Goal: Information Seeking & Learning: Learn about a topic

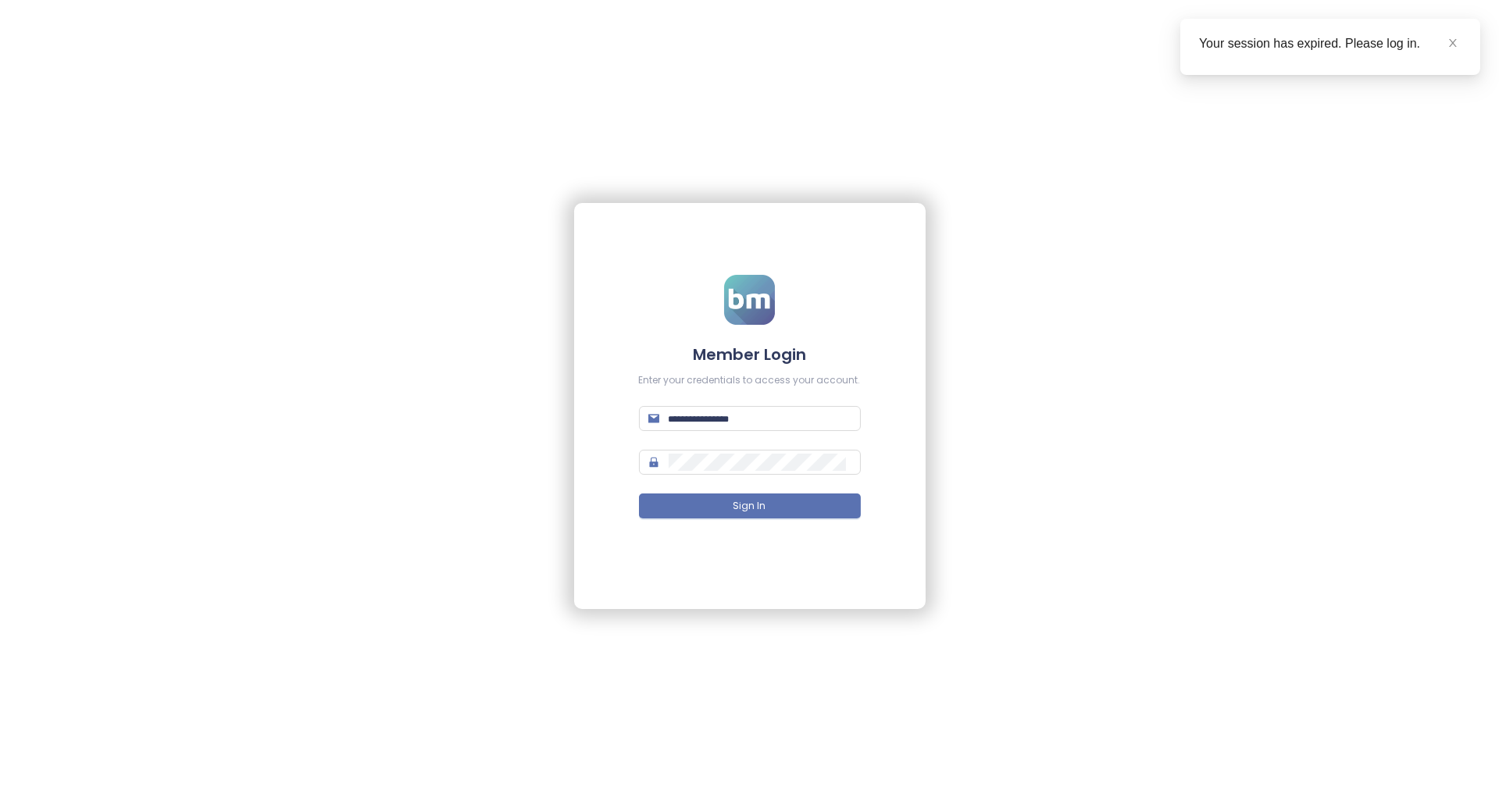
type input "**********"
click at [766, 497] on button "Sign In" at bounding box center [750, 505] width 222 height 25
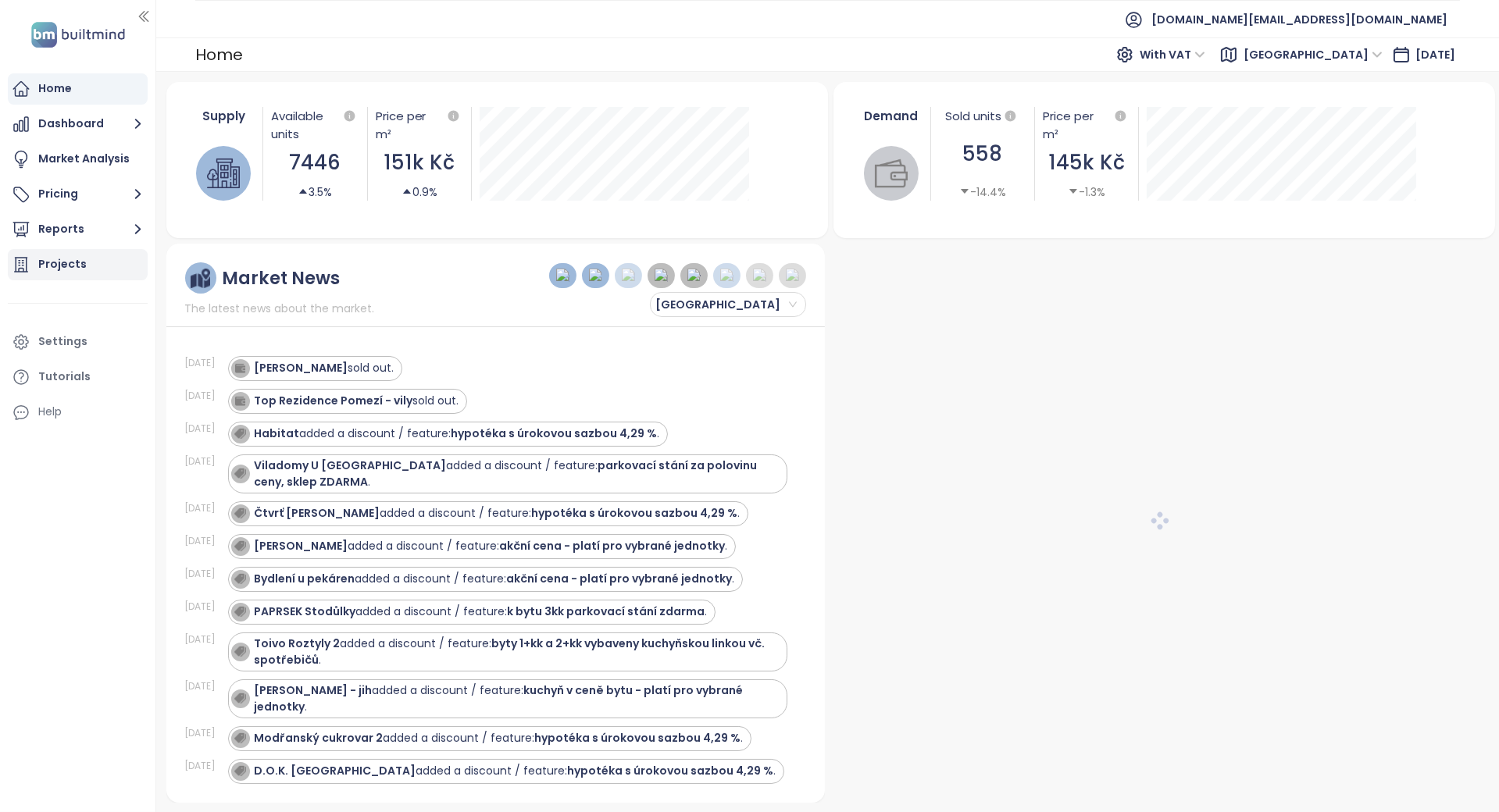
click at [80, 265] on div "Projects" at bounding box center [62, 264] width 49 height 19
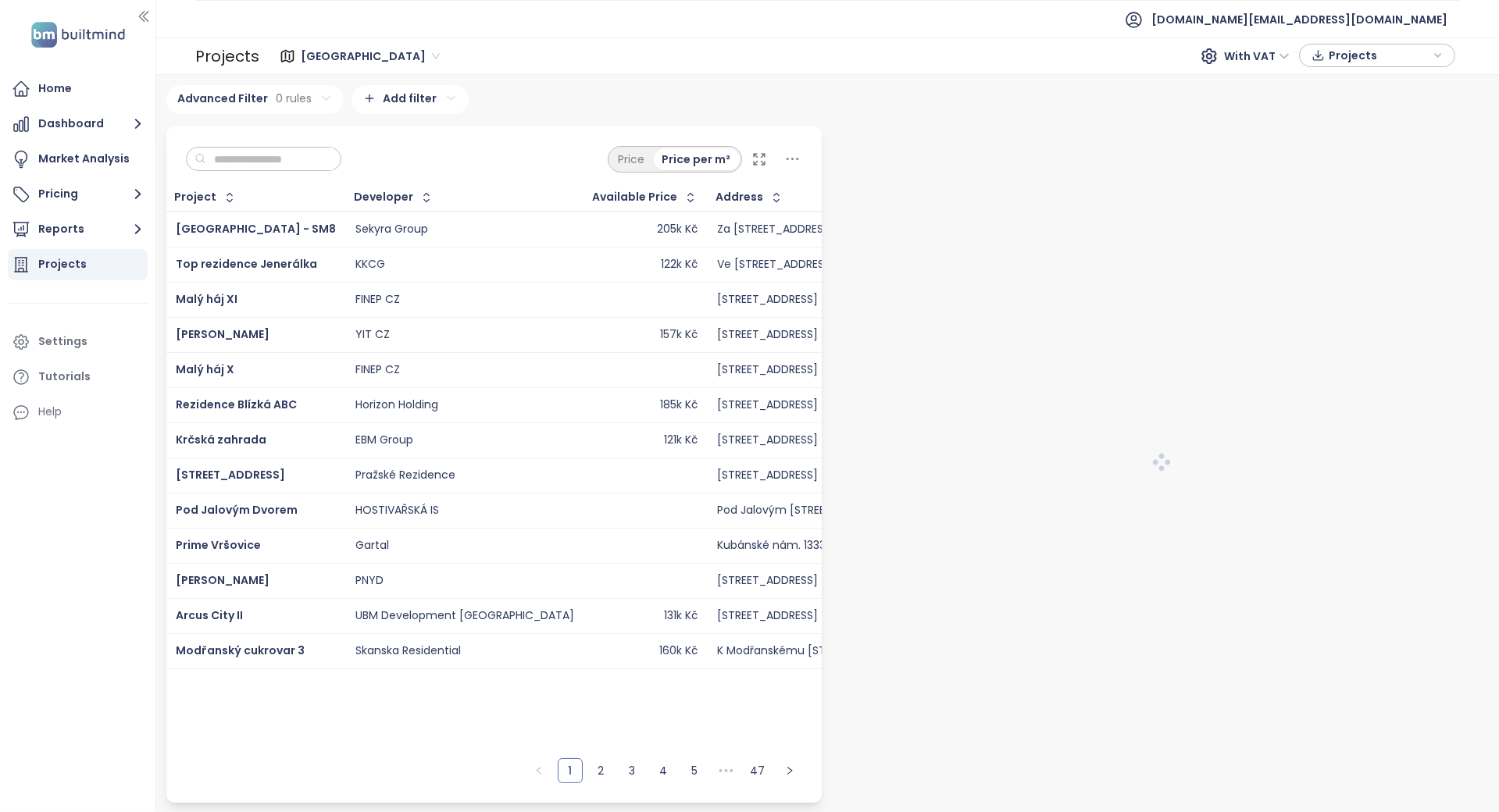
click at [250, 163] on input "text" at bounding box center [269, 159] width 126 height 24
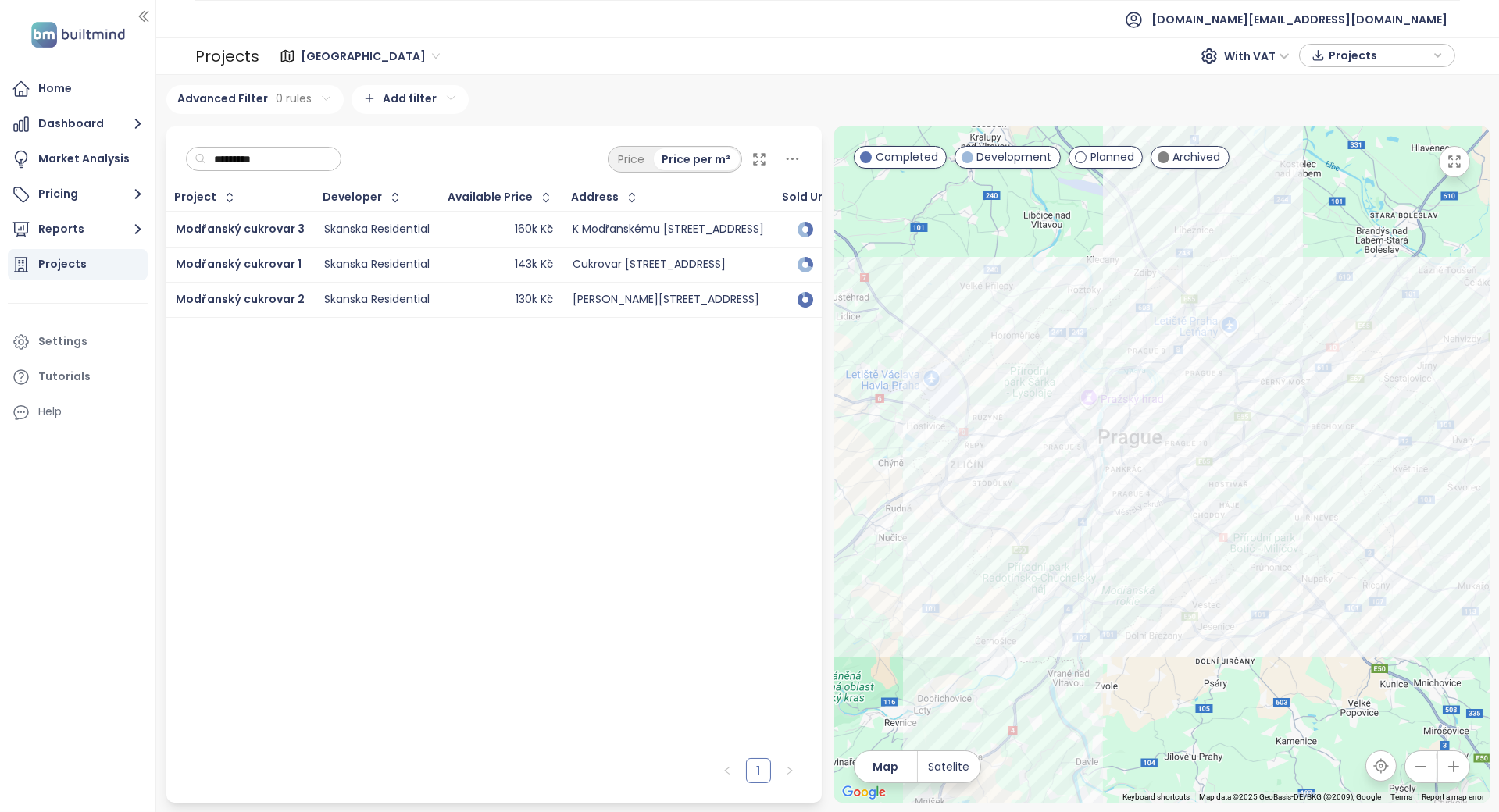
type input "*********"
click at [258, 478] on div "Project Developer Available Price Address Sold Units Construction Start Sale St…" at bounding box center [494, 467] width 656 height 567
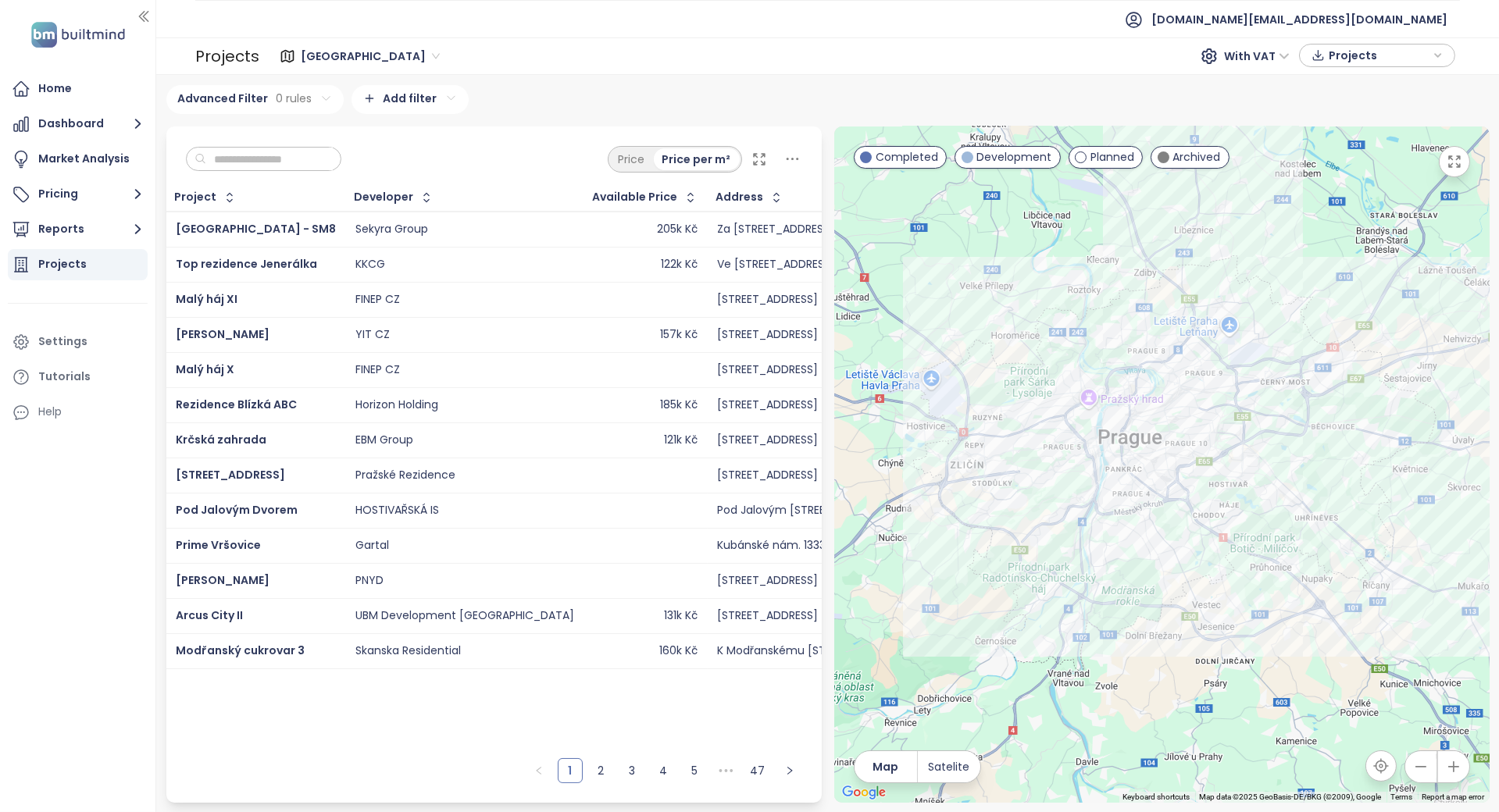
click at [290, 166] on input "text" at bounding box center [269, 159] width 126 height 24
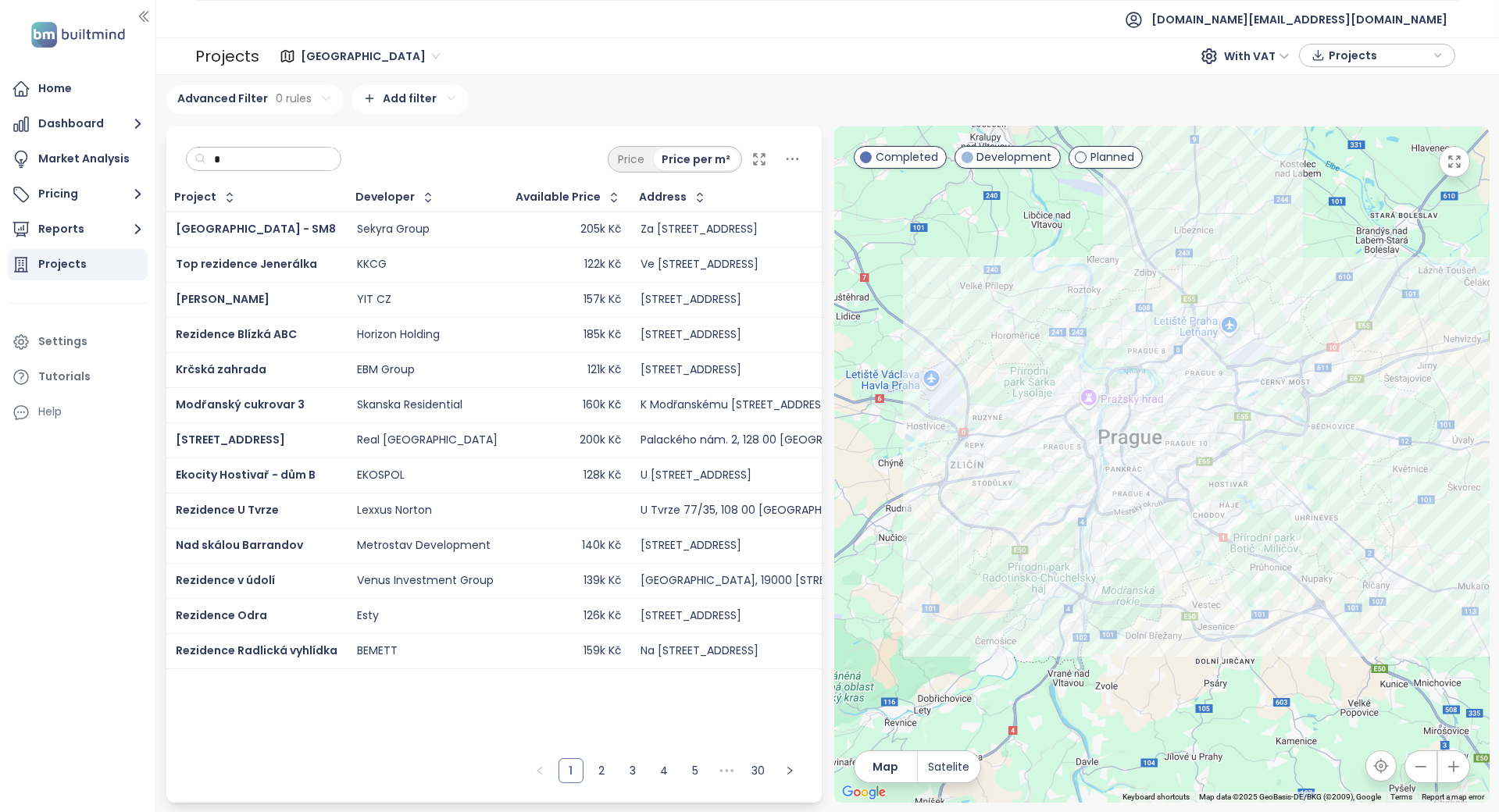
click at [317, 56] on span "Praha" at bounding box center [370, 57] width 139 height 24
type input "*"
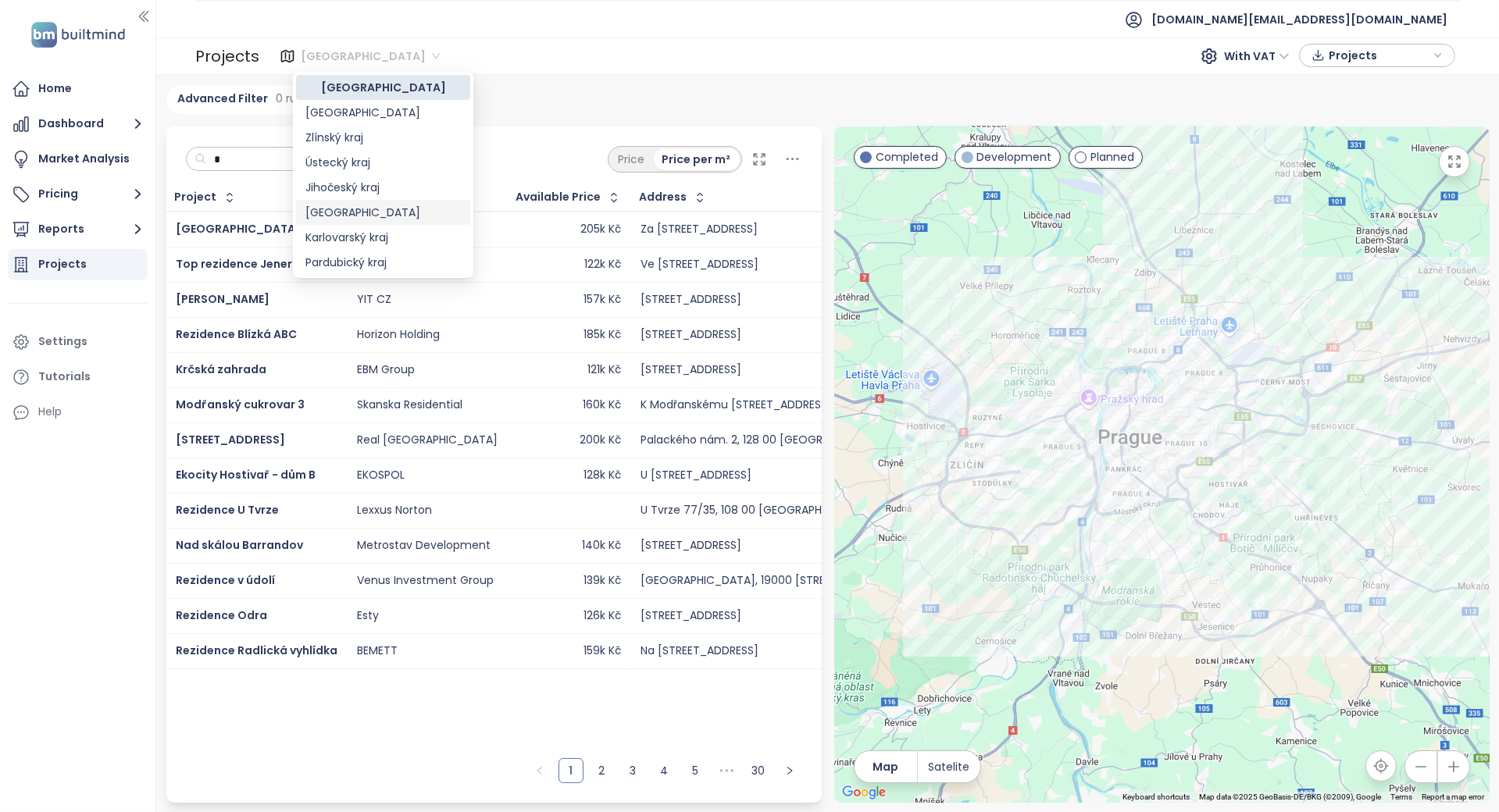
click at [367, 211] on div "Středočeský kraj" at bounding box center [384, 212] width 156 height 17
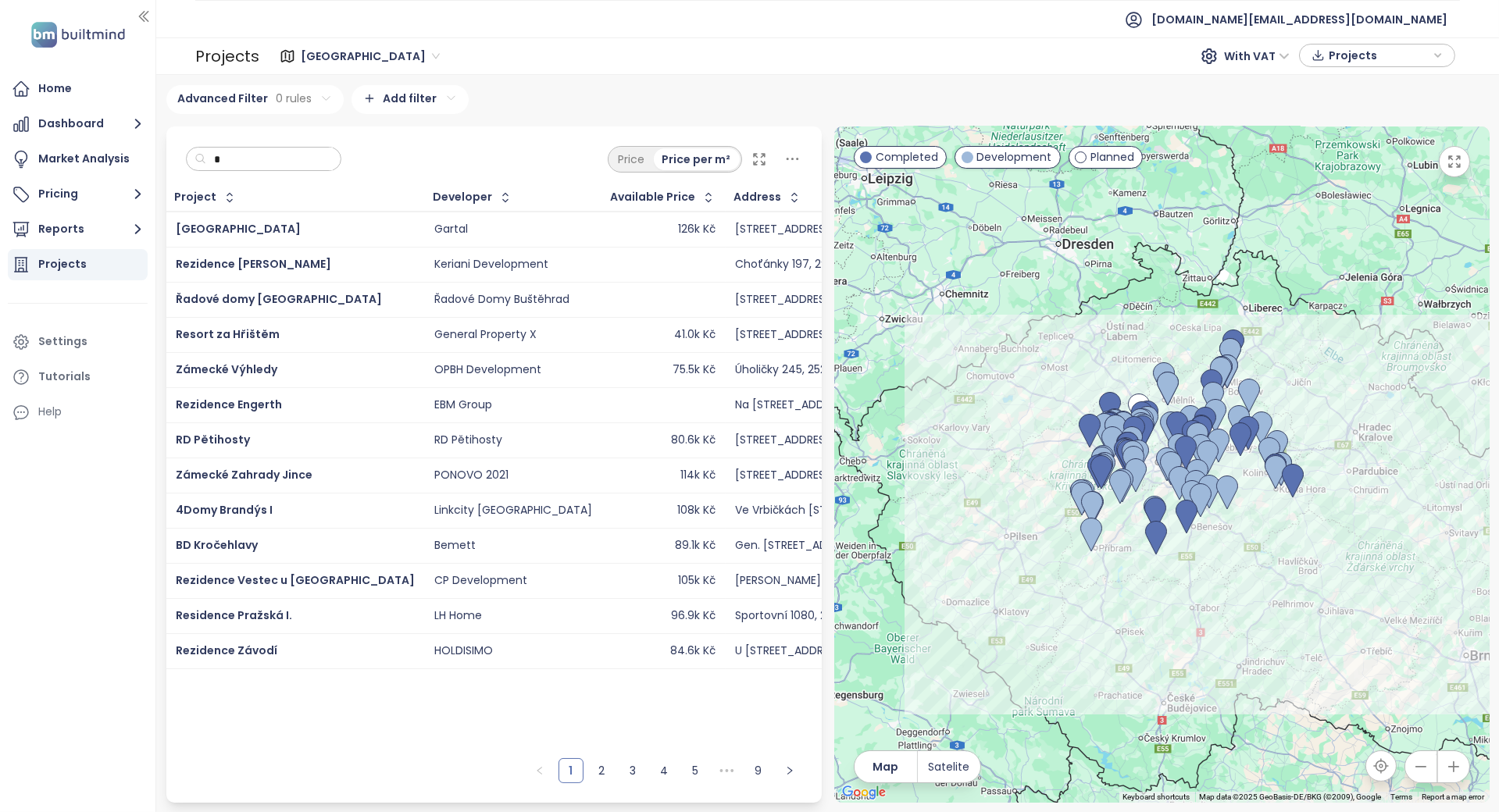
click at [274, 162] on input "*" at bounding box center [269, 159] width 126 height 24
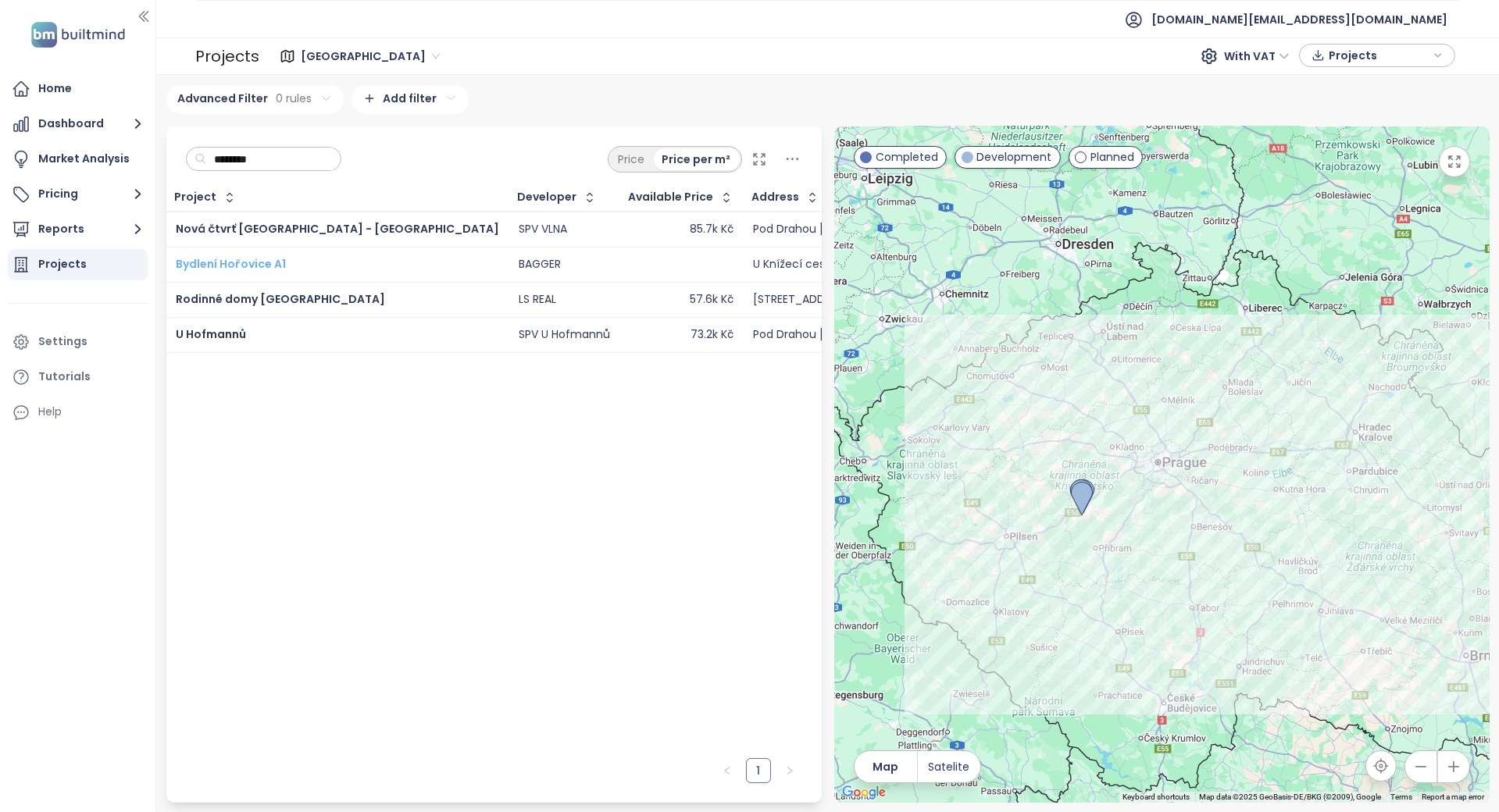
type input "********"
click at [267, 263] on span "Bydlení Hořovice A1" at bounding box center [231, 264] width 110 height 16
drag, startPoint x: 98, startPoint y: 244, endPoint x: 97, endPoint y: 264, distance: 20.0
click at [97, 264] on ul "Home Dashboard Market Analysis Pricing Reports Projects Settings Tutorials Help" at bounding box center [78, 250] width 140 height 354
click at [82, 272] on div "Projects" at bounding box center [62, 264] width 49 height 19
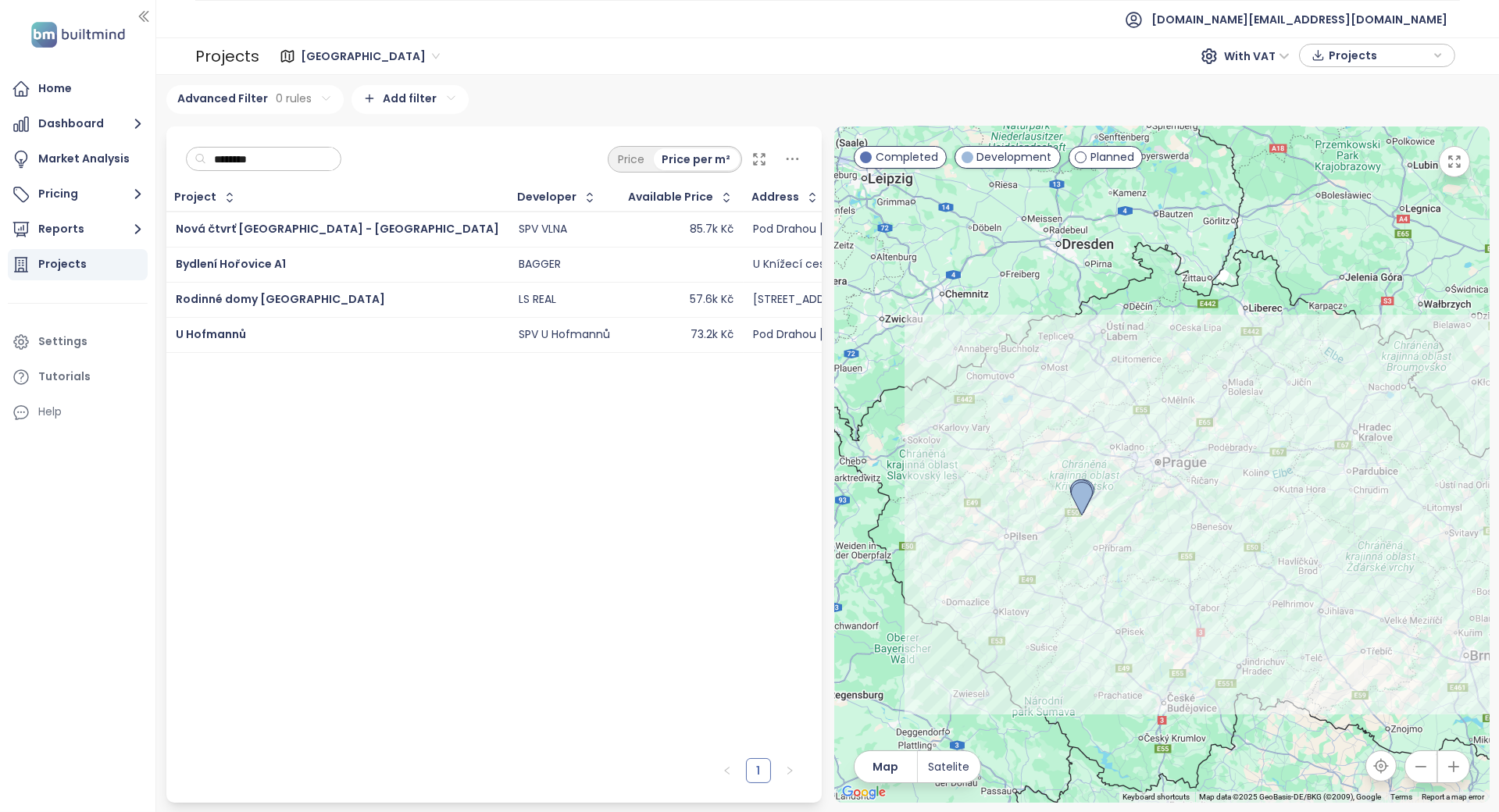
click at [64, 271] on div "Projects" at bounding box center [62, 264] width 49 height 19
click at [69, 263] on div "Projects" at bounding box center [62, 264] width 49 height 19
click at [89, 80] on div "Home" at bounding box center [78, 89] width 140 height 31
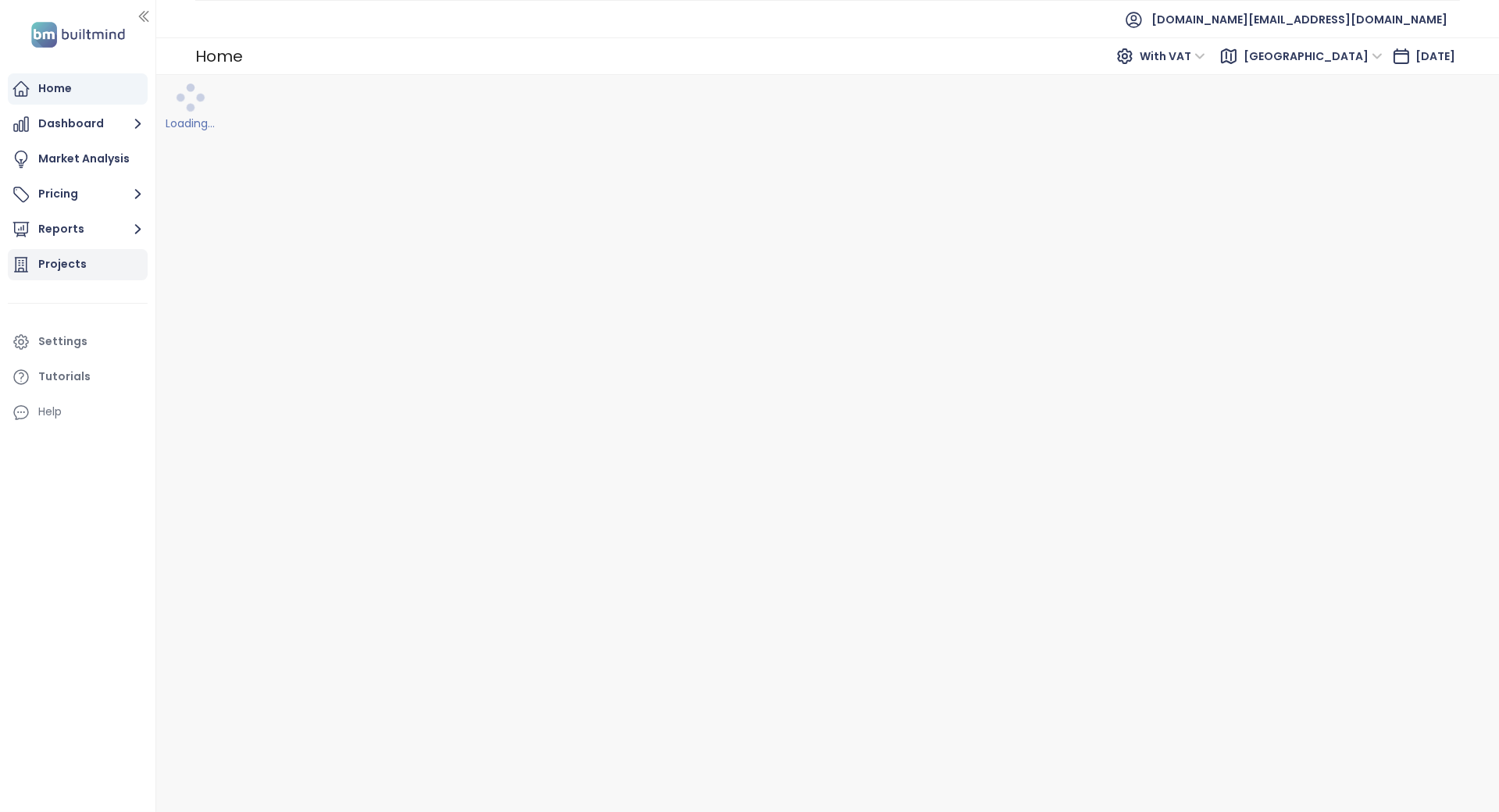
click at [70, 260] on div "Projects" at bounding box center [62, 264] width 49 height 19
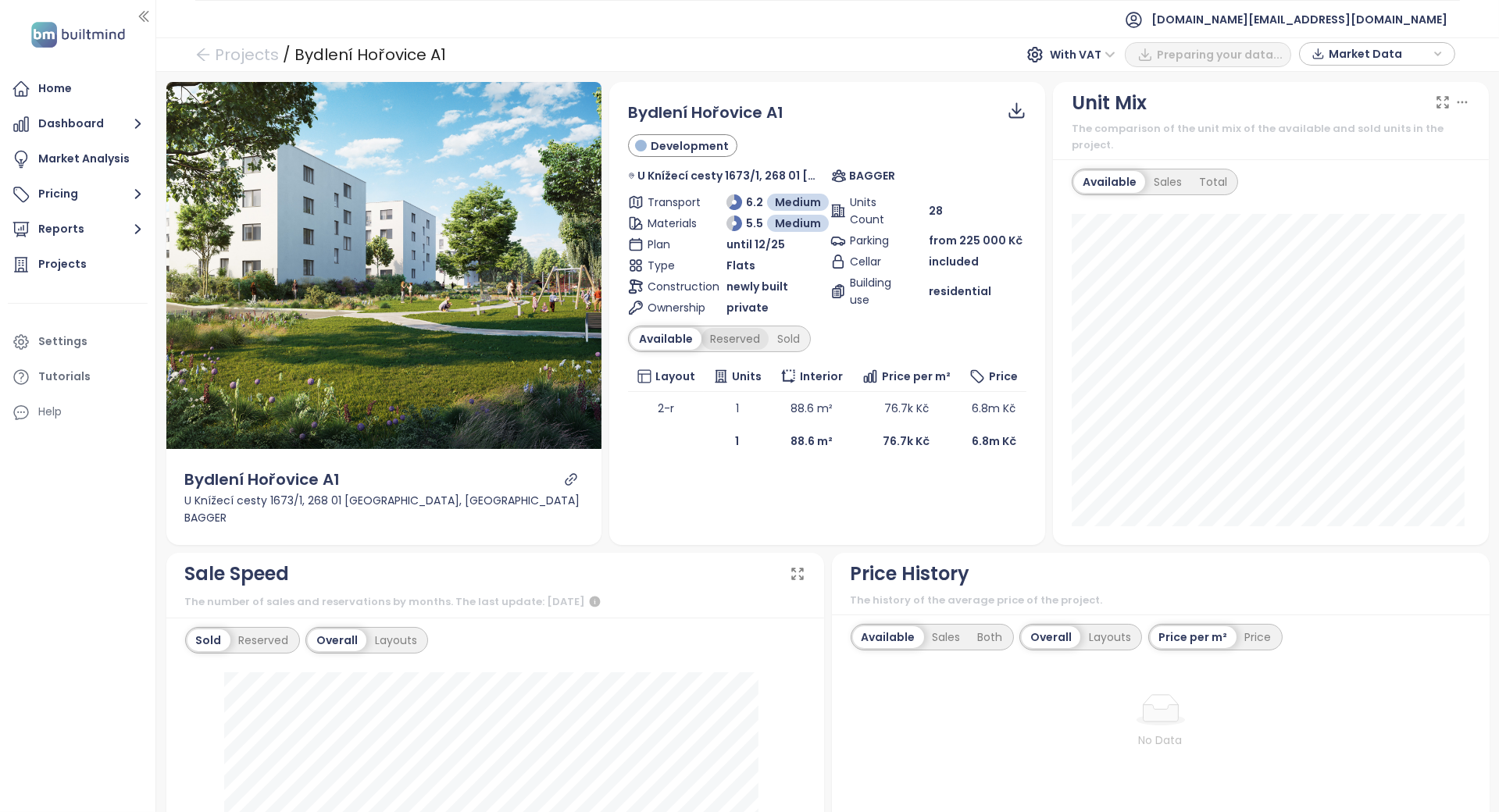
click at [727, 339] on div "Reserved" at bounding box center [734, 339] width 67 height 22
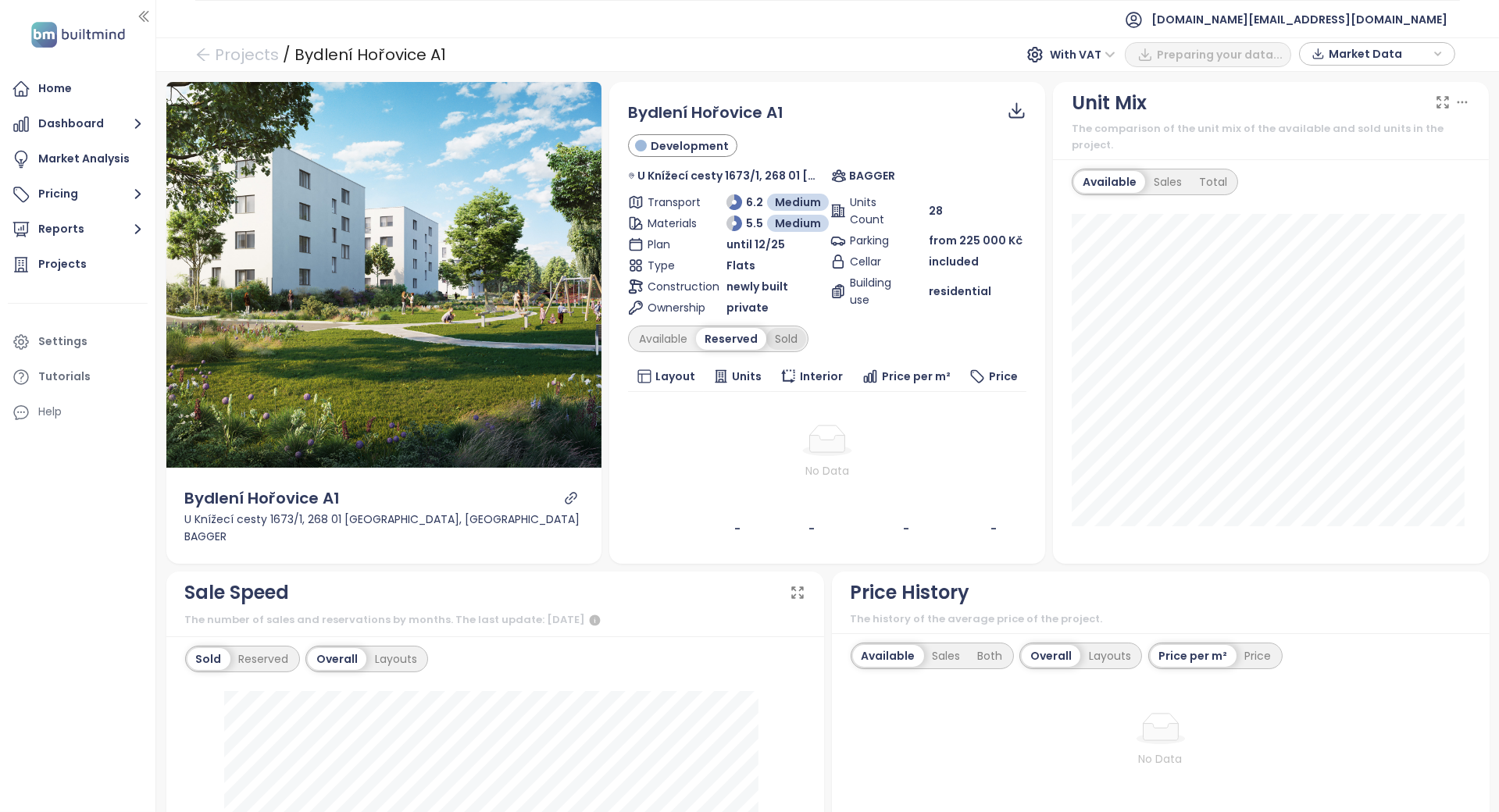
click at [778, 343] on div "Sold" at bounding box center [787, 339] width 40 height 22
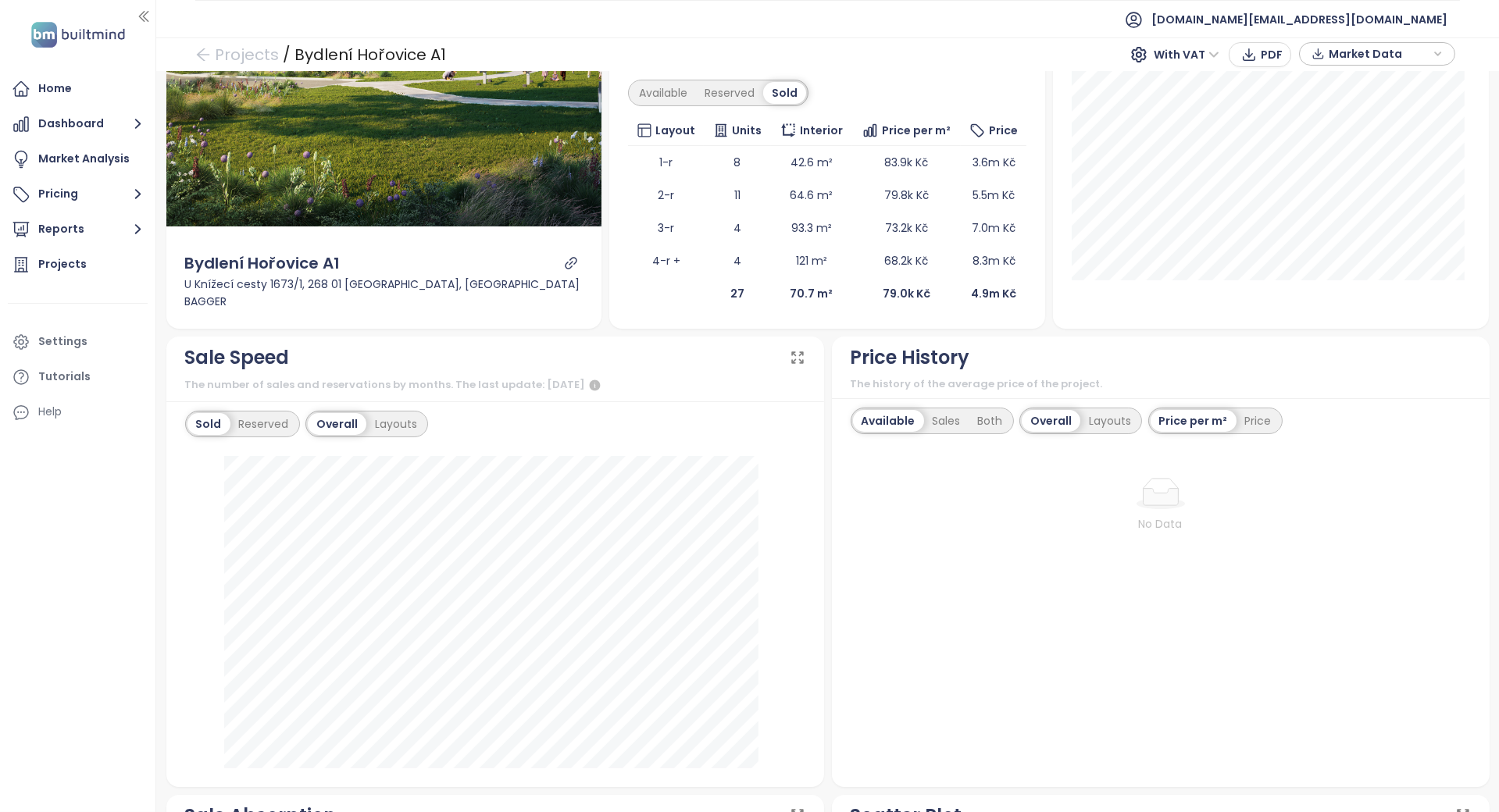
scroll to position [103, 0]
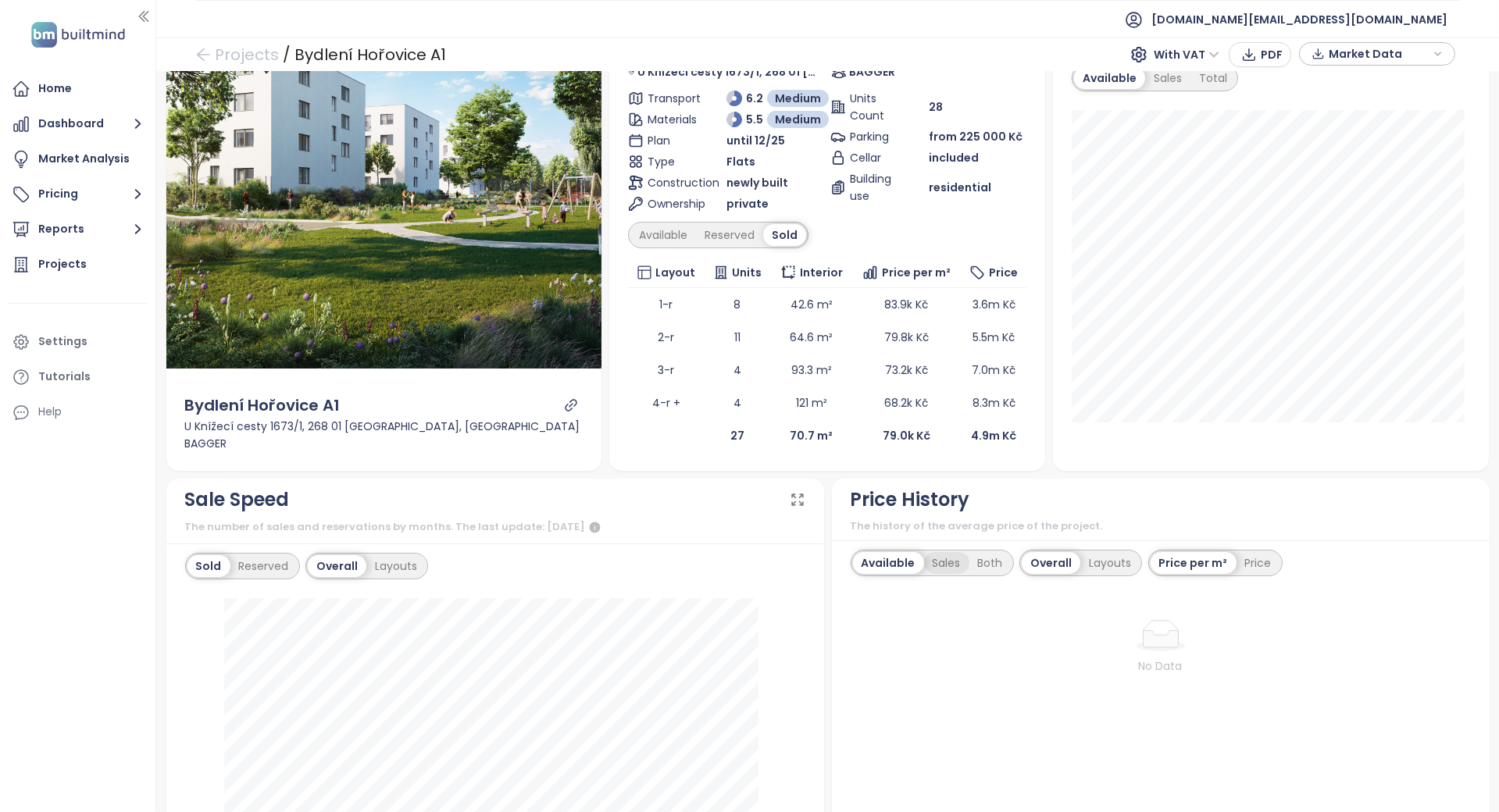
click at [955, 561] on div "Sales" at bounding box center [946, 563] width 45 height 22
click at [976, 562] on div "Both" at bounding box center [988, 563] width 42 height 22
click at [907, 556] on div "Available" at bounding box center [886, 563] width 66 height 22
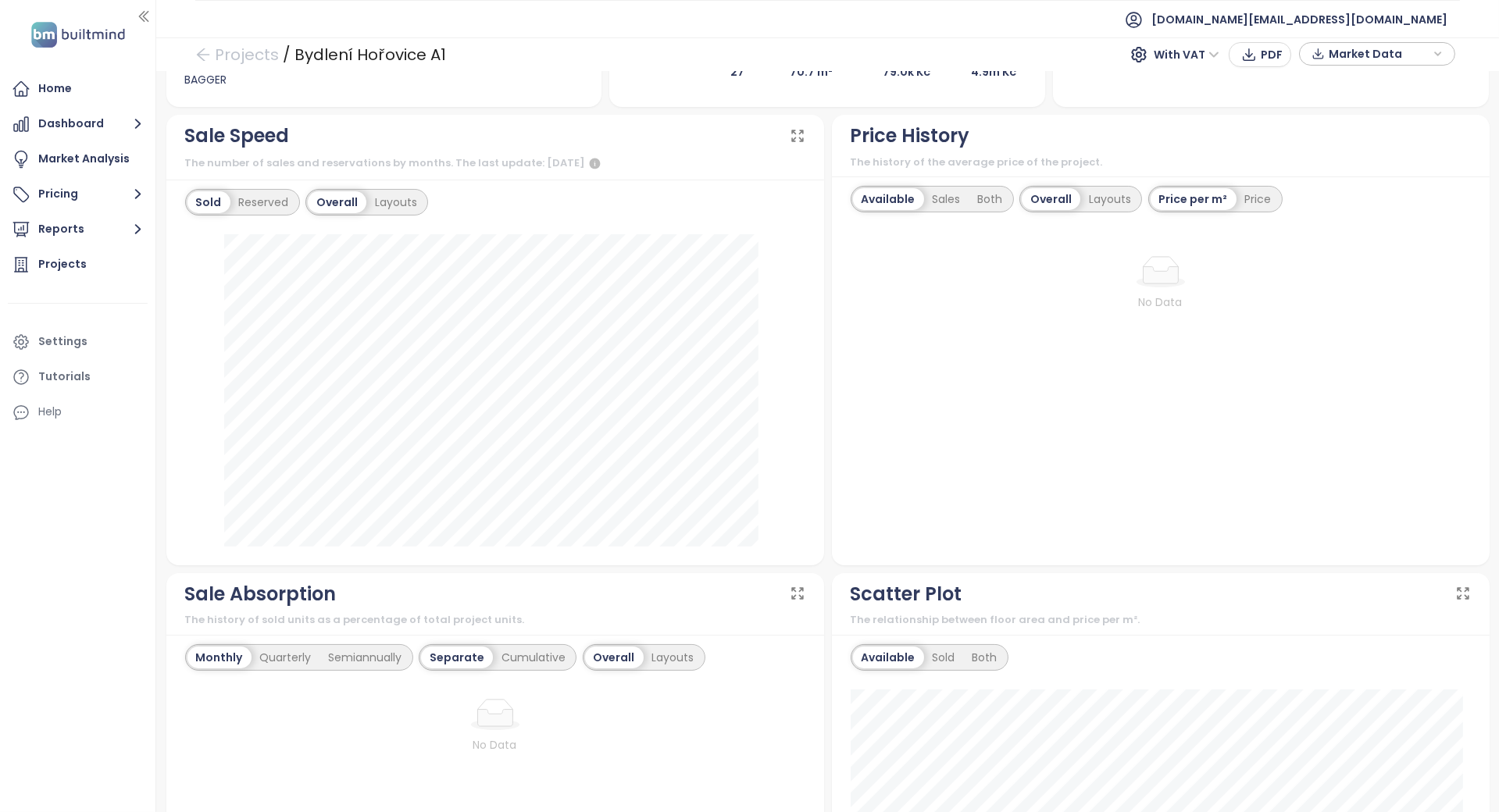
scroll to position [0, 0]
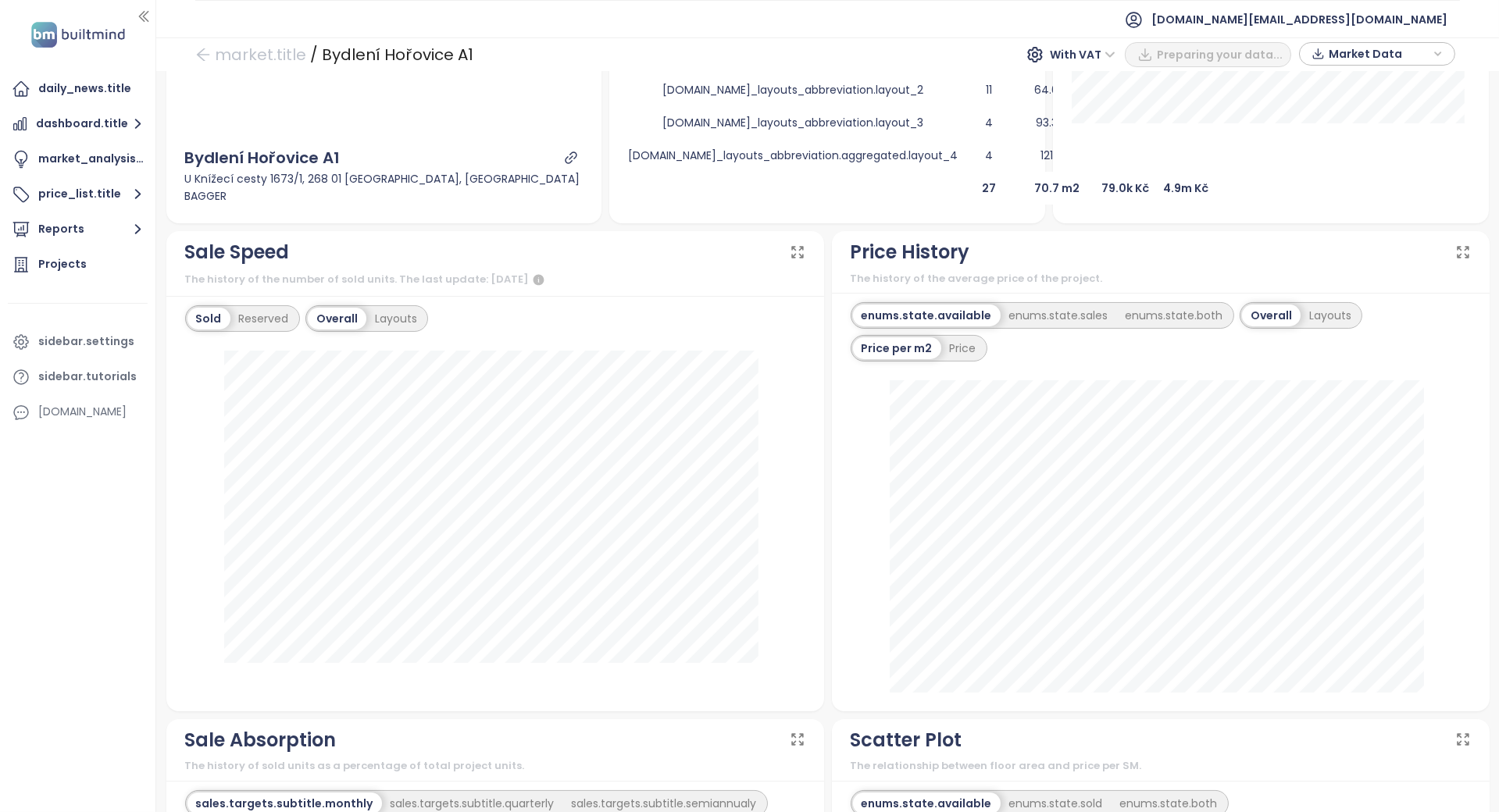
scroll to position [417, 0]
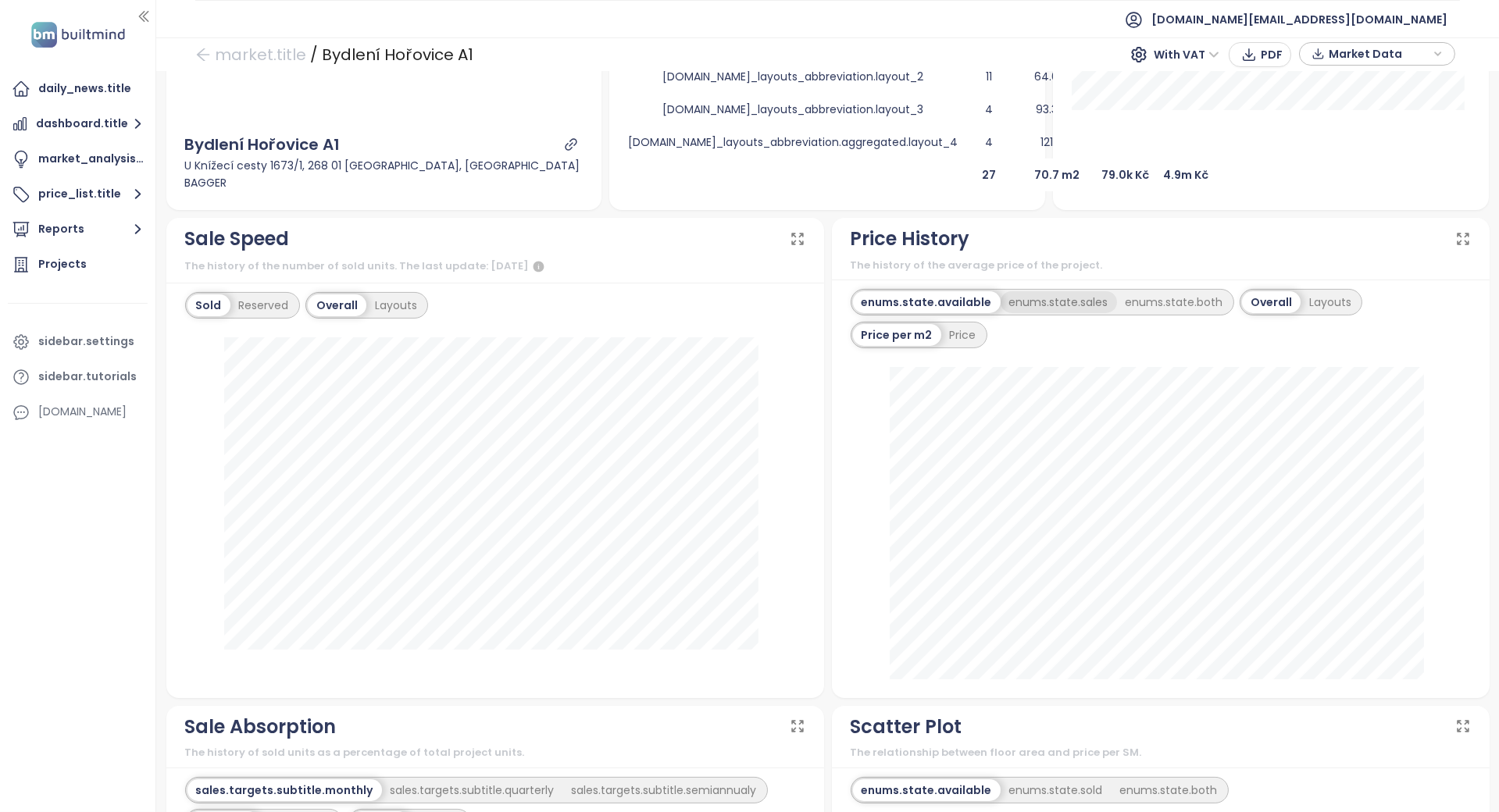
click at [1022, 308] on div "enums.state.sales" at bounding box center [1059, 302] width 116 height 22
click at [1114, 299] on div "enums.state.both" at bounding box center [1171, 302] width 114 height 22
click at [1003, 291] on div "enums.state.sales" at bounding box center [1048, 302] width 116 height 22
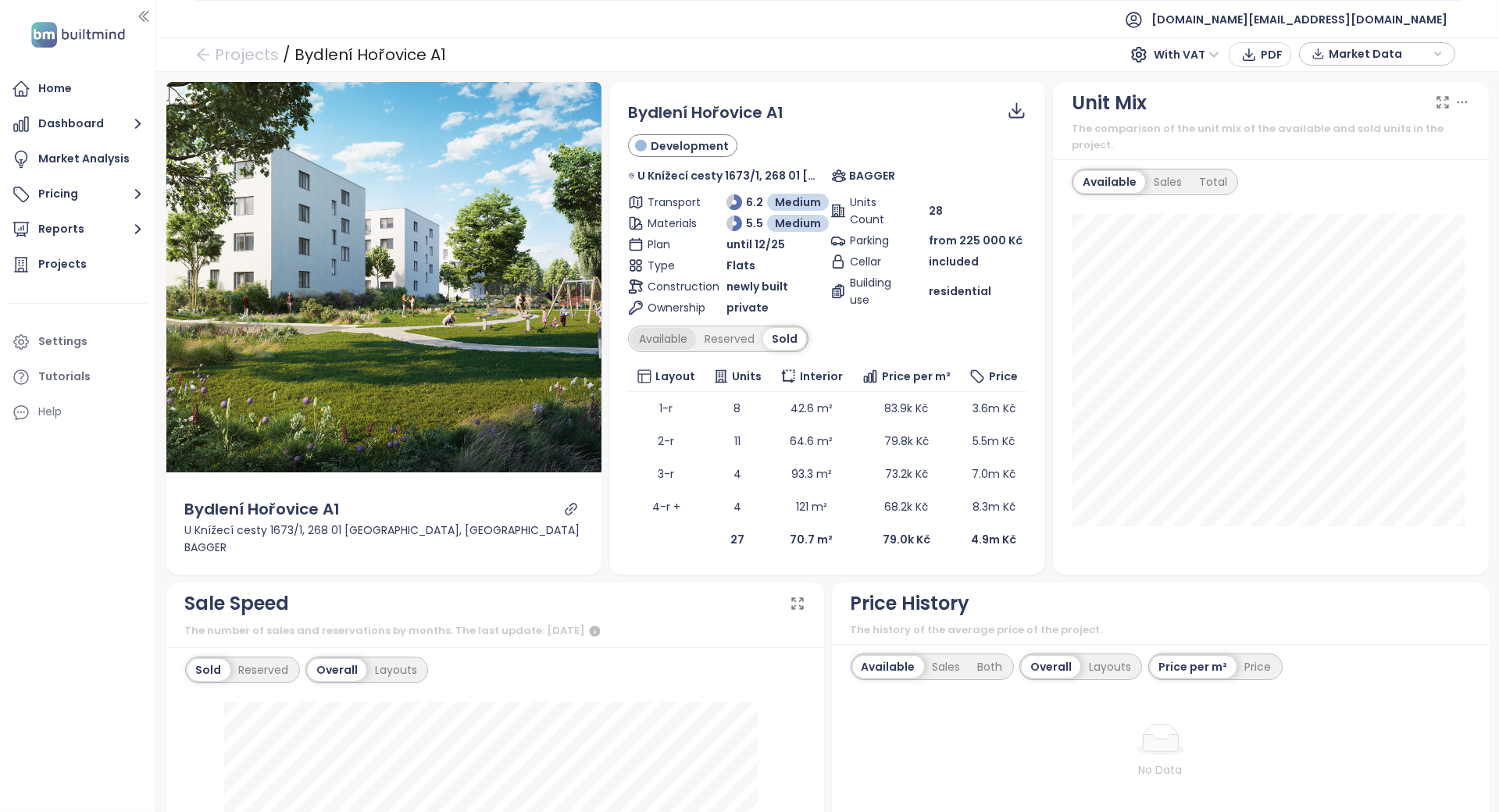
click at [684, 340] on div "Available" at bounding box center [664, 339] width 66 height 22
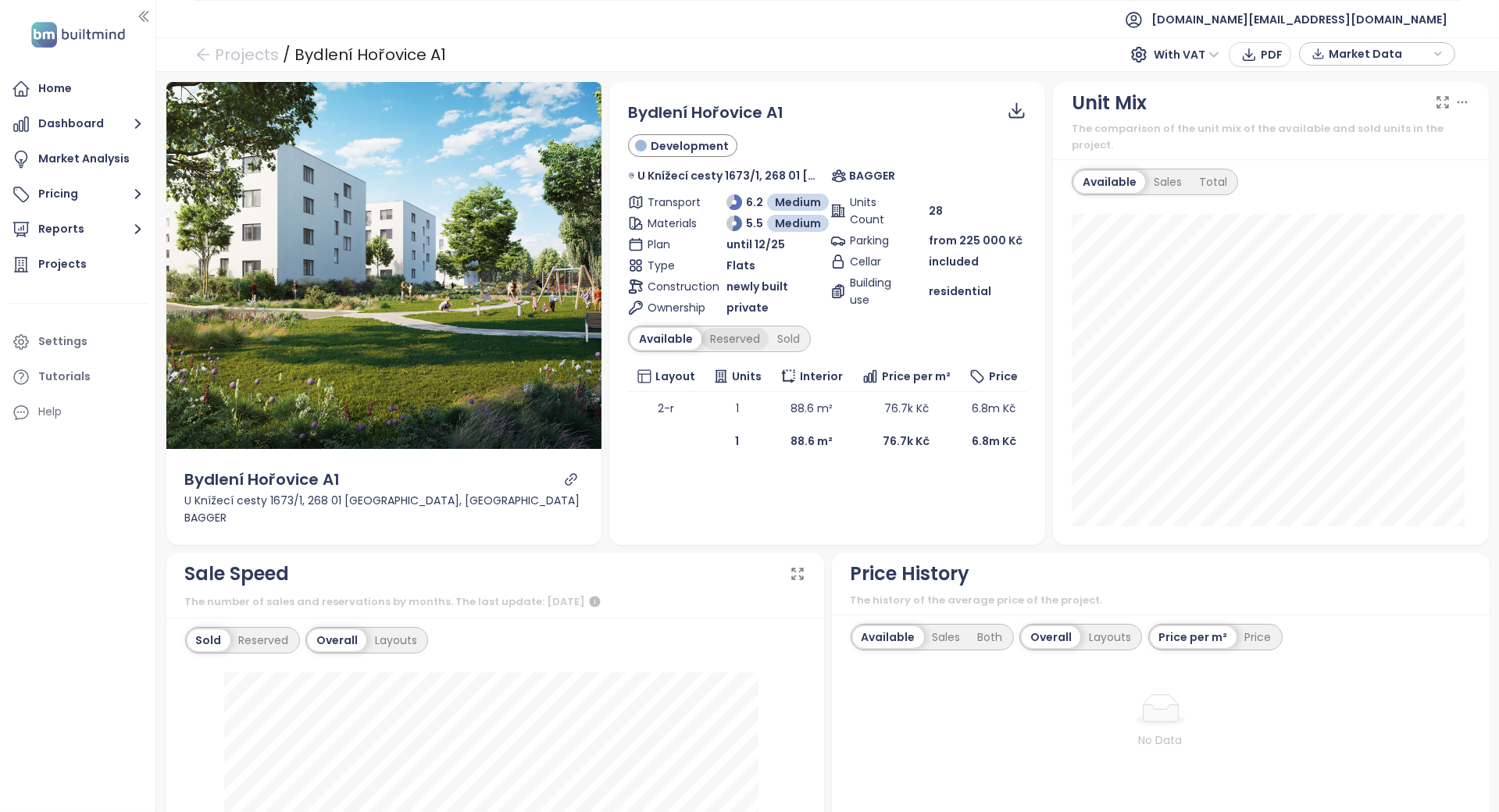
click at [721, 336] on div "Reserved" at bounding box center [734, 339] width 67 height 22
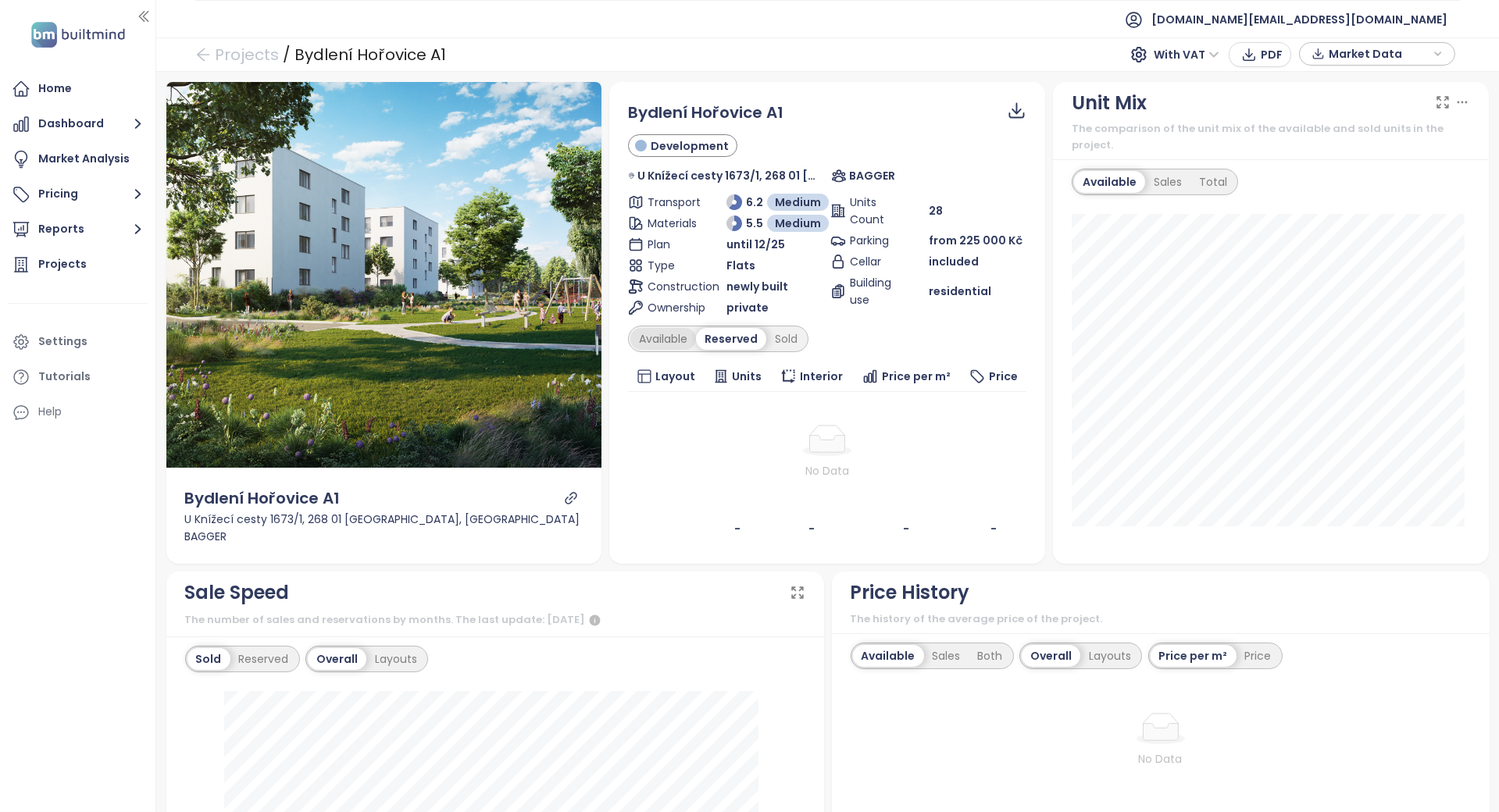
click at [678, 338] on div "Available" at bounding box center [664, 339] width 66 height 22
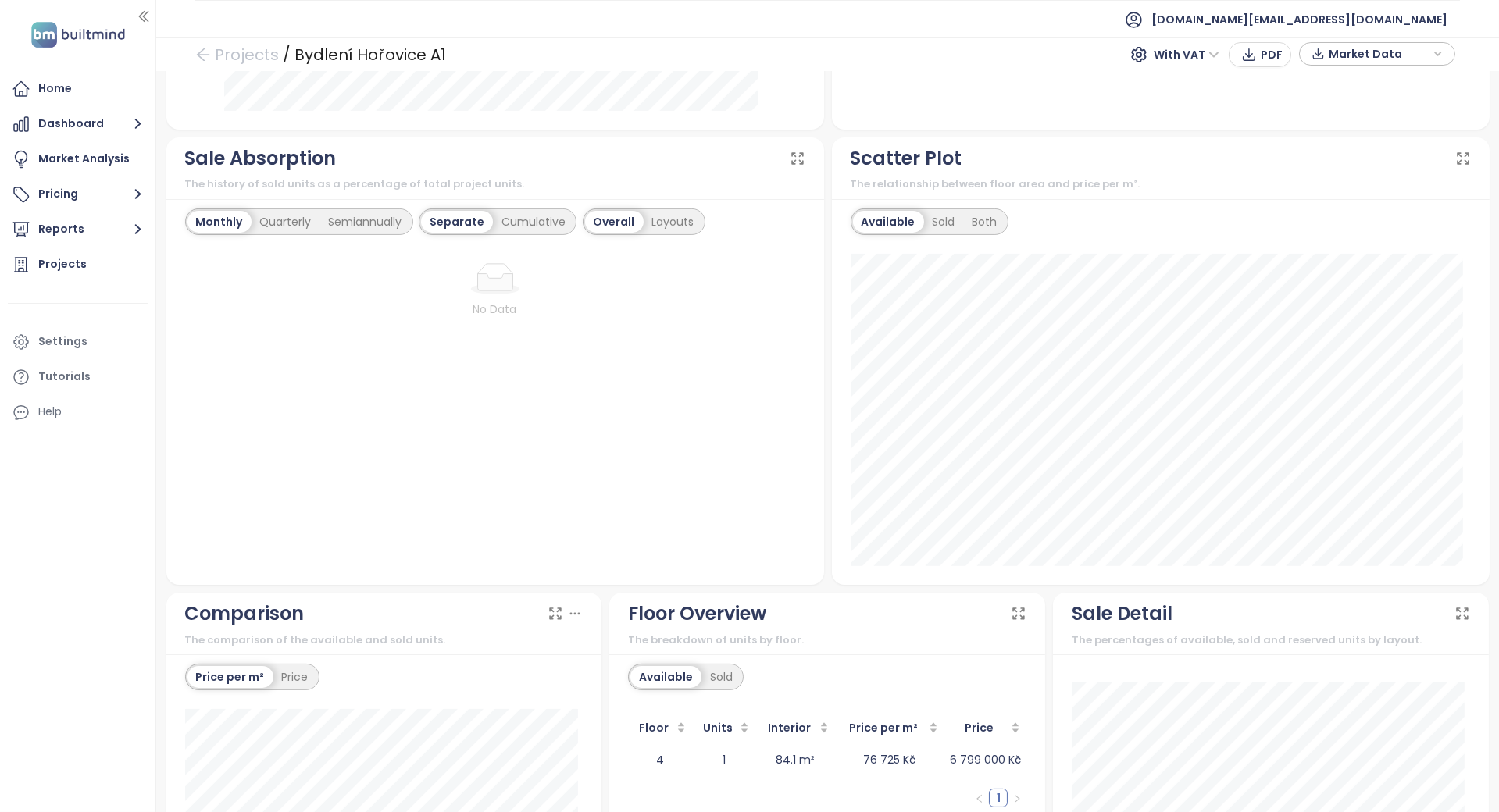
scroll to position [1093, 0]
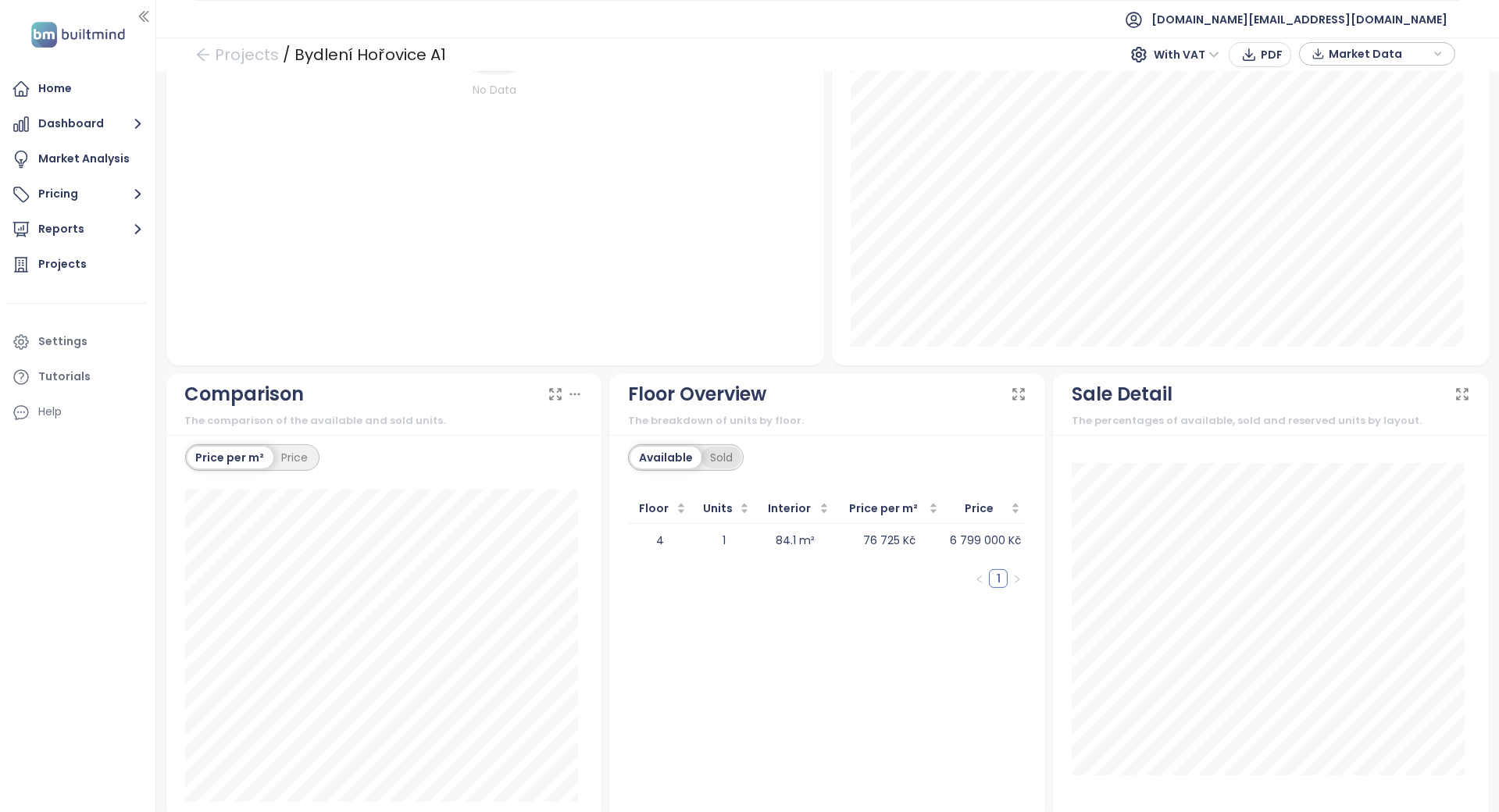
click at [703, 447] on div "Sold" at bounding box center [722, 458] width 40 height 22
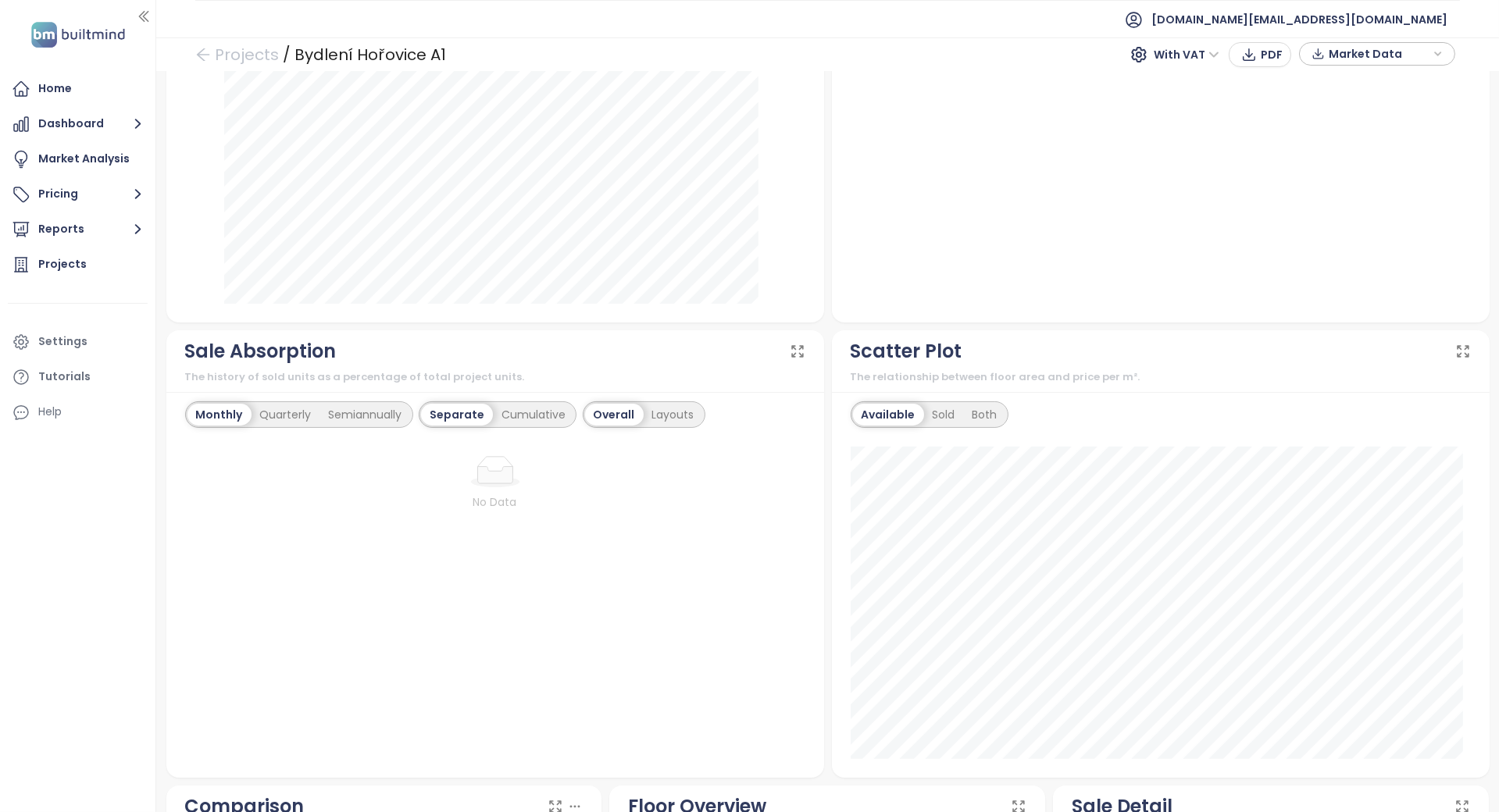
scroll to position [678, 0]
click at [308, 407] on div "Quarterly" at bounding box center [286, 418] width 69 height 22
click at [343, 407] on div "Semiannually" at bounding box center [366, 418] width 91 height 22
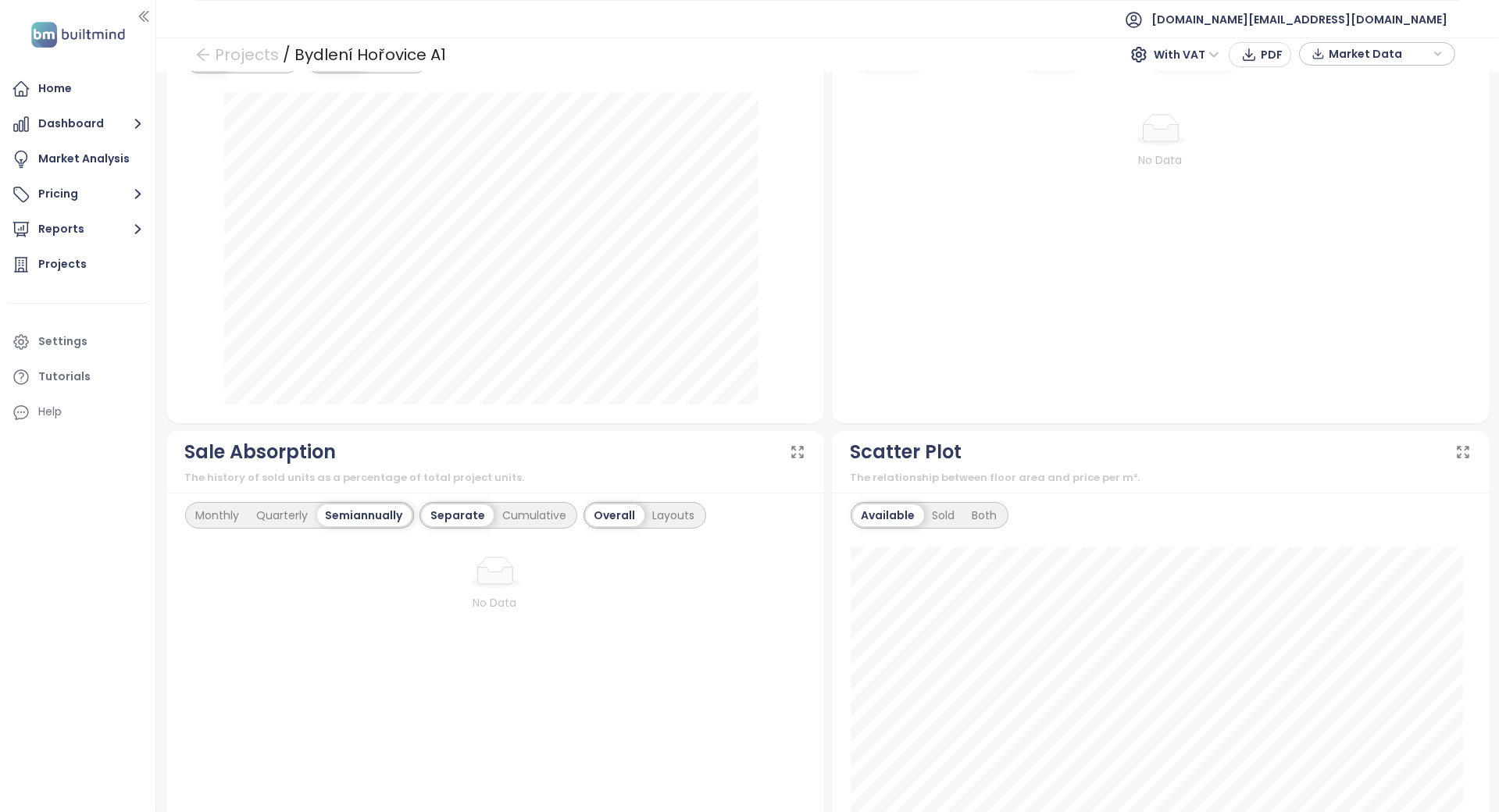
scroll to position [470, 0]
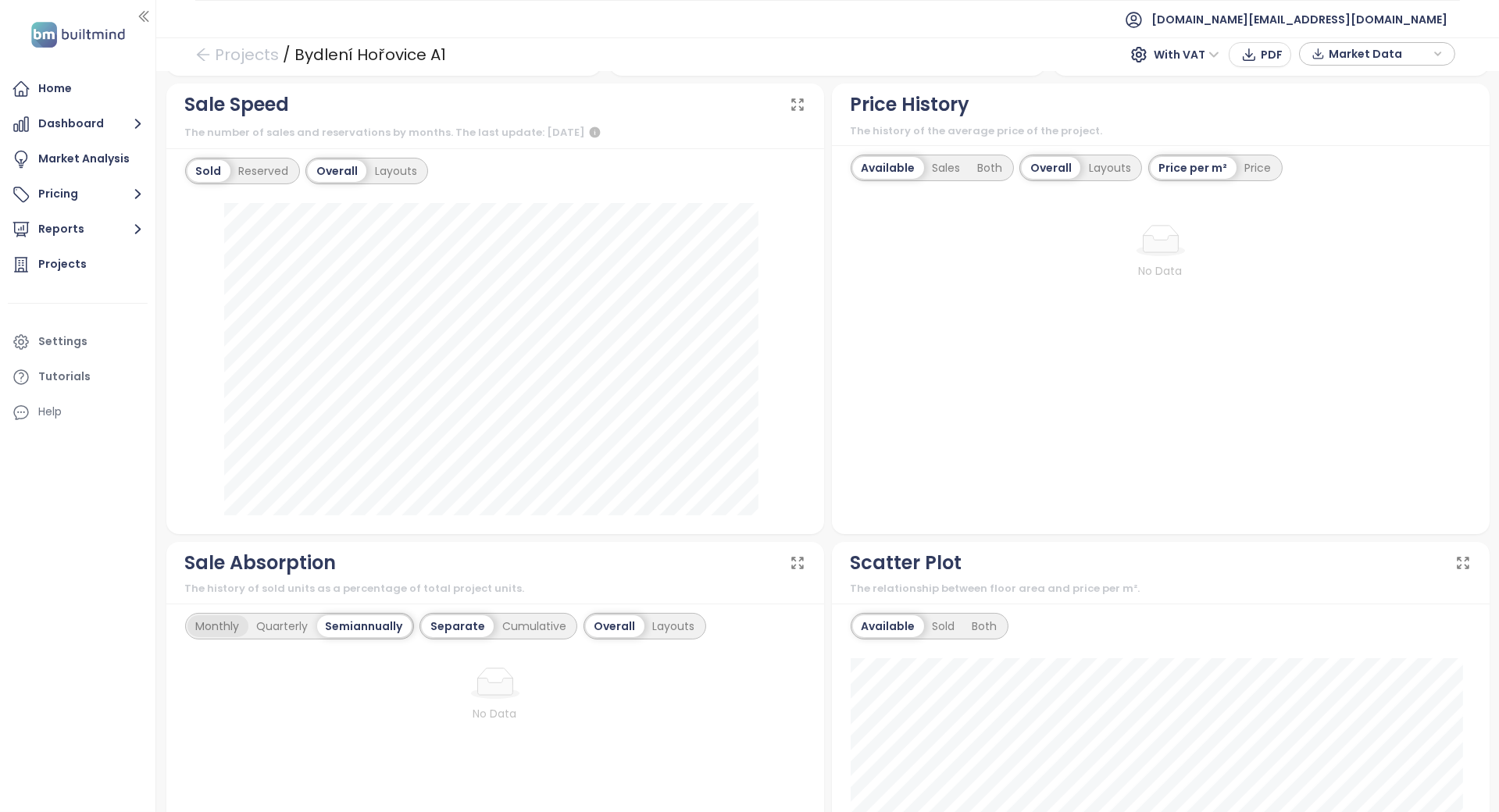
click at [218, 615] on div "Monthly" at bounding box center [218, 626] width 61 height 22
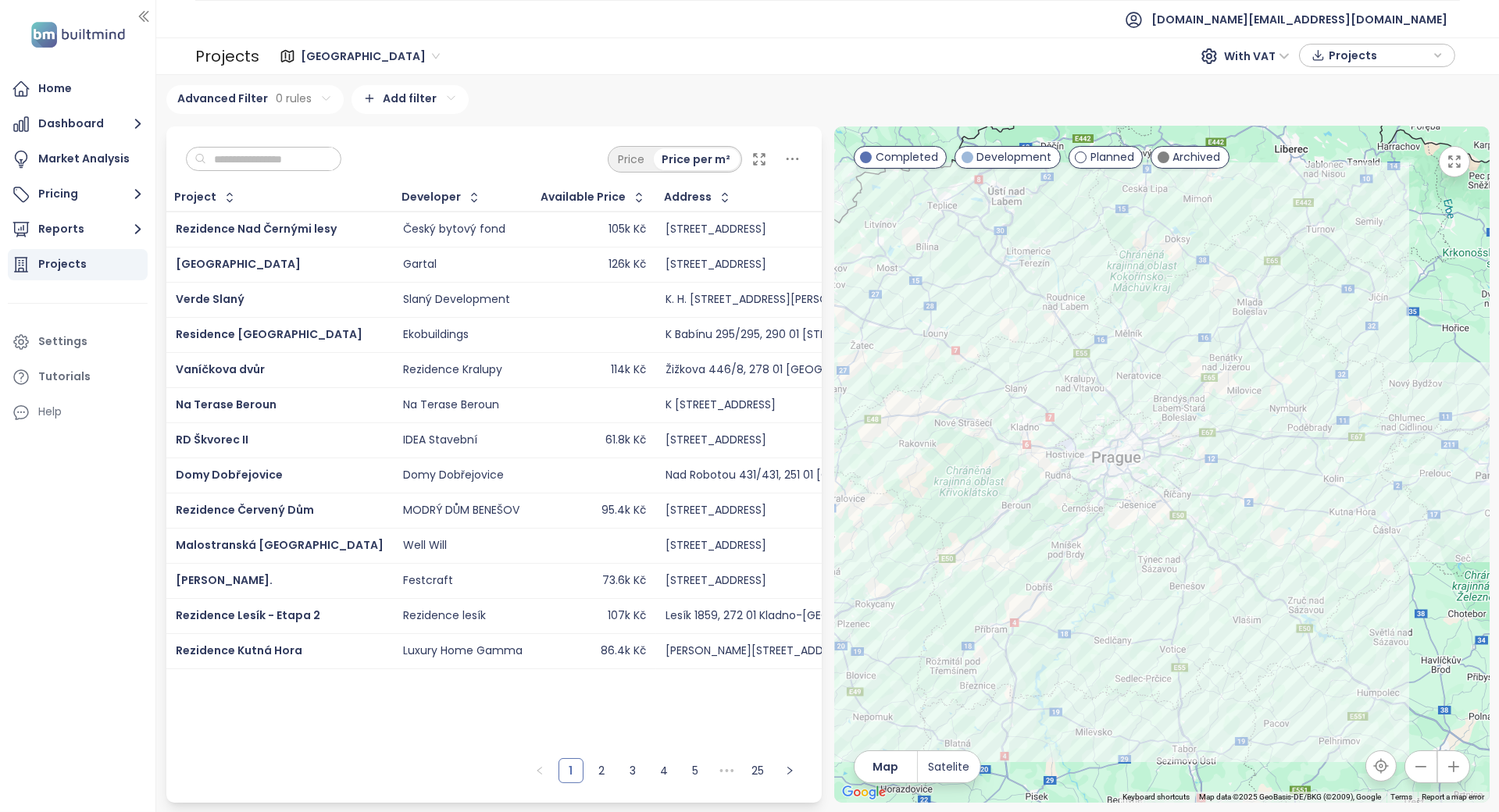
click at [290, 153] on input "text" at bounding box center [269, 159] width 126 height 24
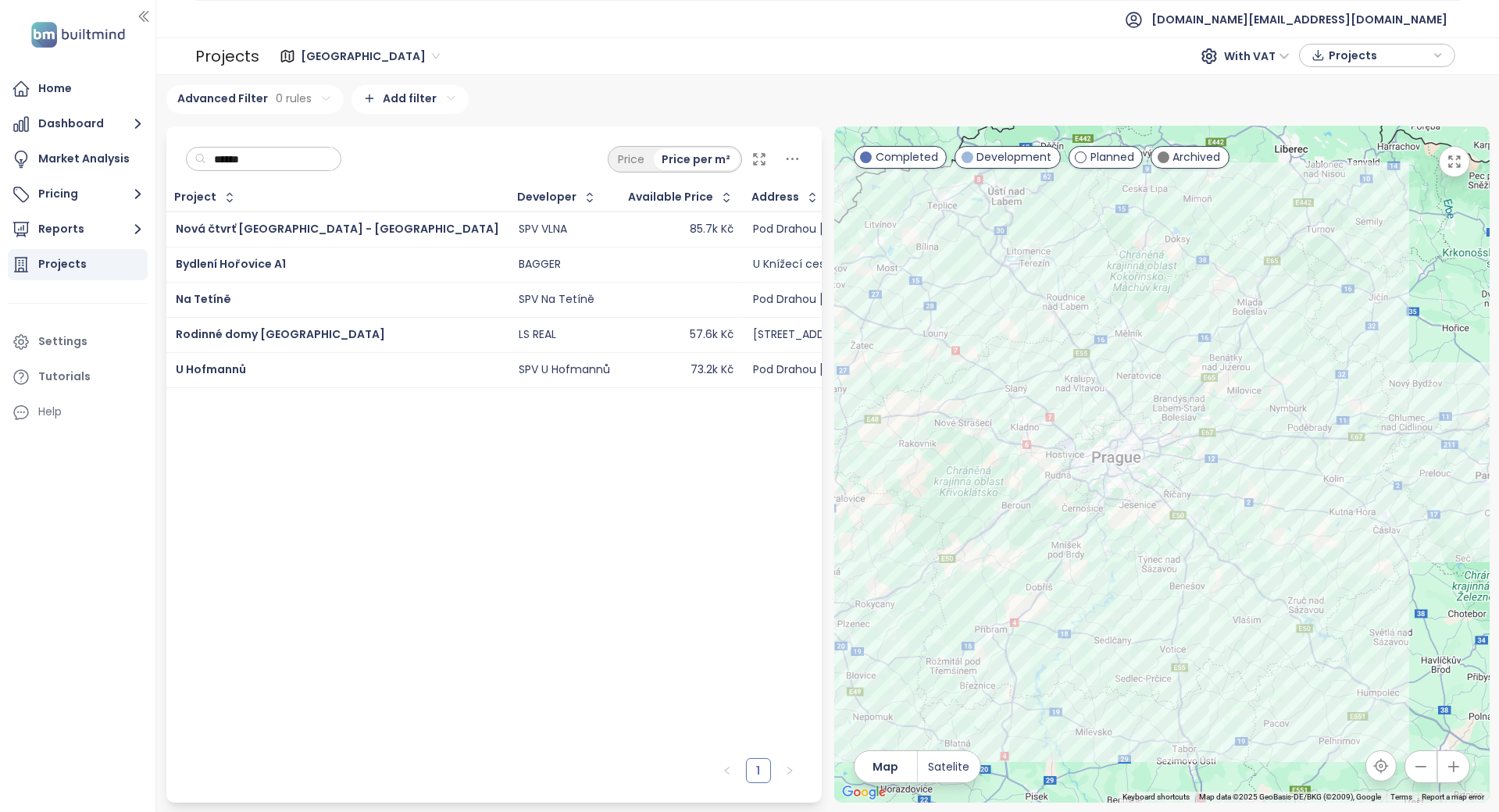
type input "******"
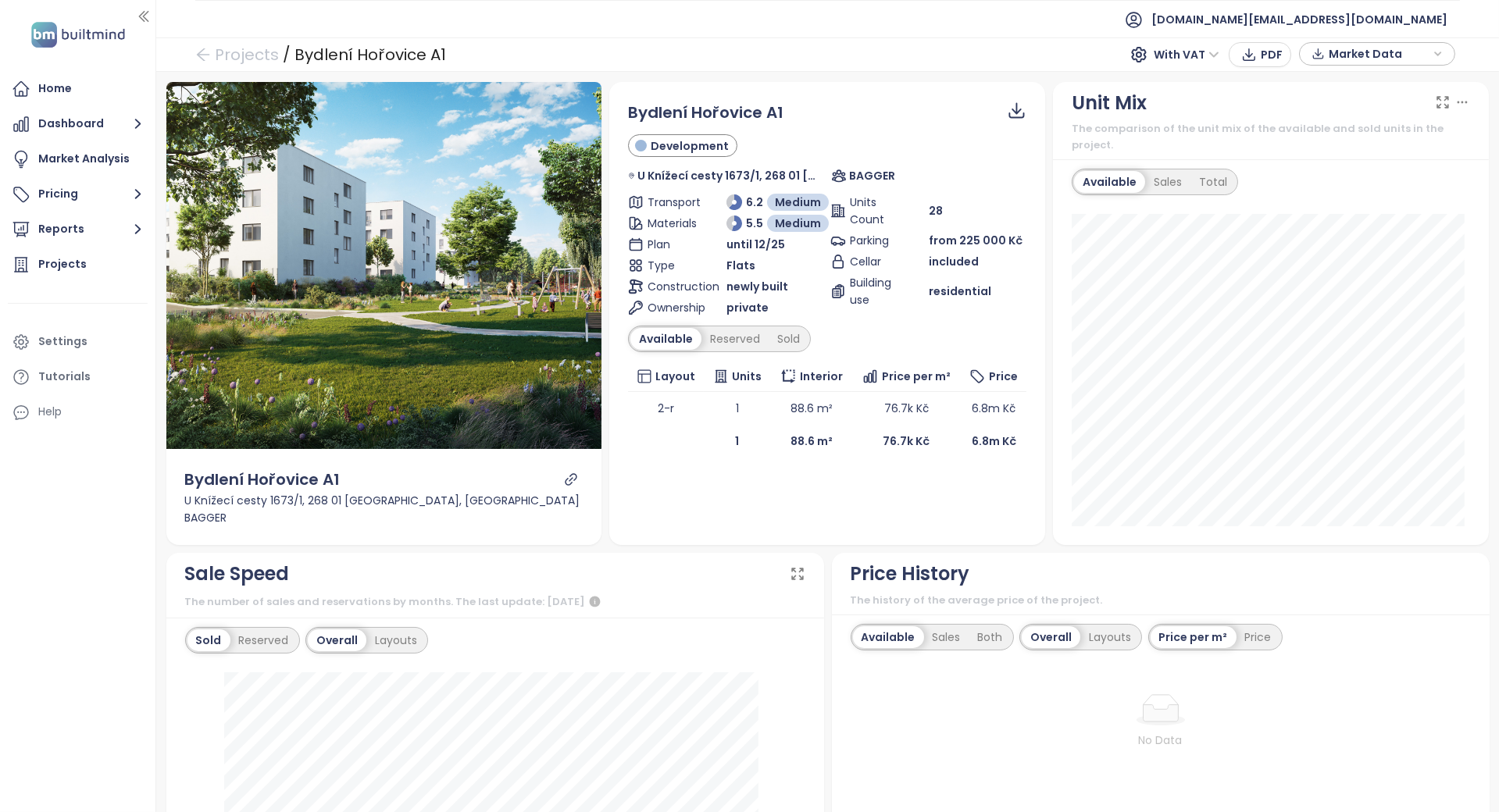
drag, startPoint x: 780, startPoint y: 438, endPoint x: 767, endPoint y: 438, distance: 13.0
click at [771, 438] on td "88.6 m²" at bounding box center [811, 441] width 81 height 33
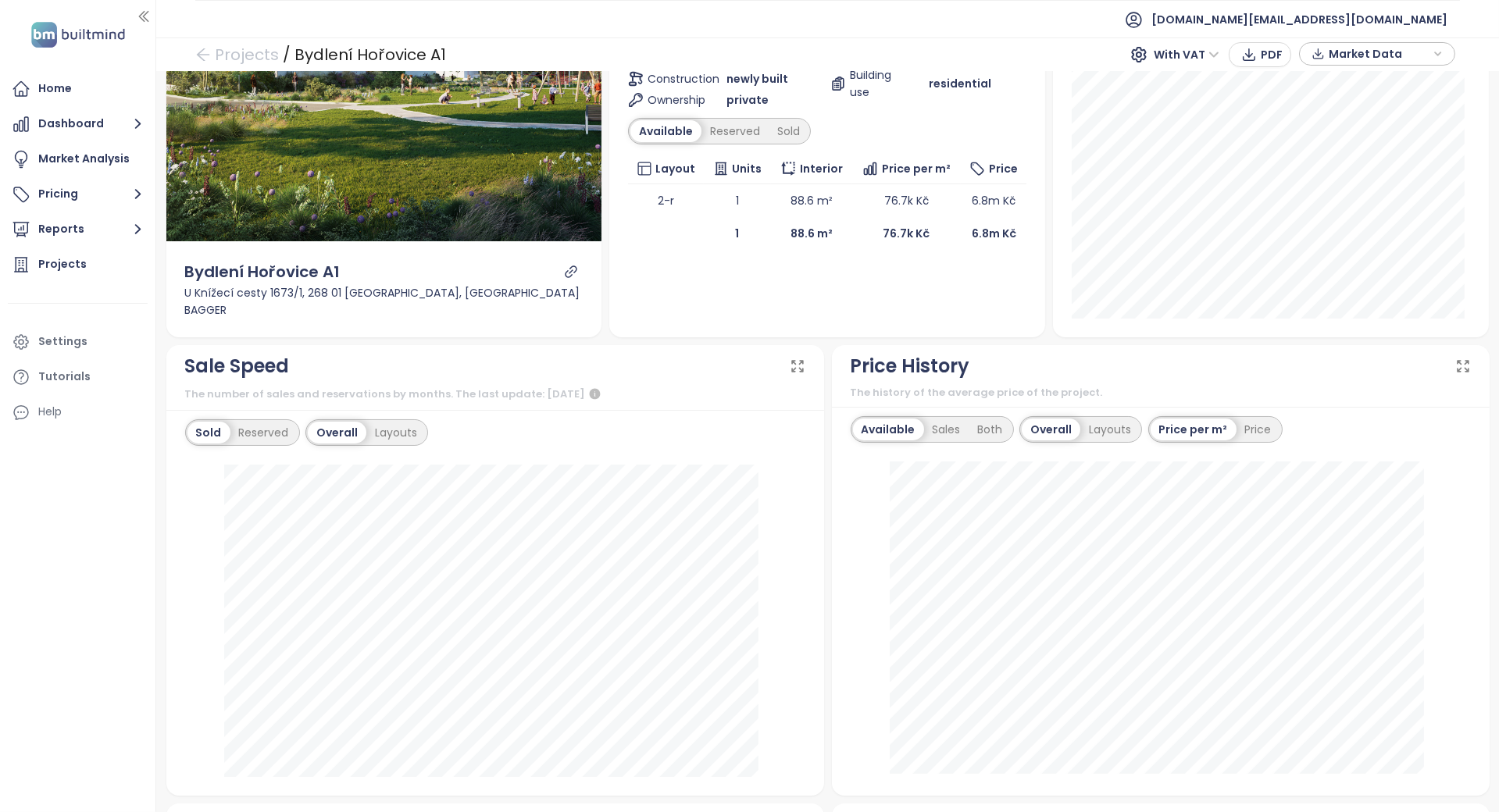
scroll to position [729, 0]
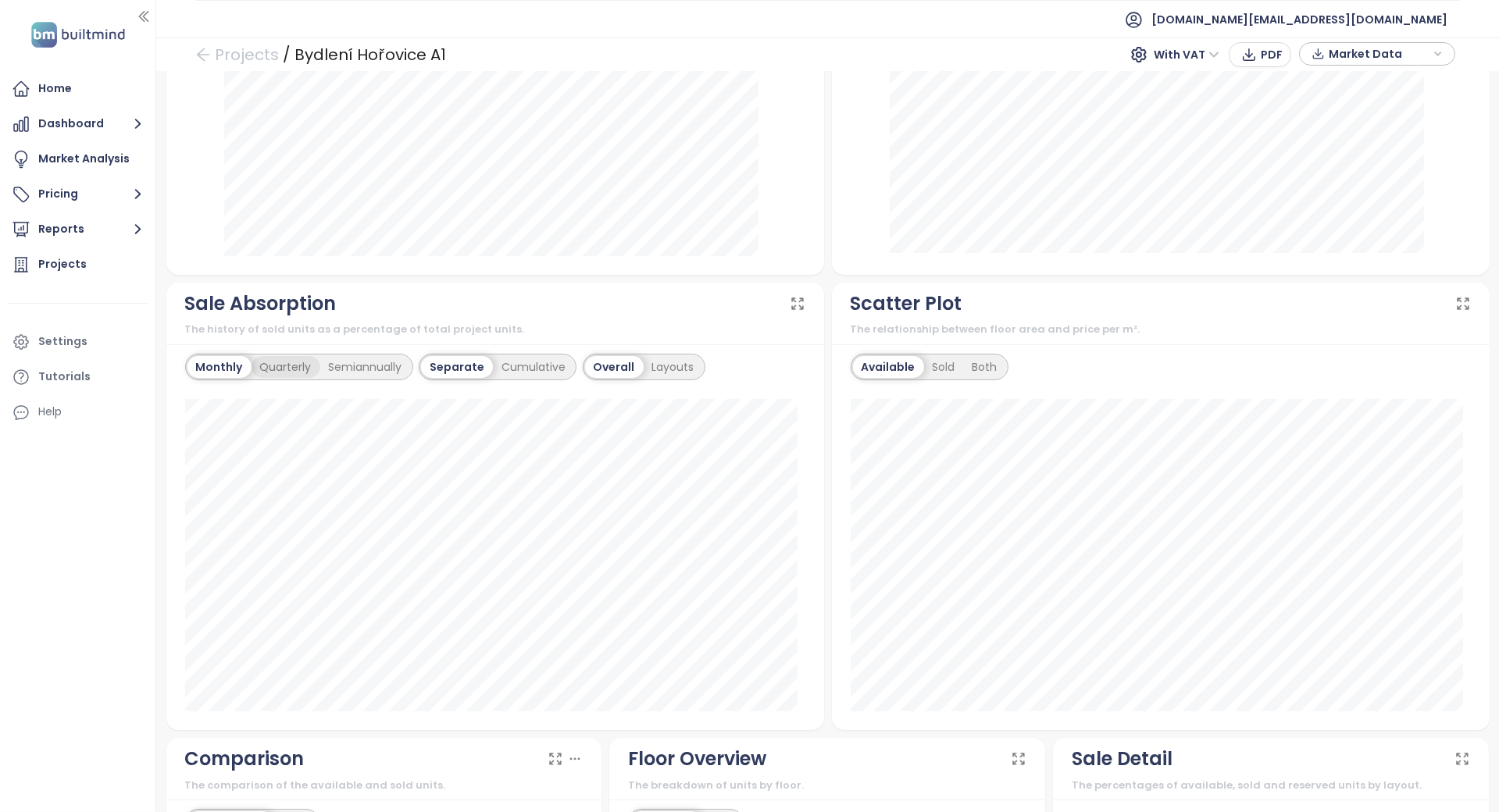
click at [295, 356] on div "Quarterly" at bounding box center [286, 367] width 69 height 22
click at [348, 356] on div "Semiannually" at bounding box center [366, 367] width 91 height 22
click at [238, 356] on div "Monthly" at bounding box center [218, 367] width 61 height 22
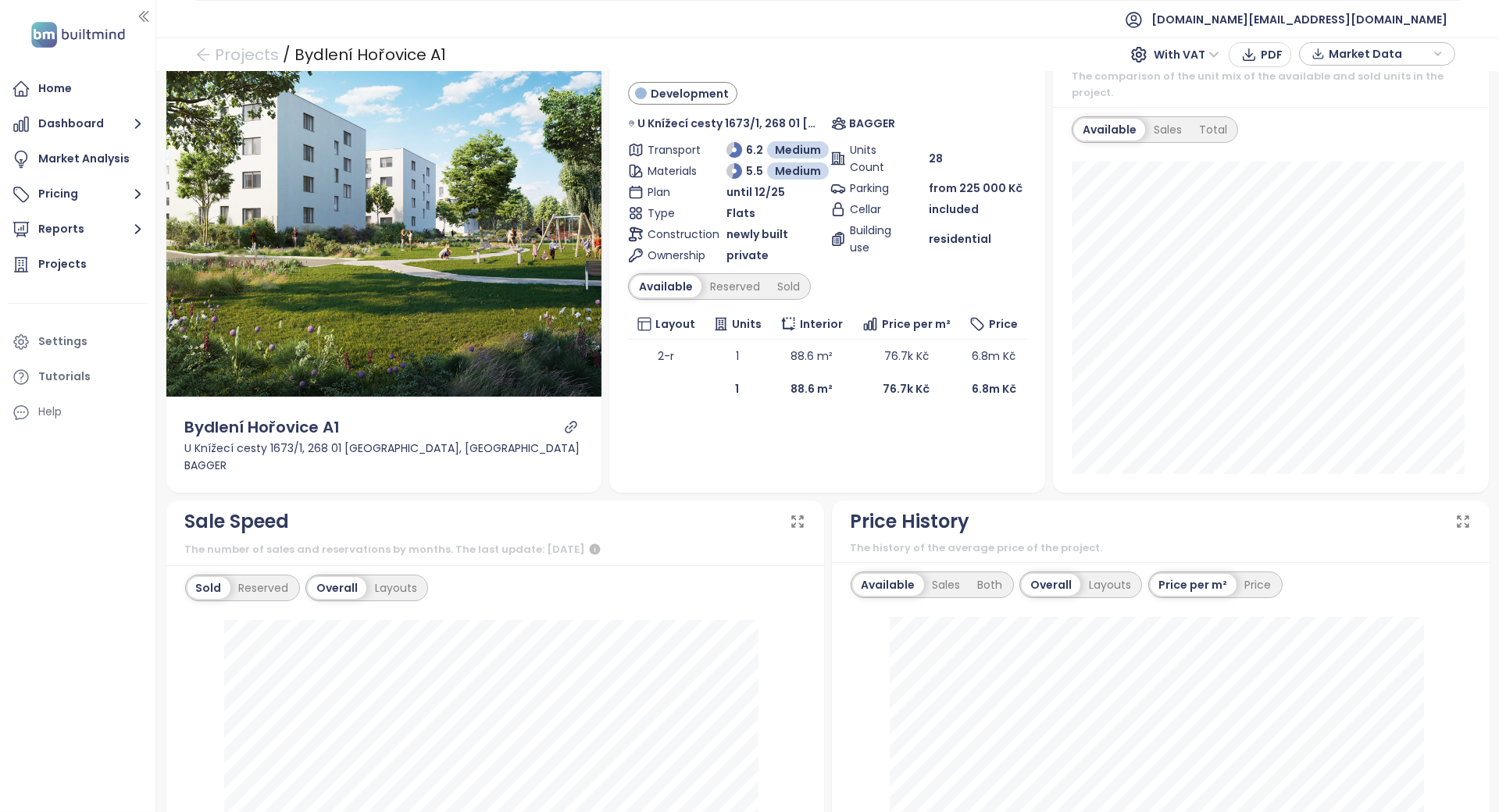
scroll to position [0, 0]
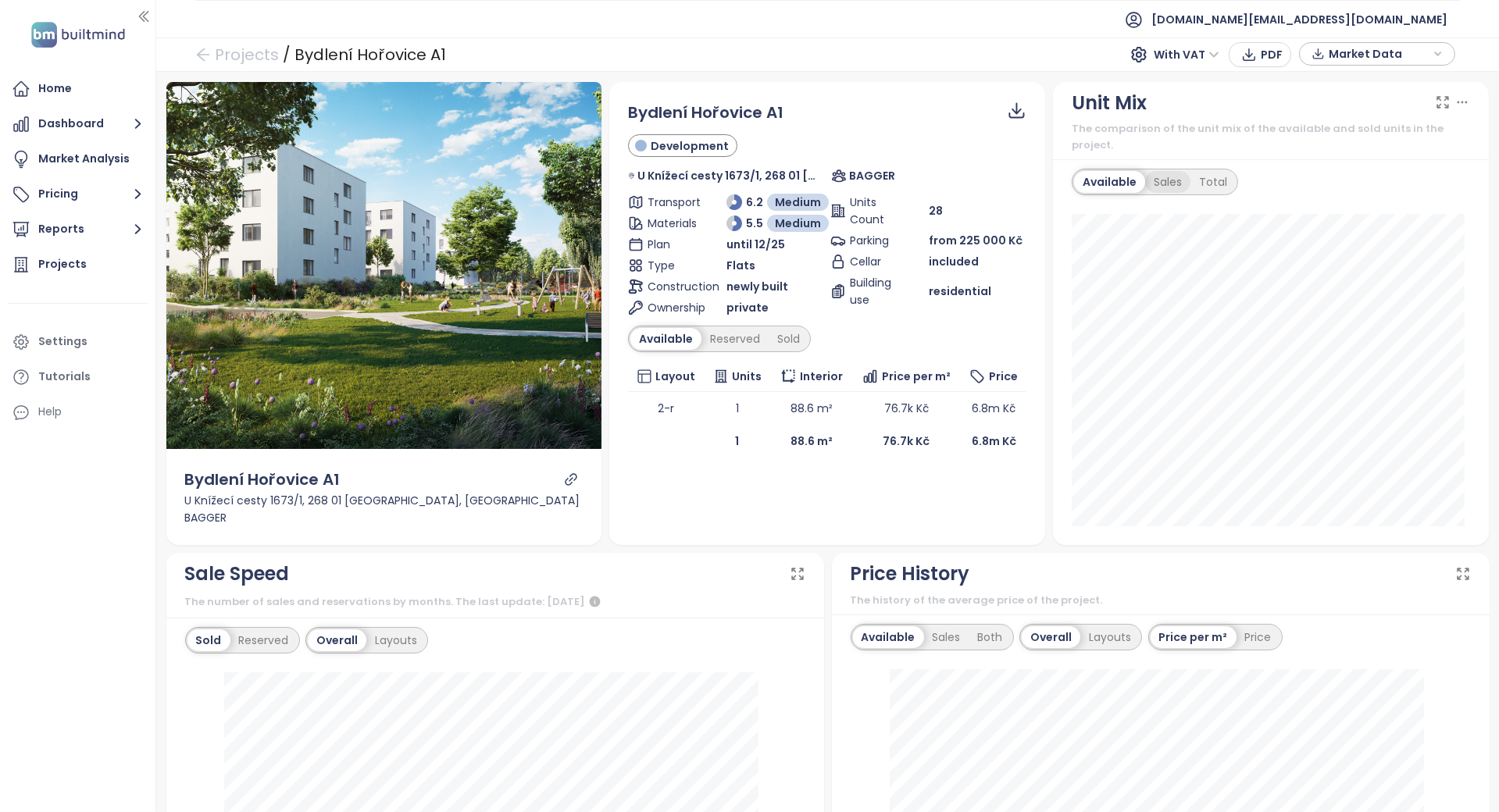
click at [1173, 171] on div "Sales" at bounding box center [1168, 182] width 45 height 22
click at [1189, 171] on div "Total" at bounding box center [1211, 182] width 45 height 22
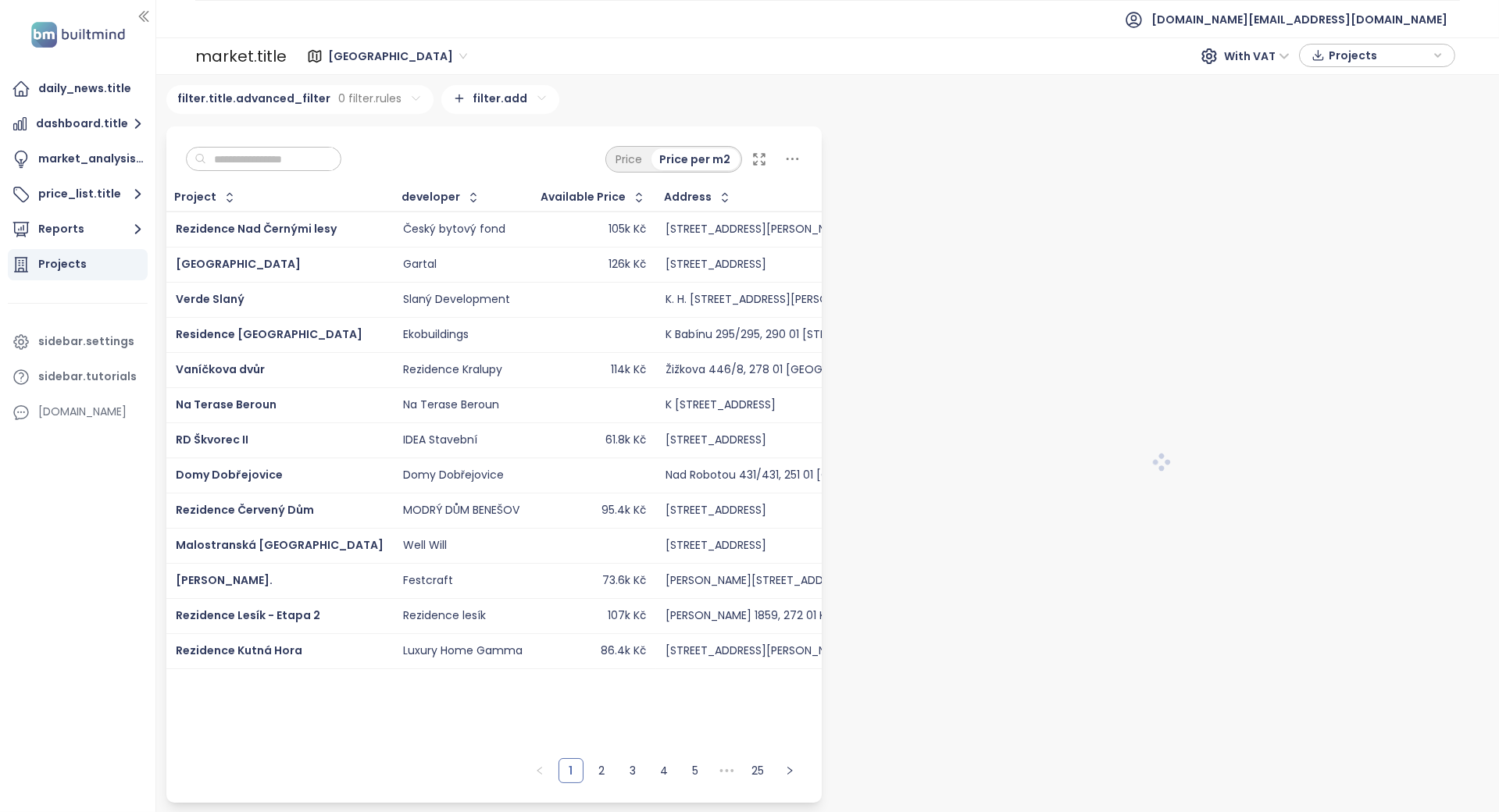
click at [290, 167] on input "text" at bounding box center [269, 159] width 126 height 24
click at [108, 269] on div "Projects" at bounding box center [78, 265] width 140 height 31
click at [246, 158] on input "text" at bounding box center [269, 159] width 126 height 24
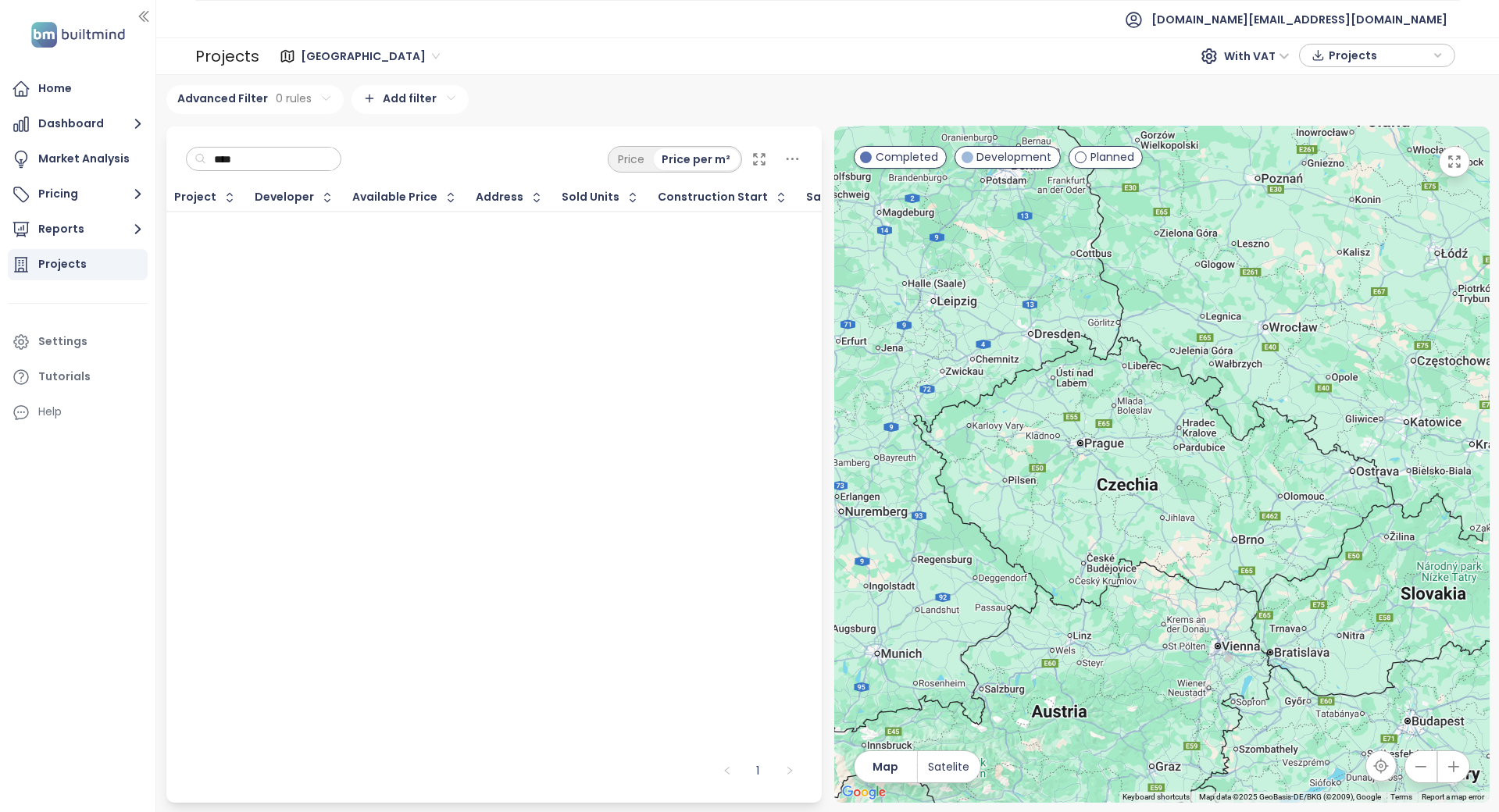
click at [325, 52] on span "Praha" at bounding box center [370, 57] width 139 height 24
type input "****"
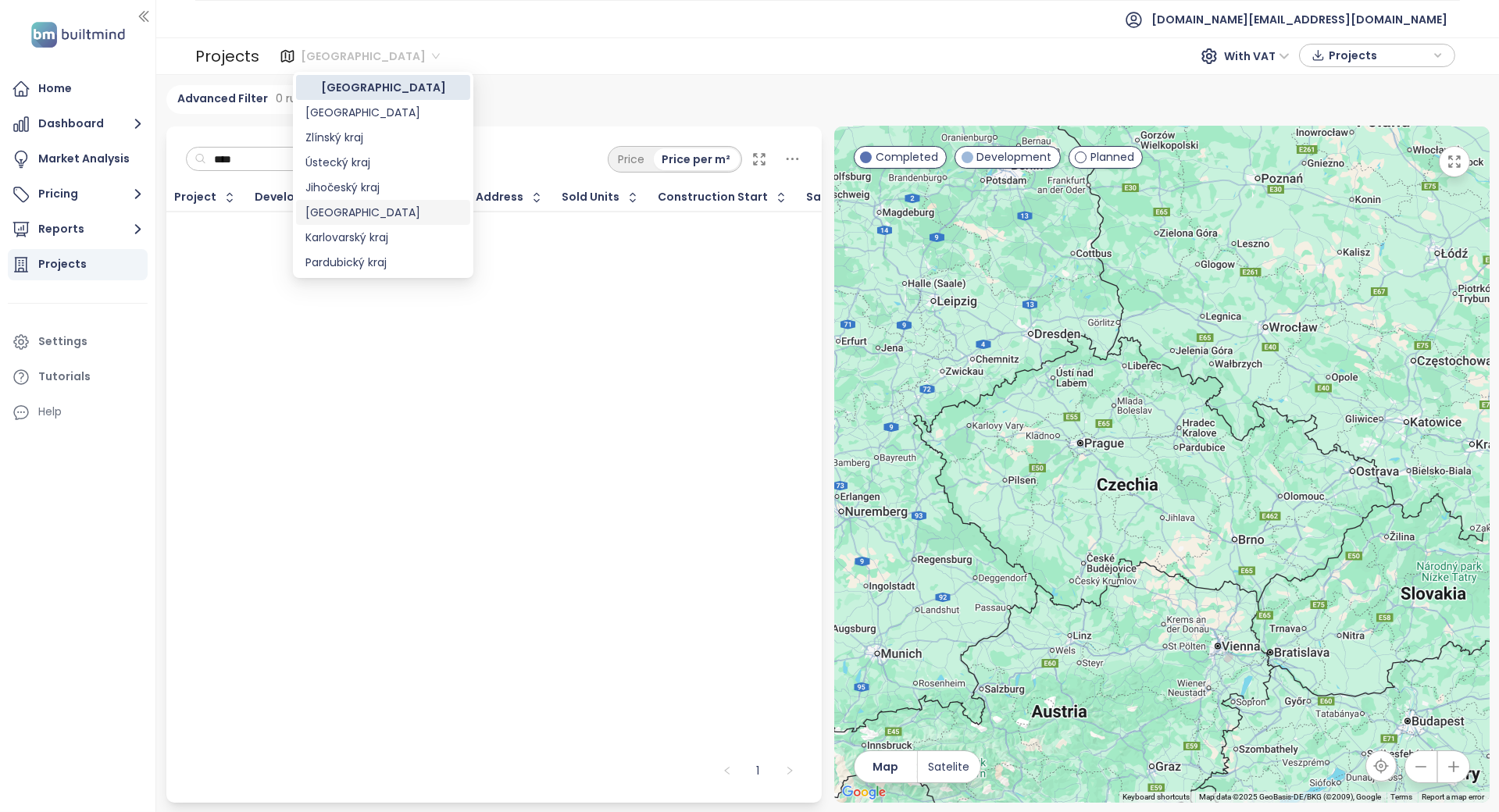
click at [367, 212] on div "[GEOGRAPHIC_DATA]" at bounding box center [384, 212] width 156 height 17
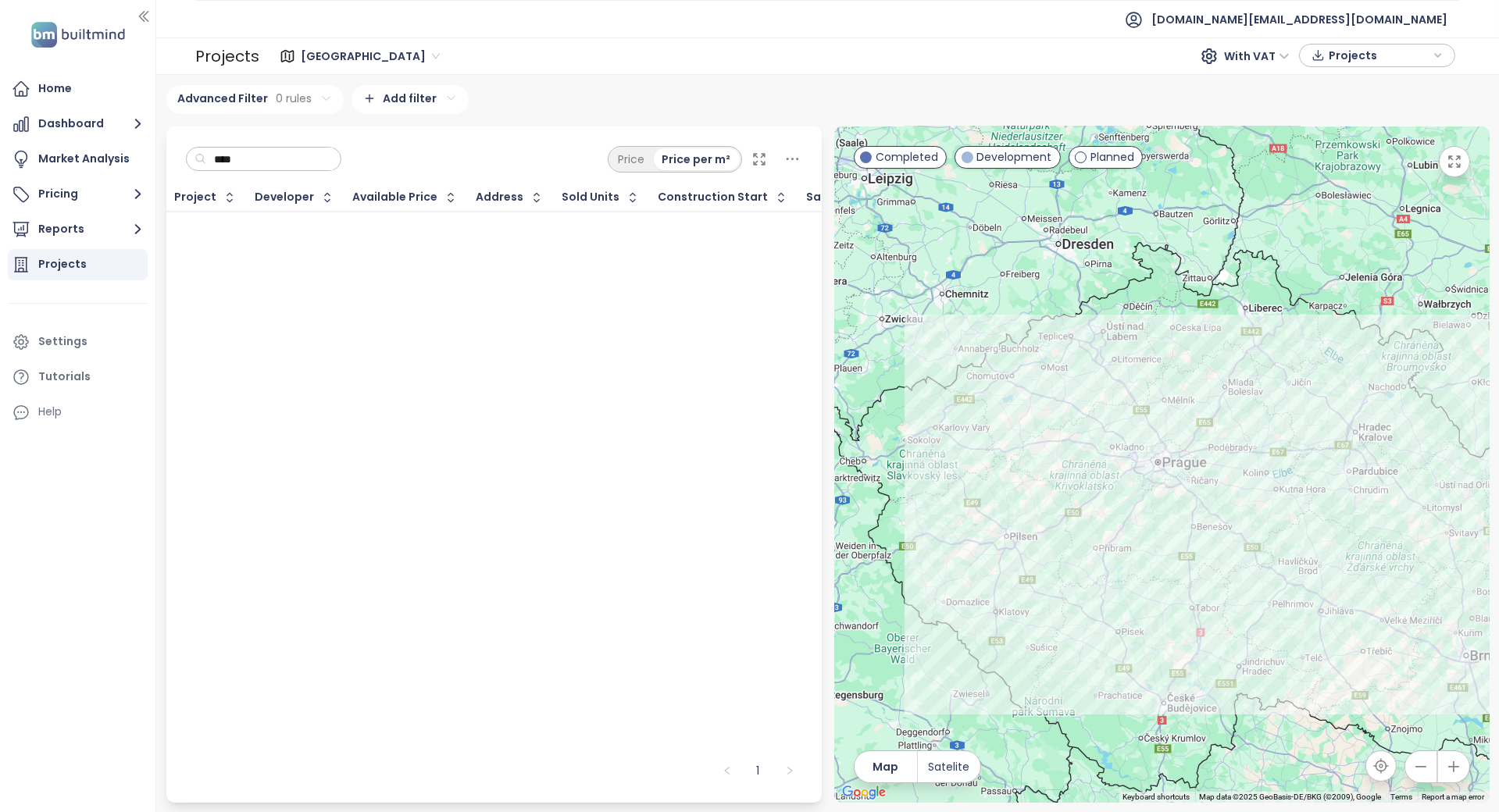
click at [305, 166] on input "****" at bounding box center [269, 159] width 126 height 24
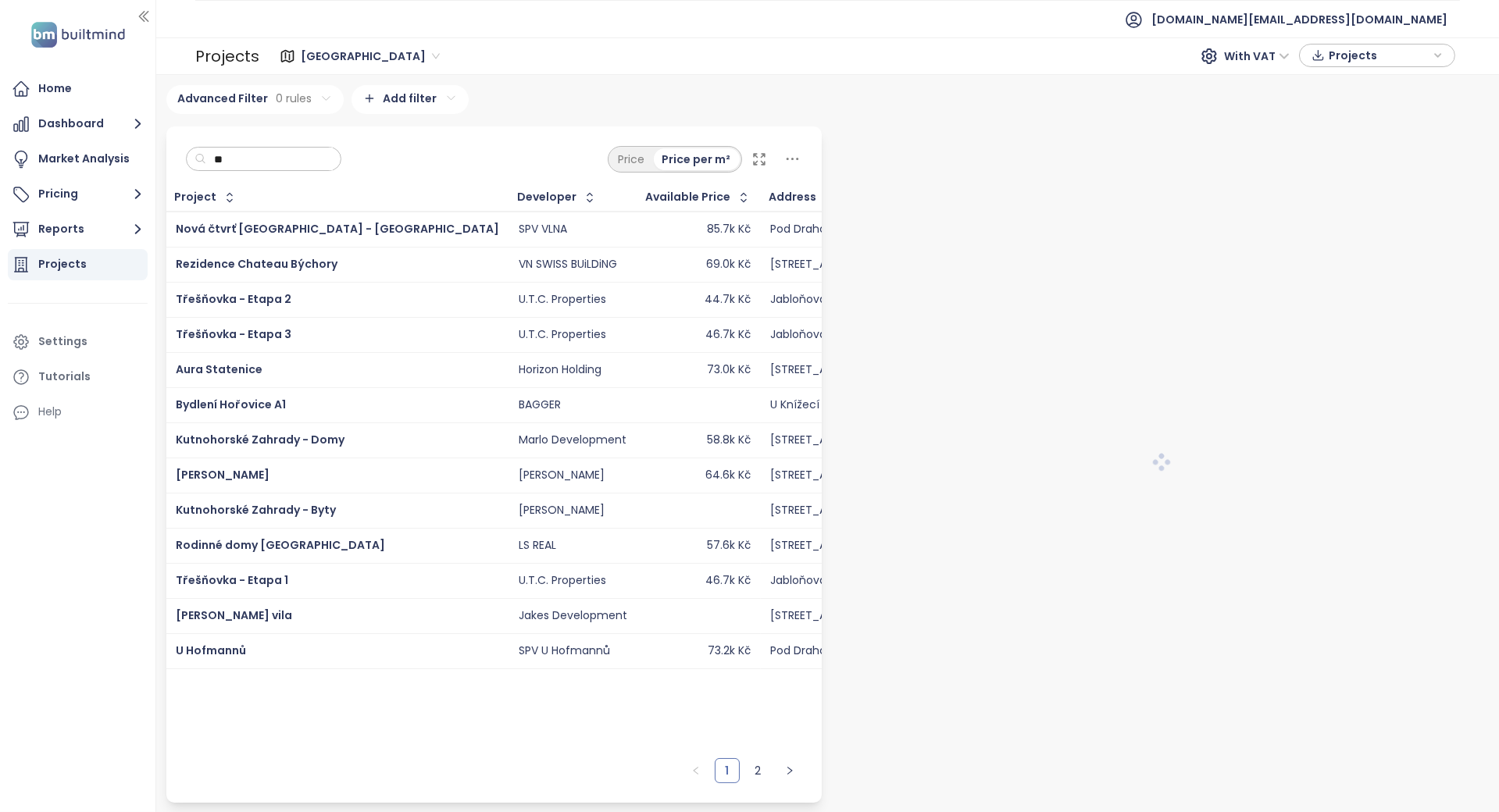
type input "*"
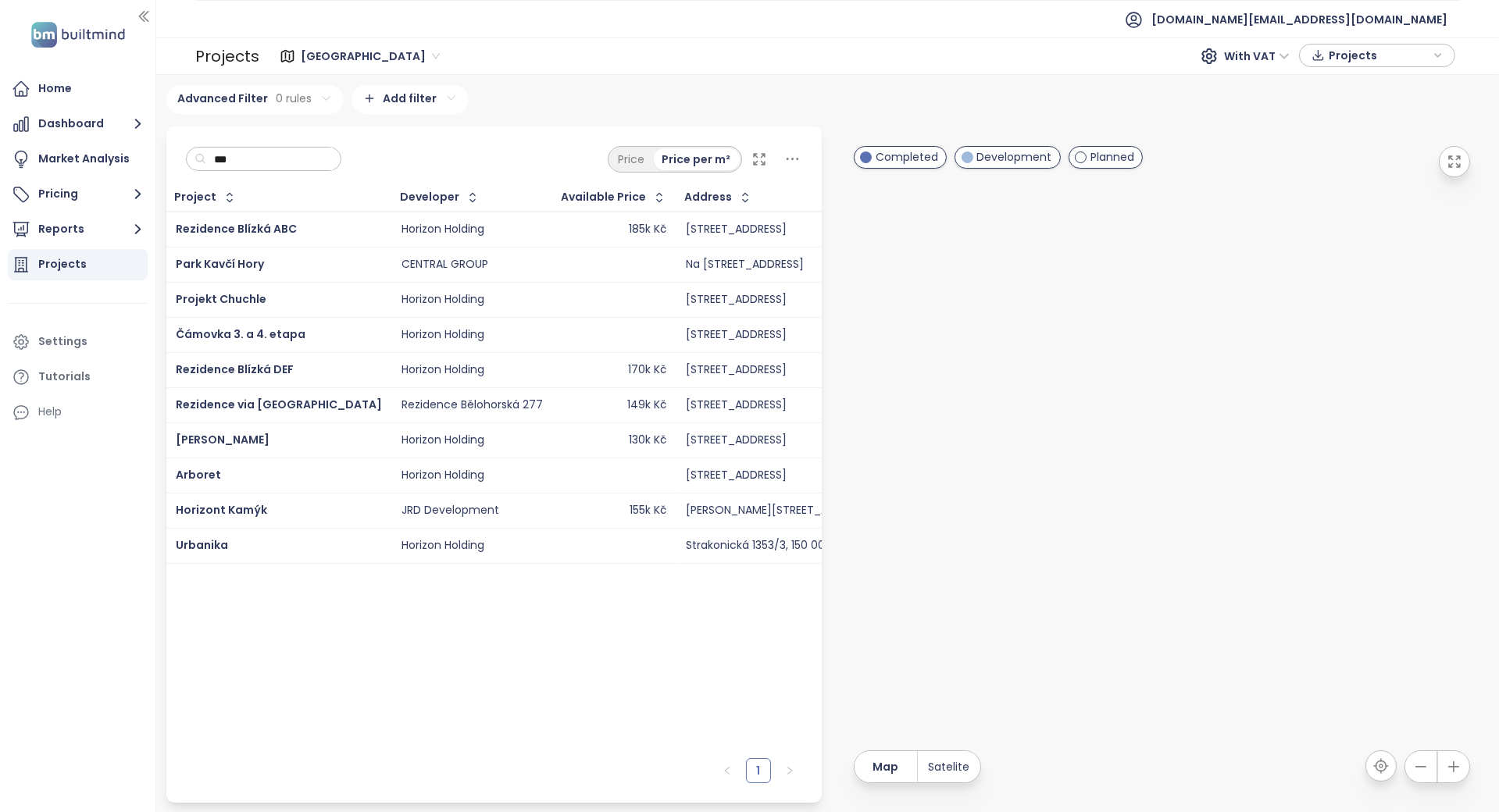
type input "****"
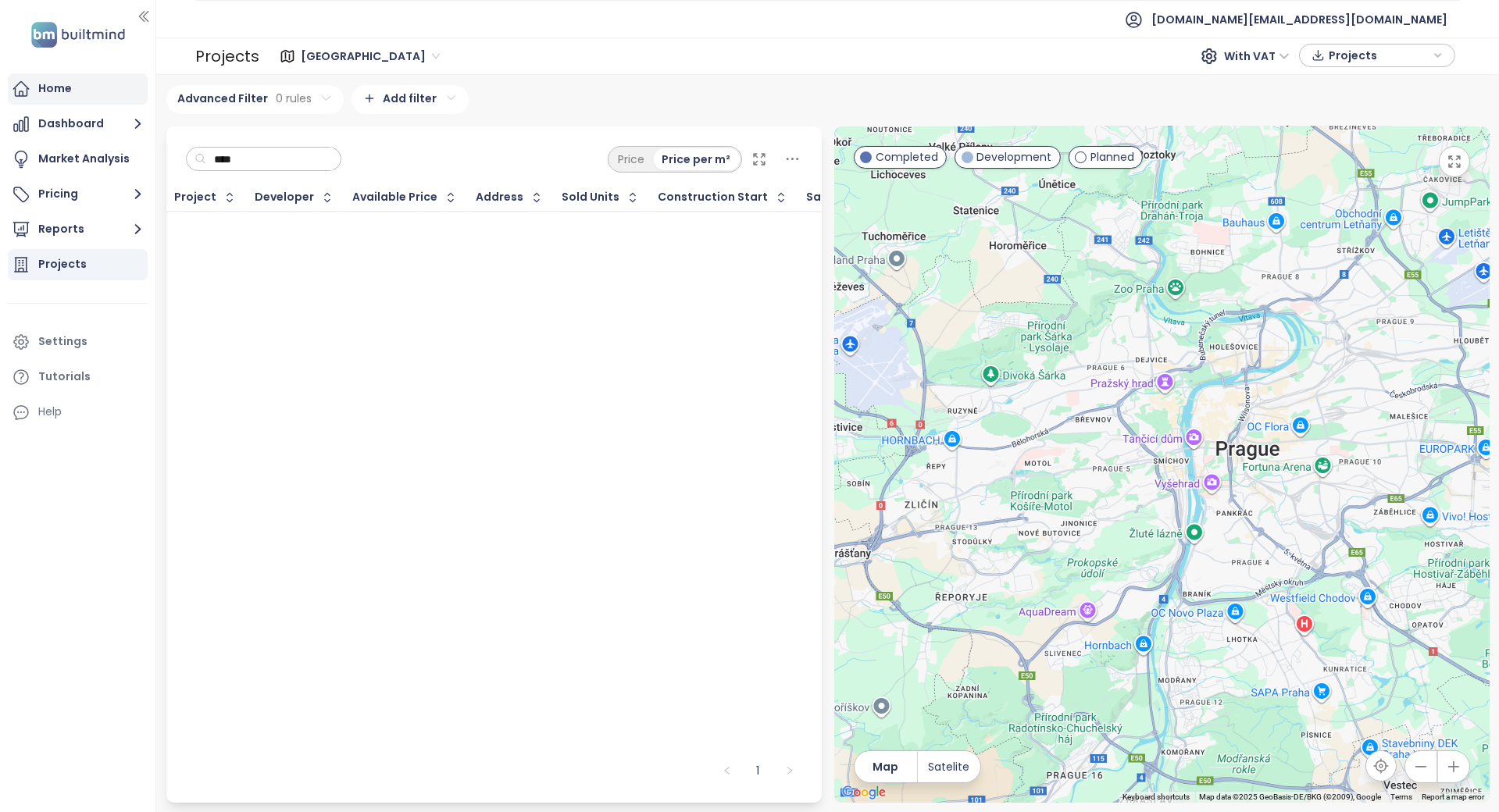
click at [134, 85] on div "Home" at bounding box center [78, 89] width 140 height 31
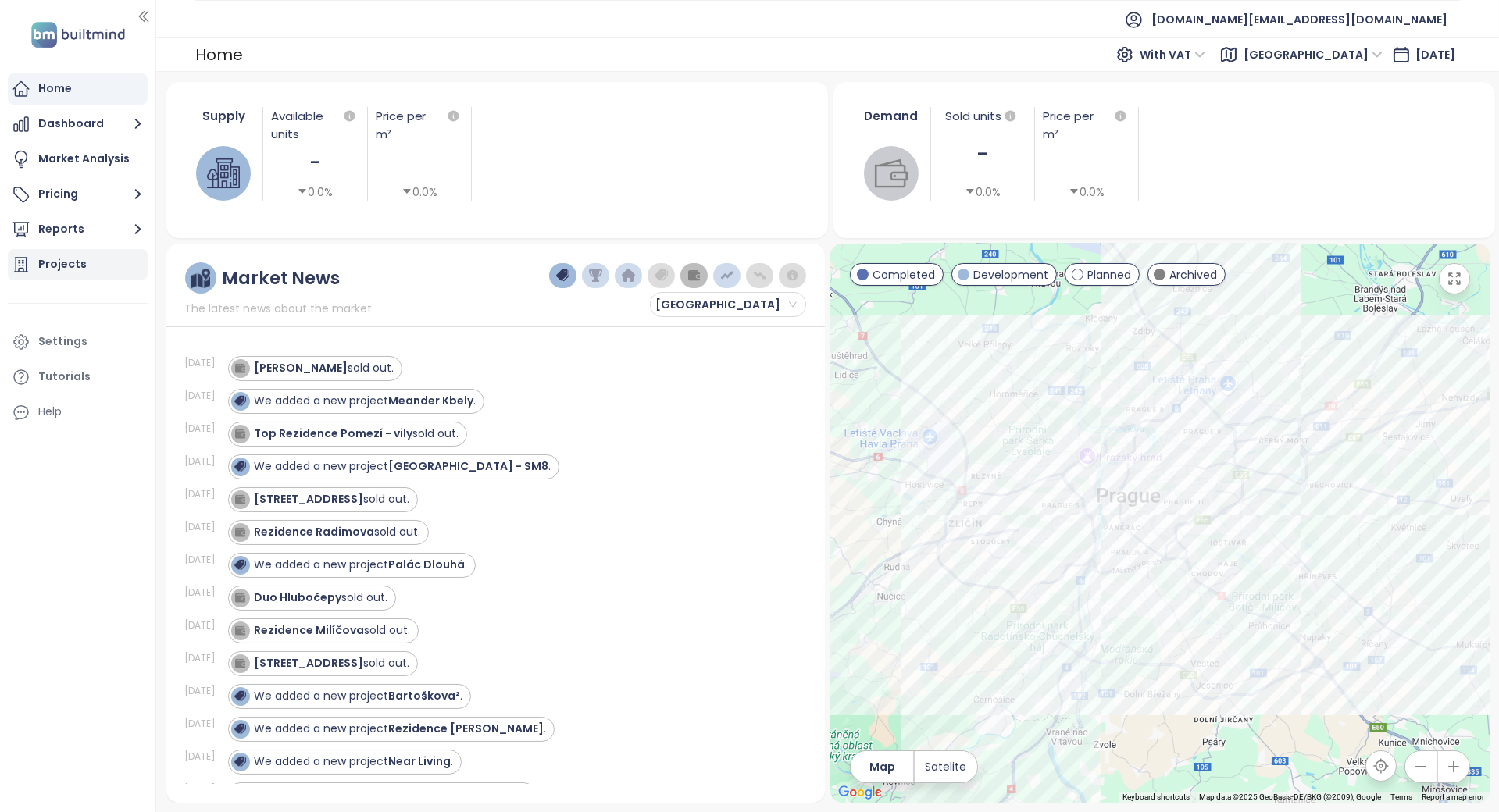
click at [121, 265] on div "Projects" at bounding box center [78, 265] width 140 height 31
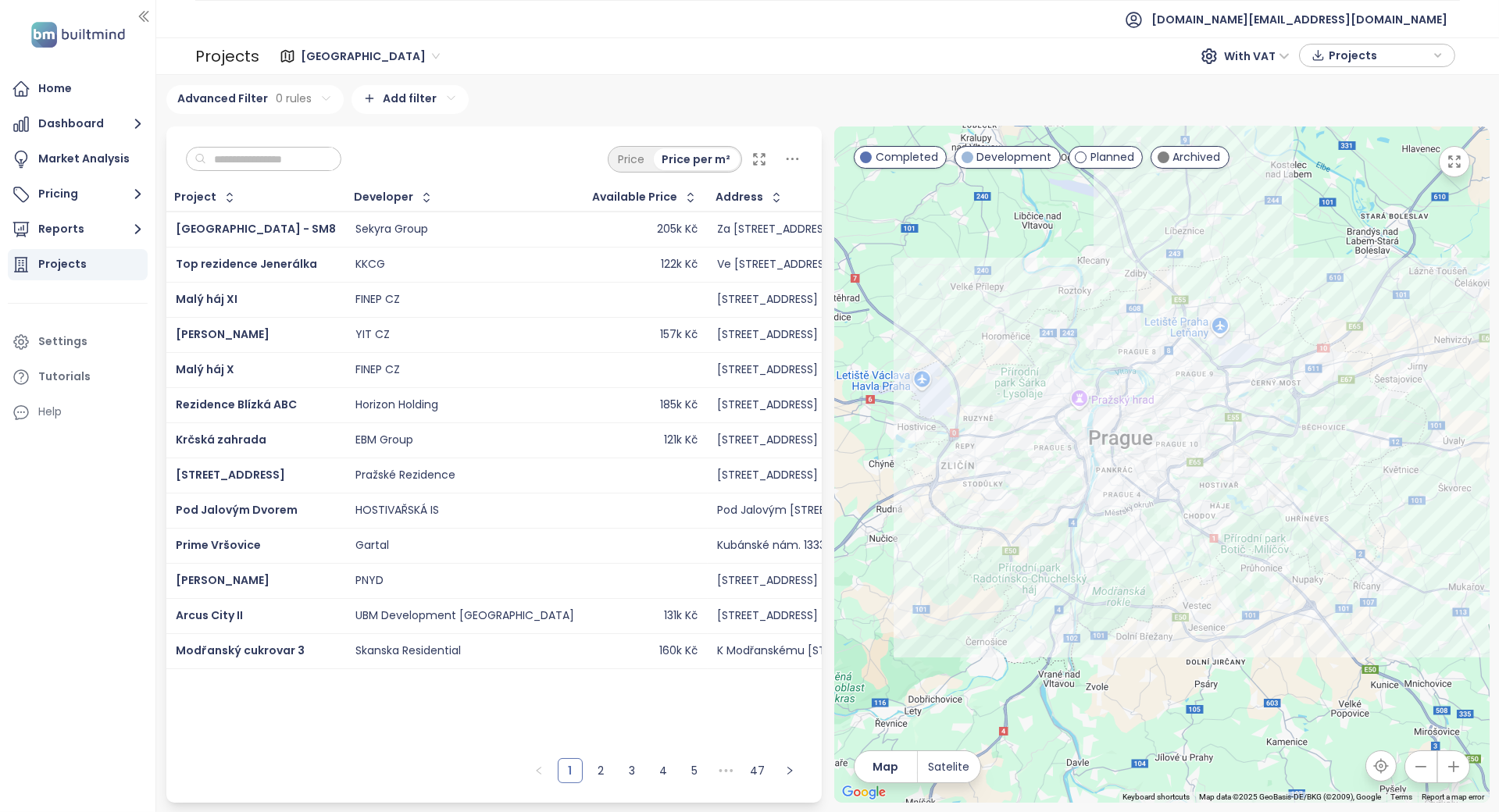
click at [317, 56] on span "[GEOGRAPHIC_DATA]" at bounding box center [370, 57] width 139 height 24
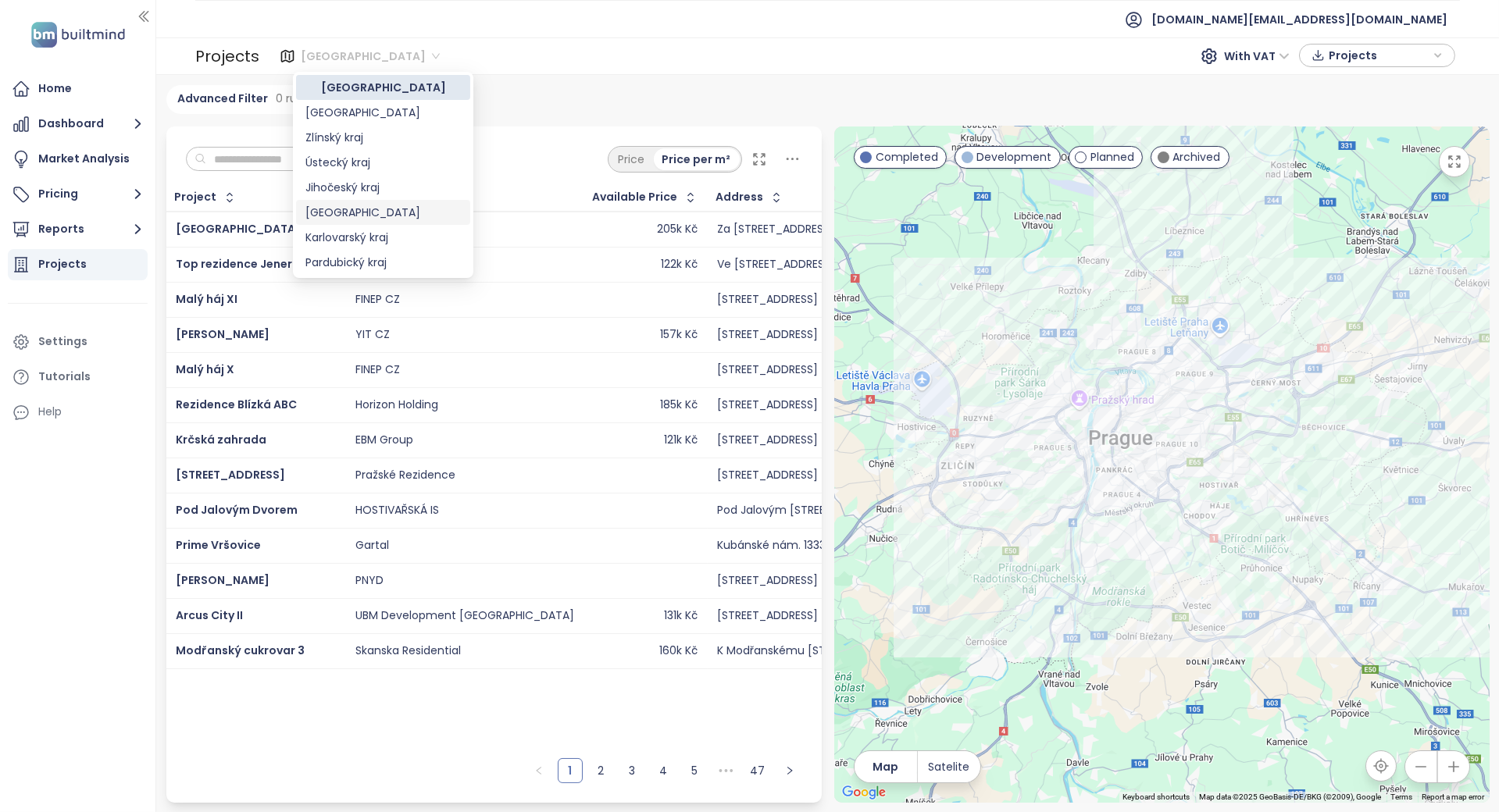
click at [322, 206] on div "[GEOGRAPHIC_DATA]" at bounding box center [384, 212] width 156 height 17
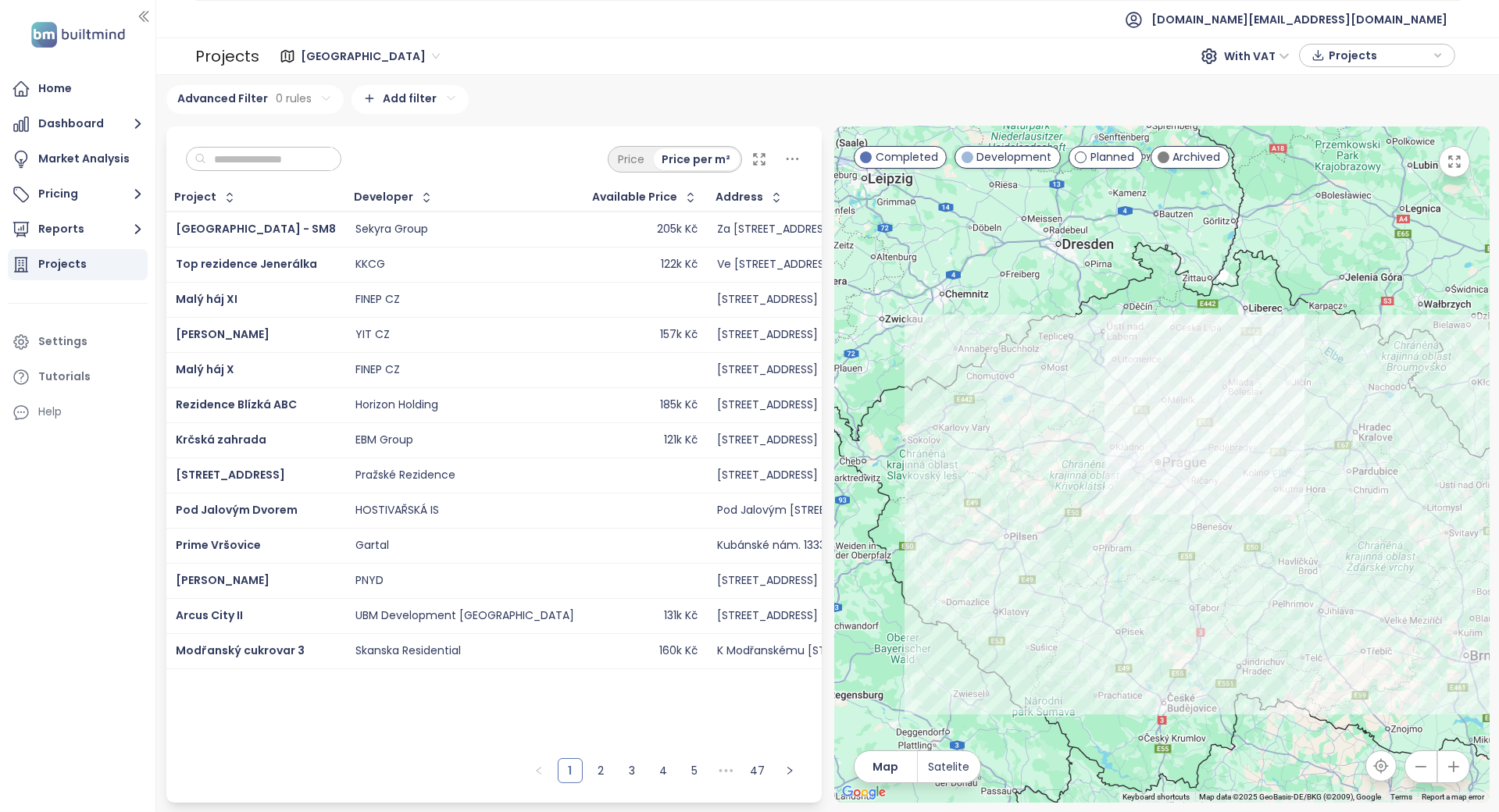
click at [321, 165] on input "text" at bounding box center [269, 159] width 126 height 24
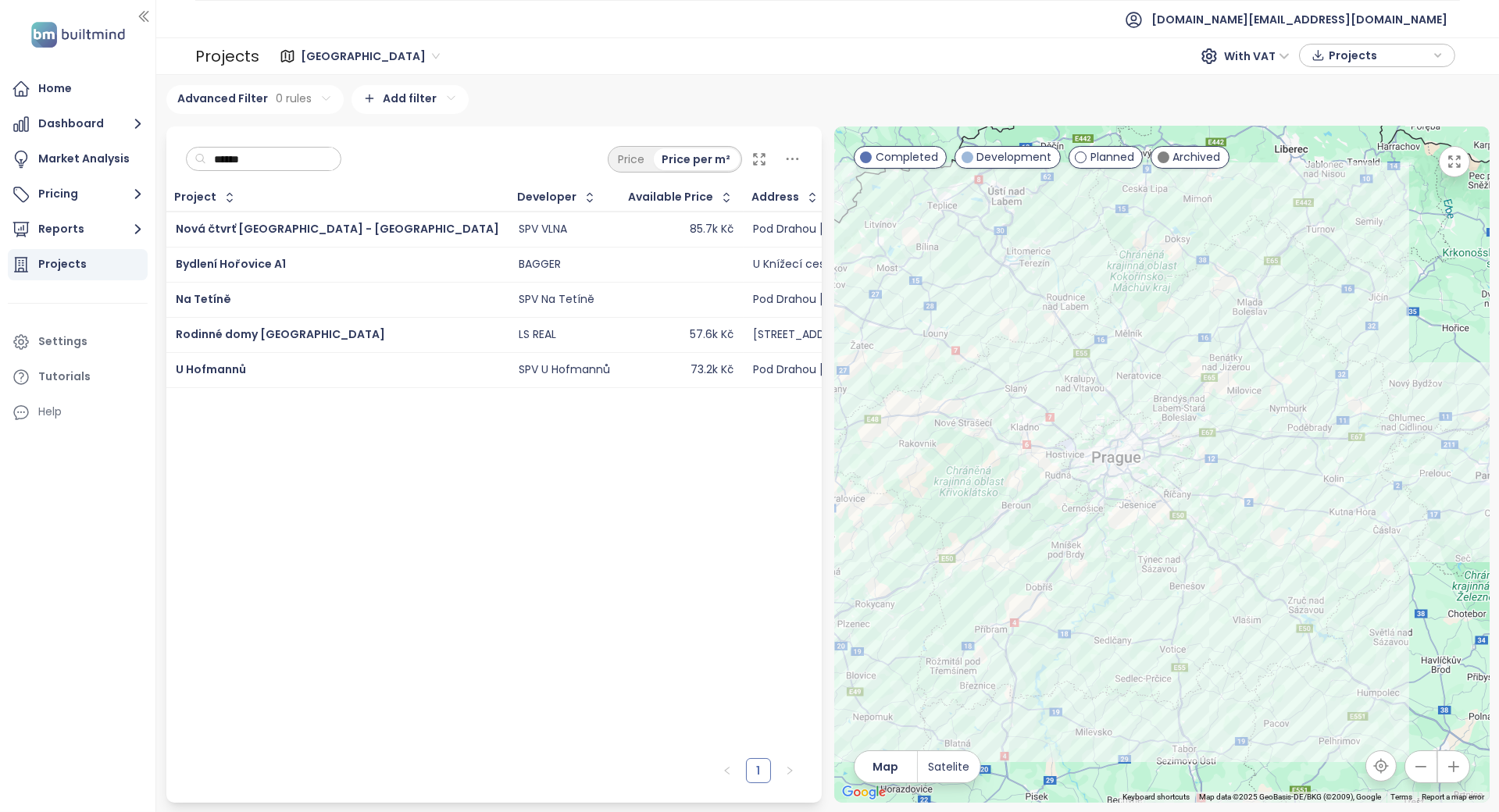
type input "******"
click at [341, 482] on div "Project Developer Available Price Address Sold Units Construction Start Sale St…" at bounding box center [494, 467] width 656 height 567
click at [1379, 25] on span "[DOMAIN_NAME][EMAIL_ADDRESS][DOMAIN_NAME]" at bounding box center [1299, 19] width 296 height 38
click at [1339, 75] on li "Log out" at bounding box center [1369, 62] width 151 height 31
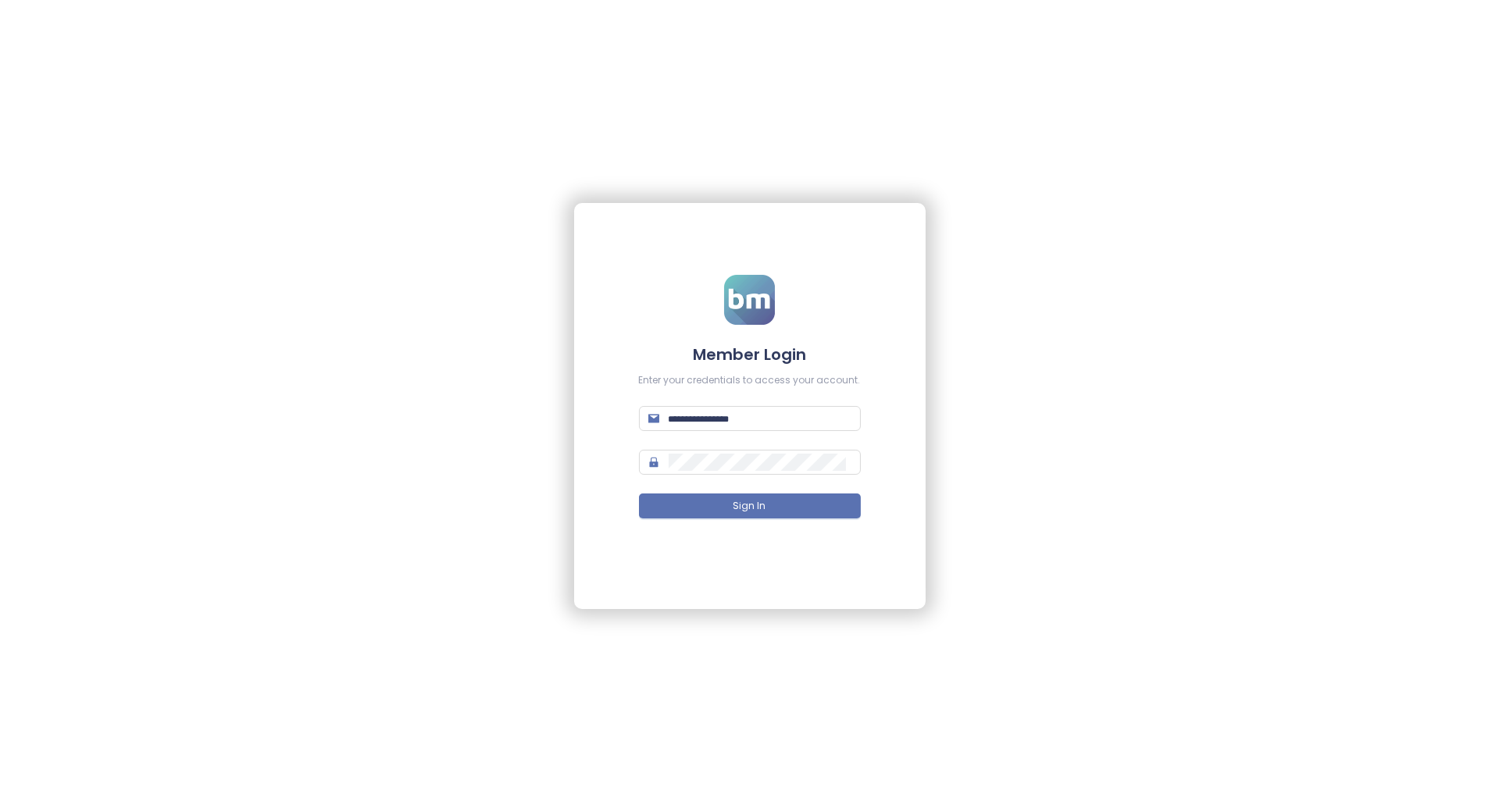
type input "**********"
click at [755, 513] on span "Sign In" at bounding box center [750, 506] width 33 height 15
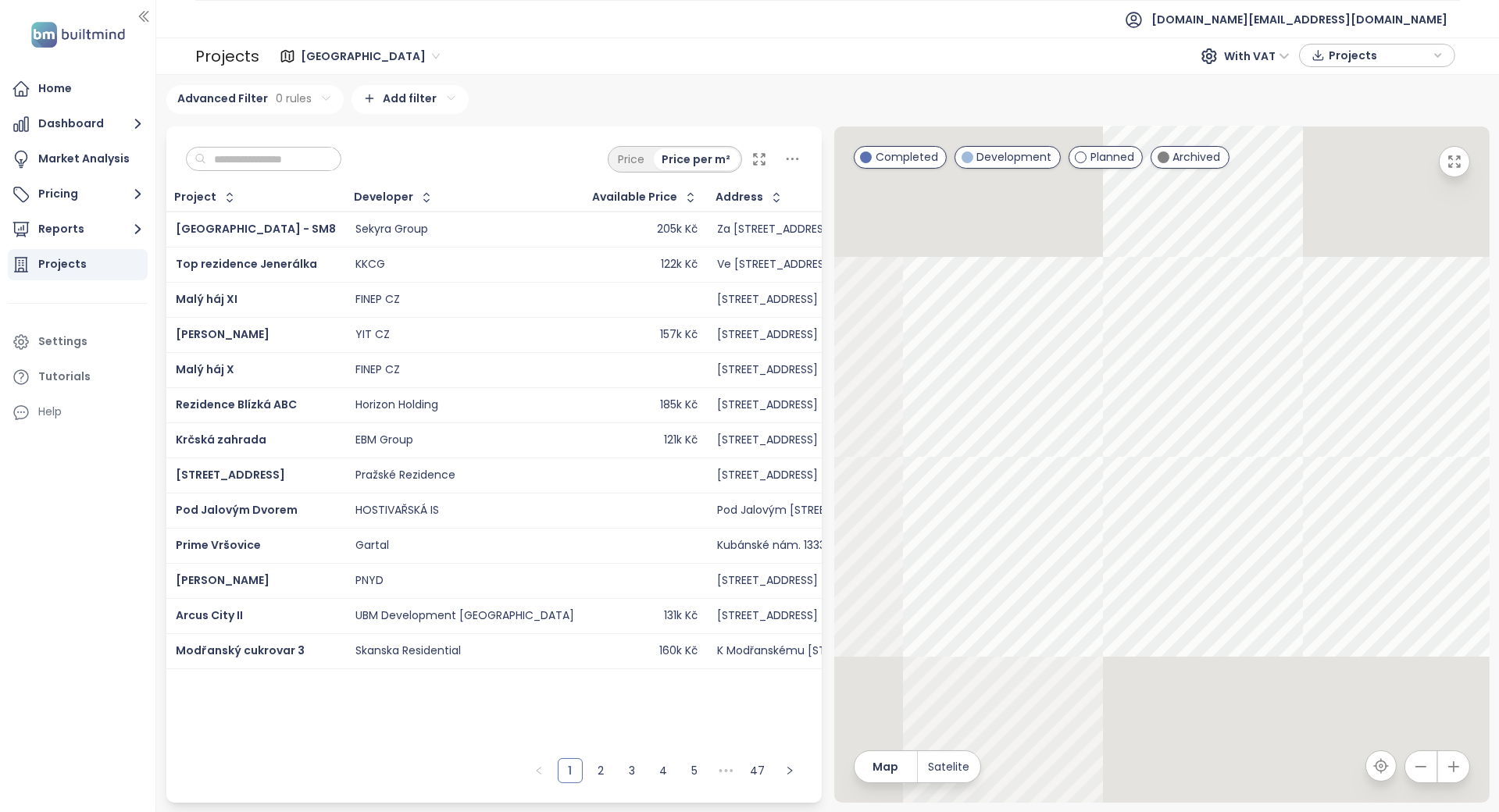
click at [326, 56] on span "Praha" at bounding box center [370, 57] width 139 height 24
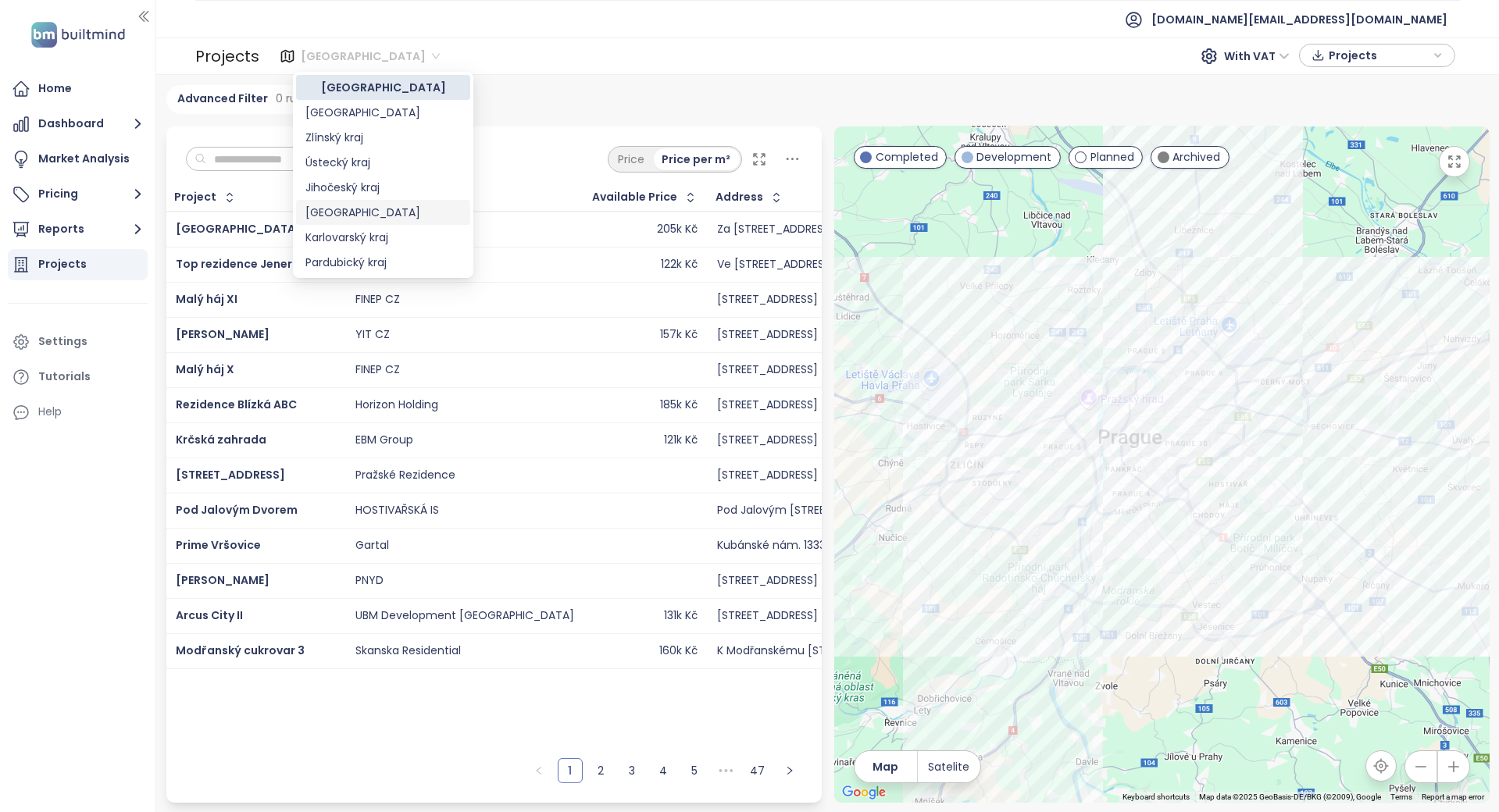
click at [344, 211] on div "Středočeský kraj" at bounding box center [384, 212] width 156 height 17
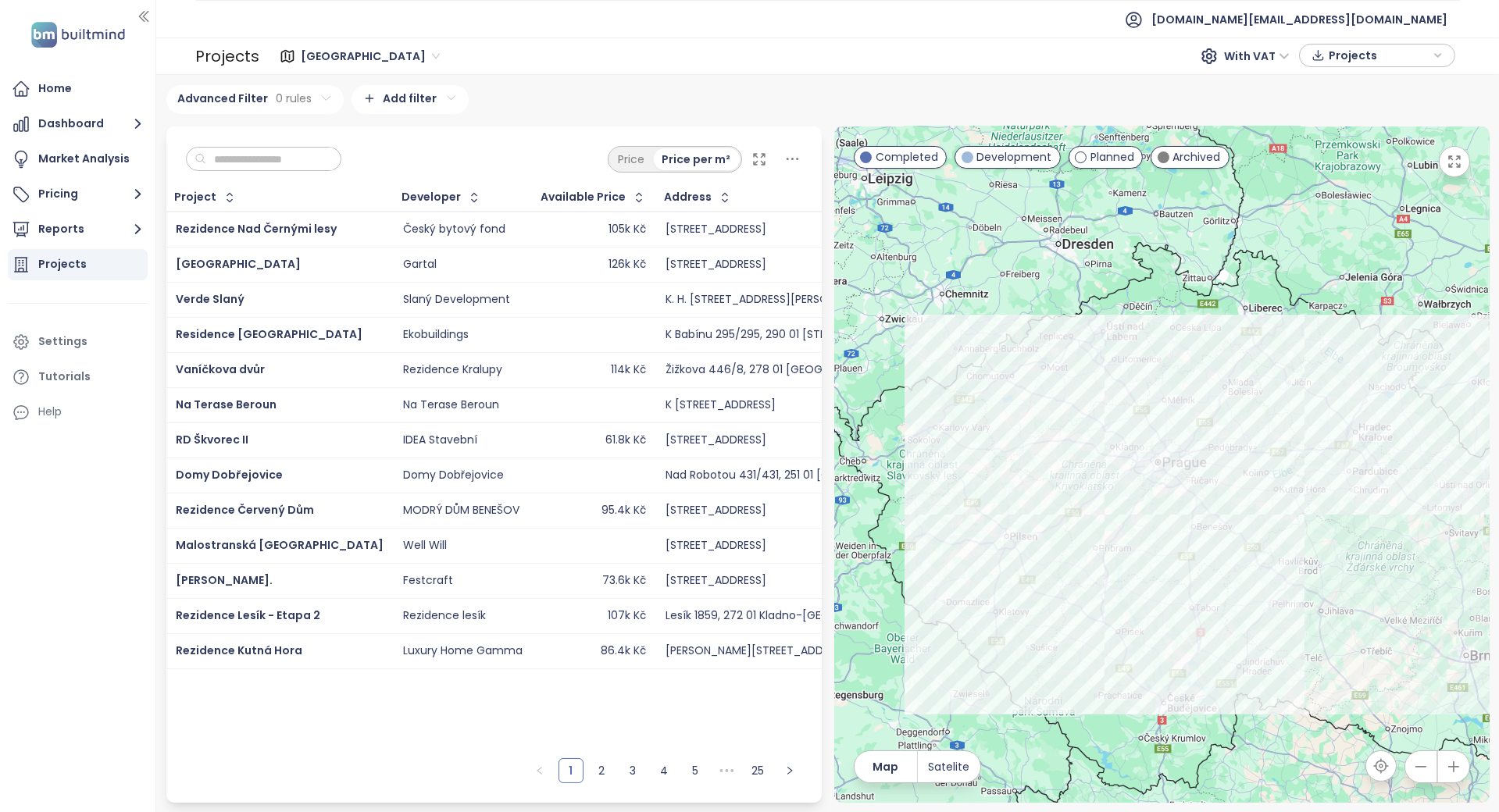
click at [307, 157] on input "text" at bounding box center [269, 159] width 126 height 24
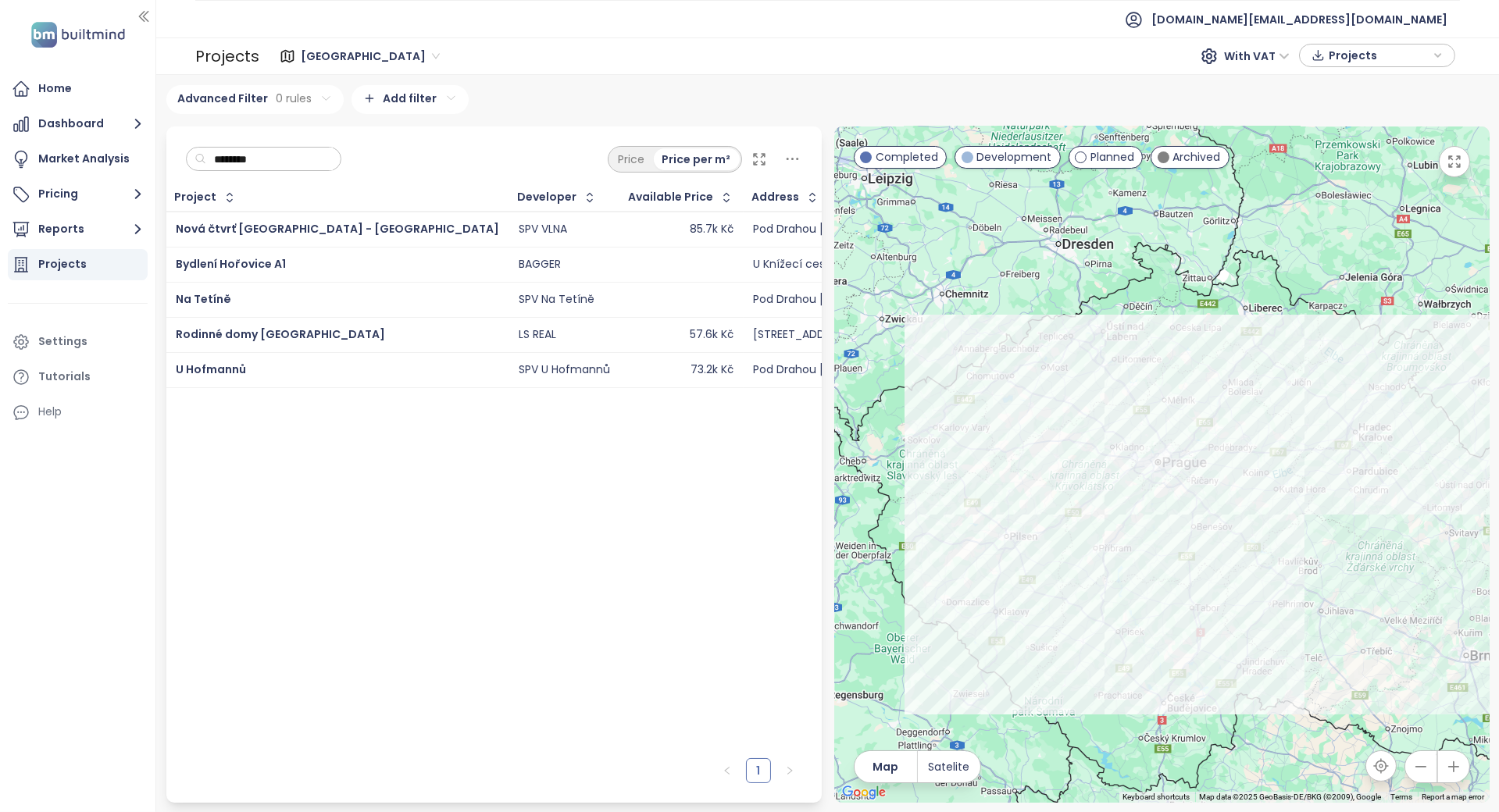
type input "********"
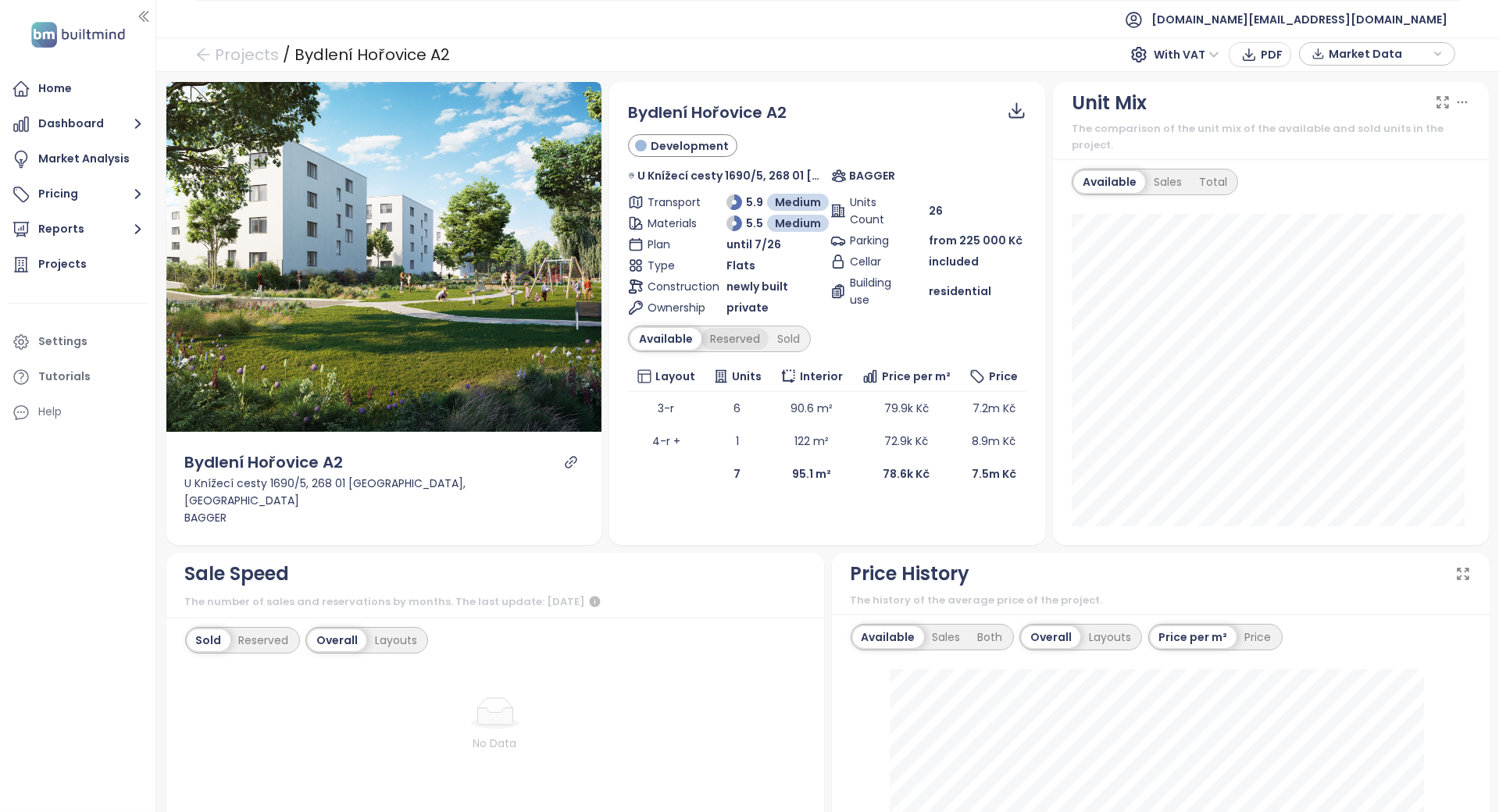
click at [725, 343] on div "Reserved" at bounding box center [734, 339] width 67 height 22
click at [789, 338] on div "Sold" at bounding box center [787, 339] width 40 height 22
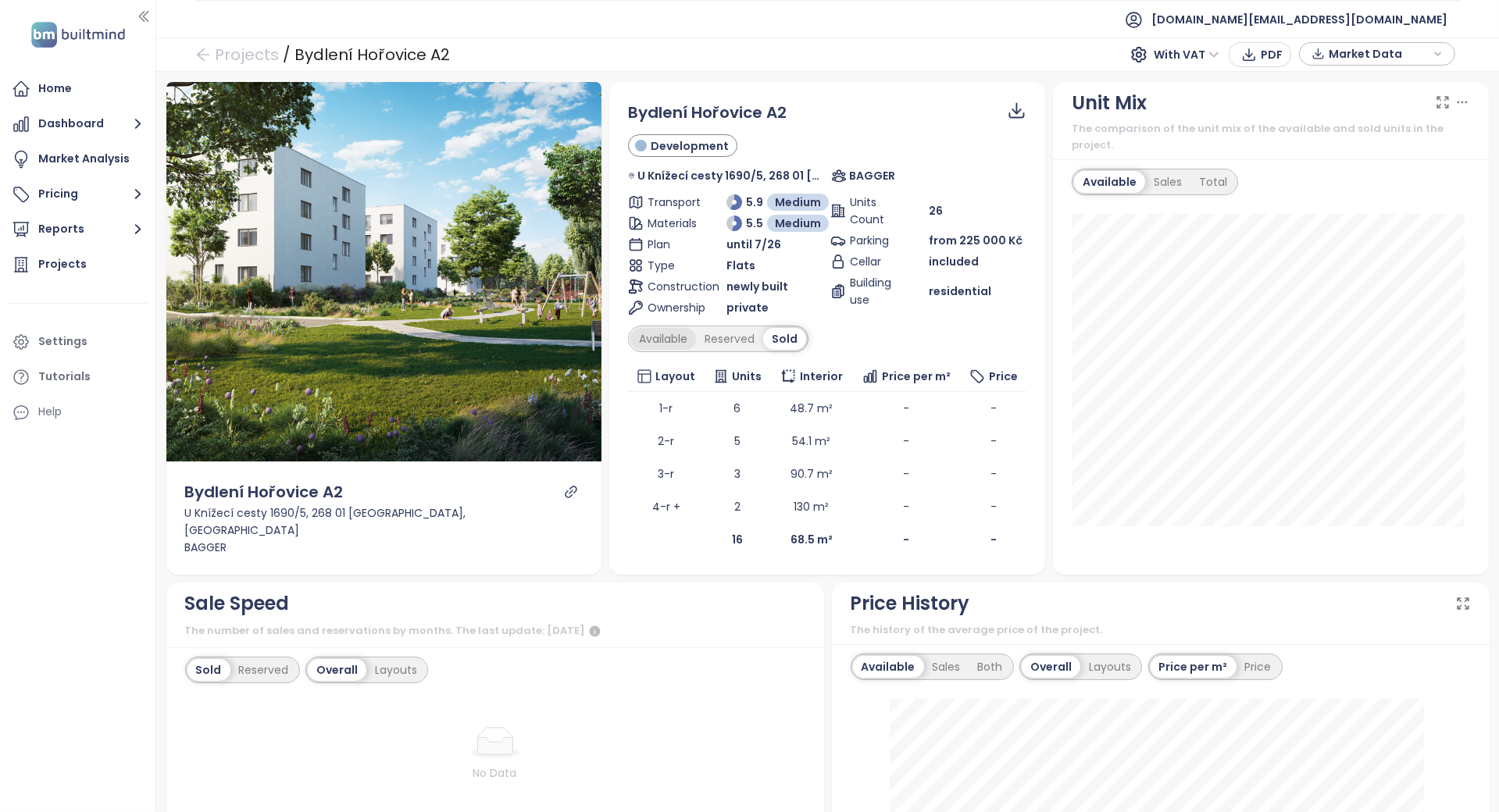
click at [690, 341] on div "Available" at bounding box center [664, 339] width 66 height 22
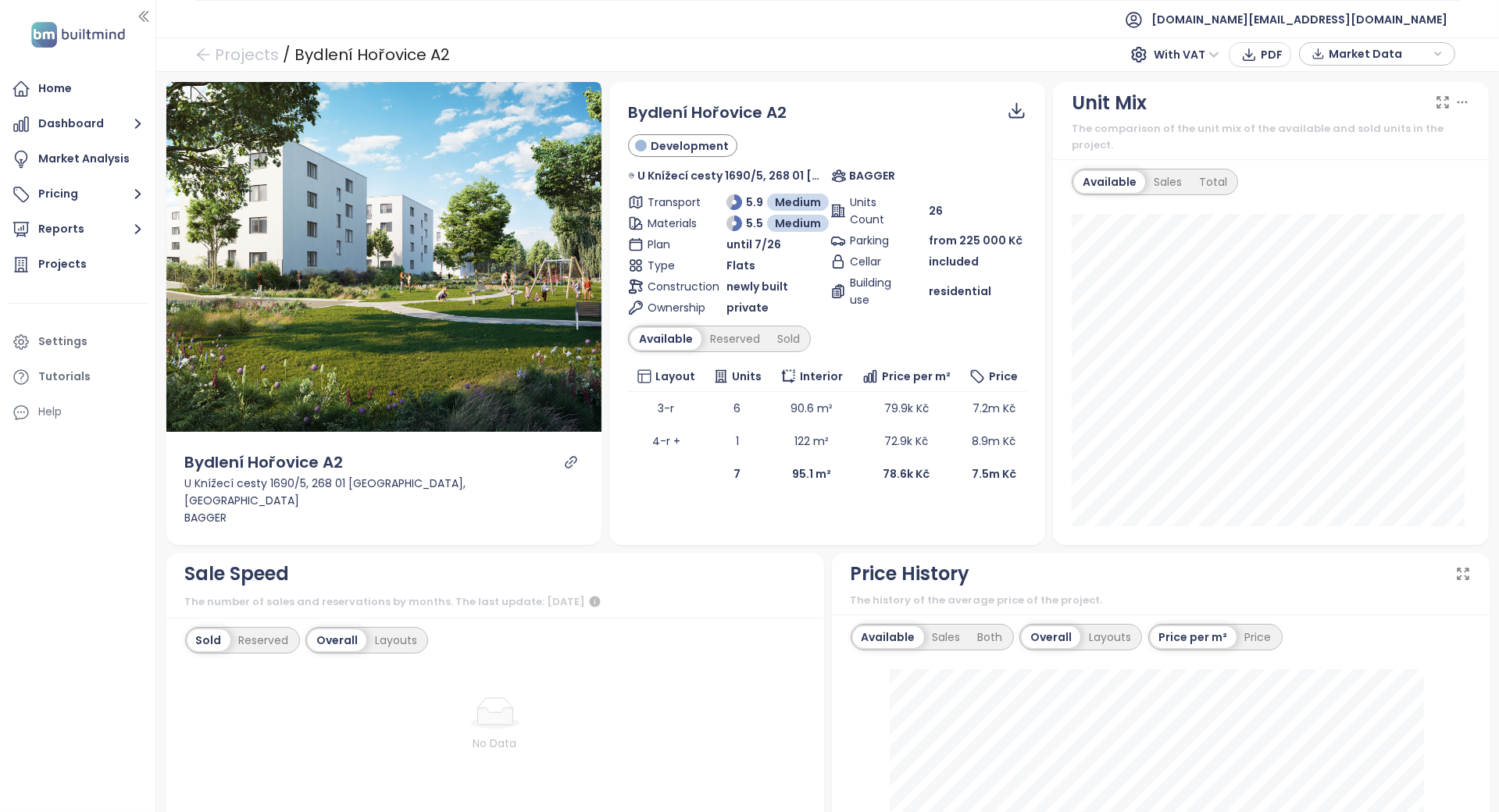
click at [797, 311] on div "private" at bounding box center [775, 308] width 98 height 17
click at [785, 332] on div "Sold" at bounding box center [789, 339] width 40 height 22
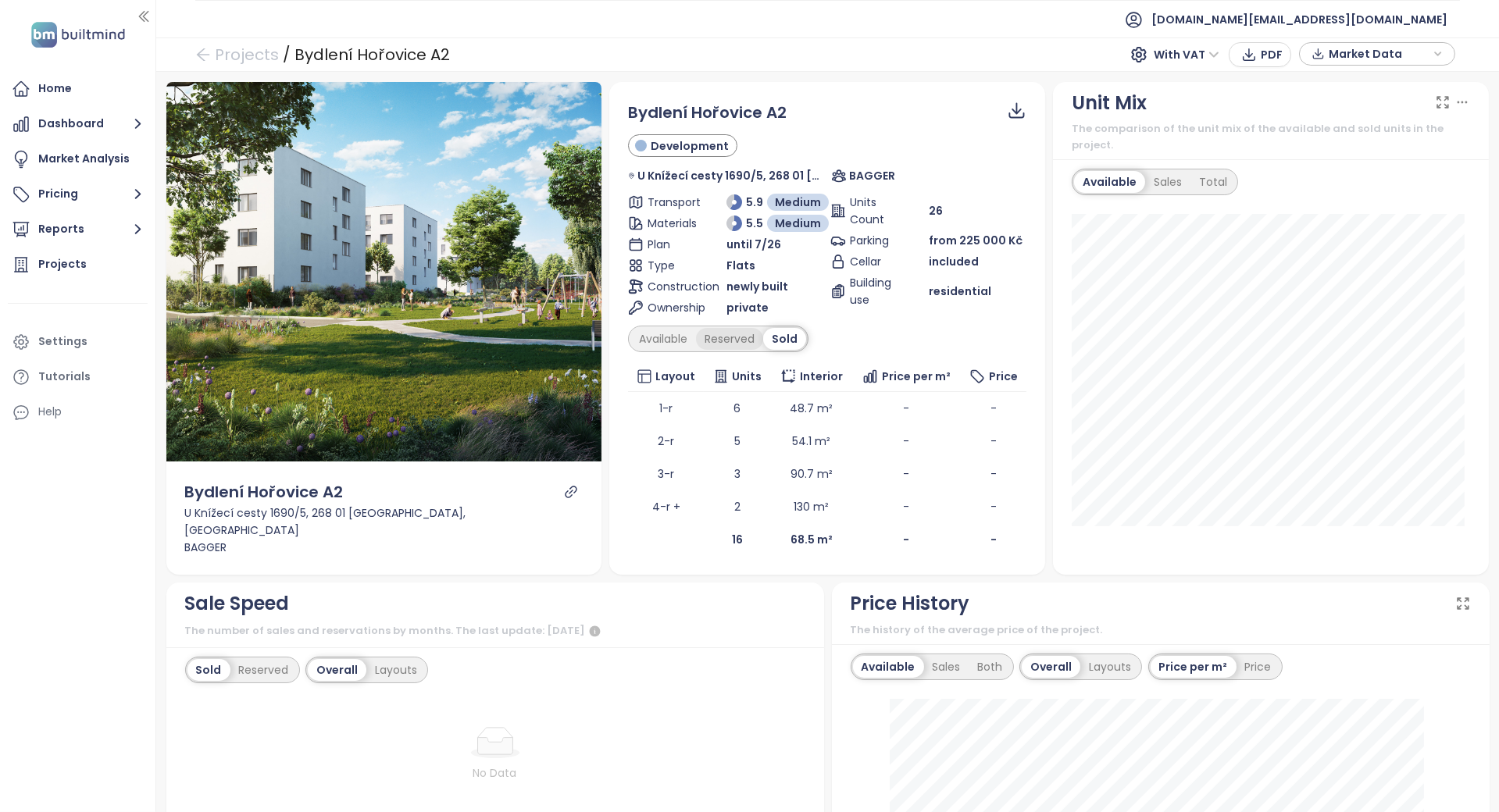
click at [733, 341] on div "Reserved" at bounding box center [729, 339] width 67 height 22
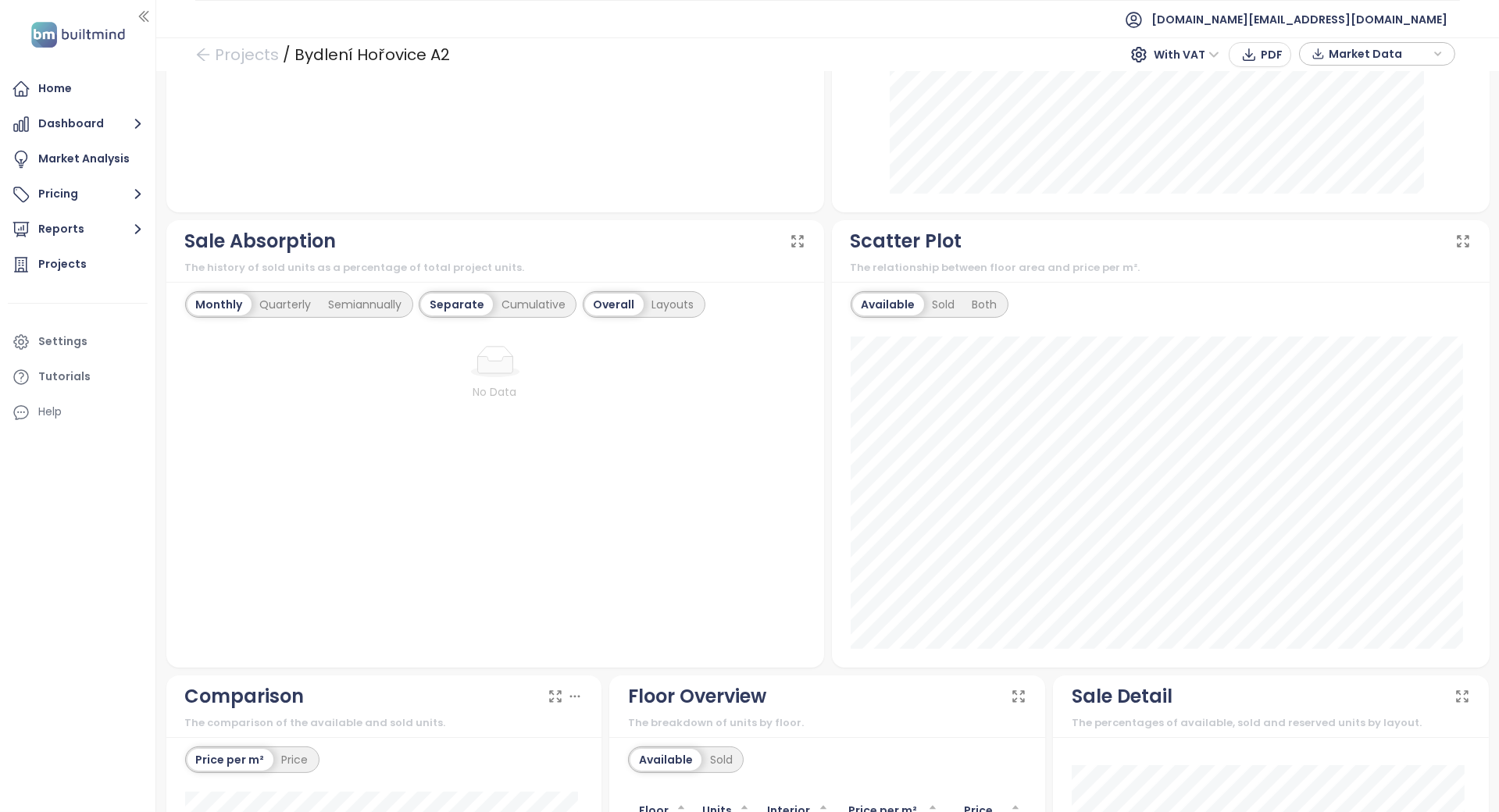
scroll to position [937, 0]
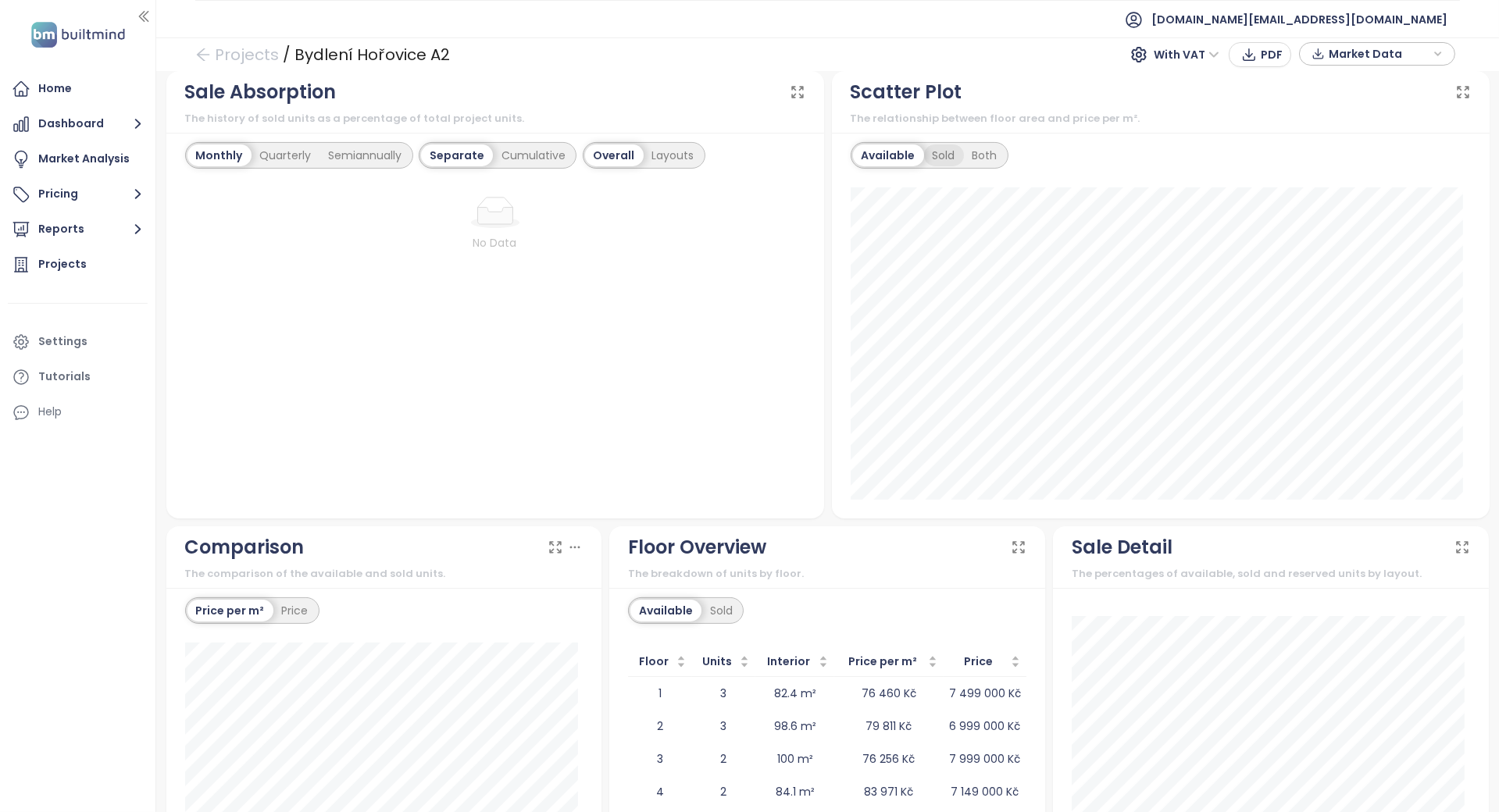
click at [934, 145] on div "Sold" at bounding box center [944, 156] width 40 height 22
click at [974, 145] on div "Both" at bounding box center [983, 156] width 42 height 22
click at [895, 145] on div "Available" at bounding box center [886, 156] width 66 height 22
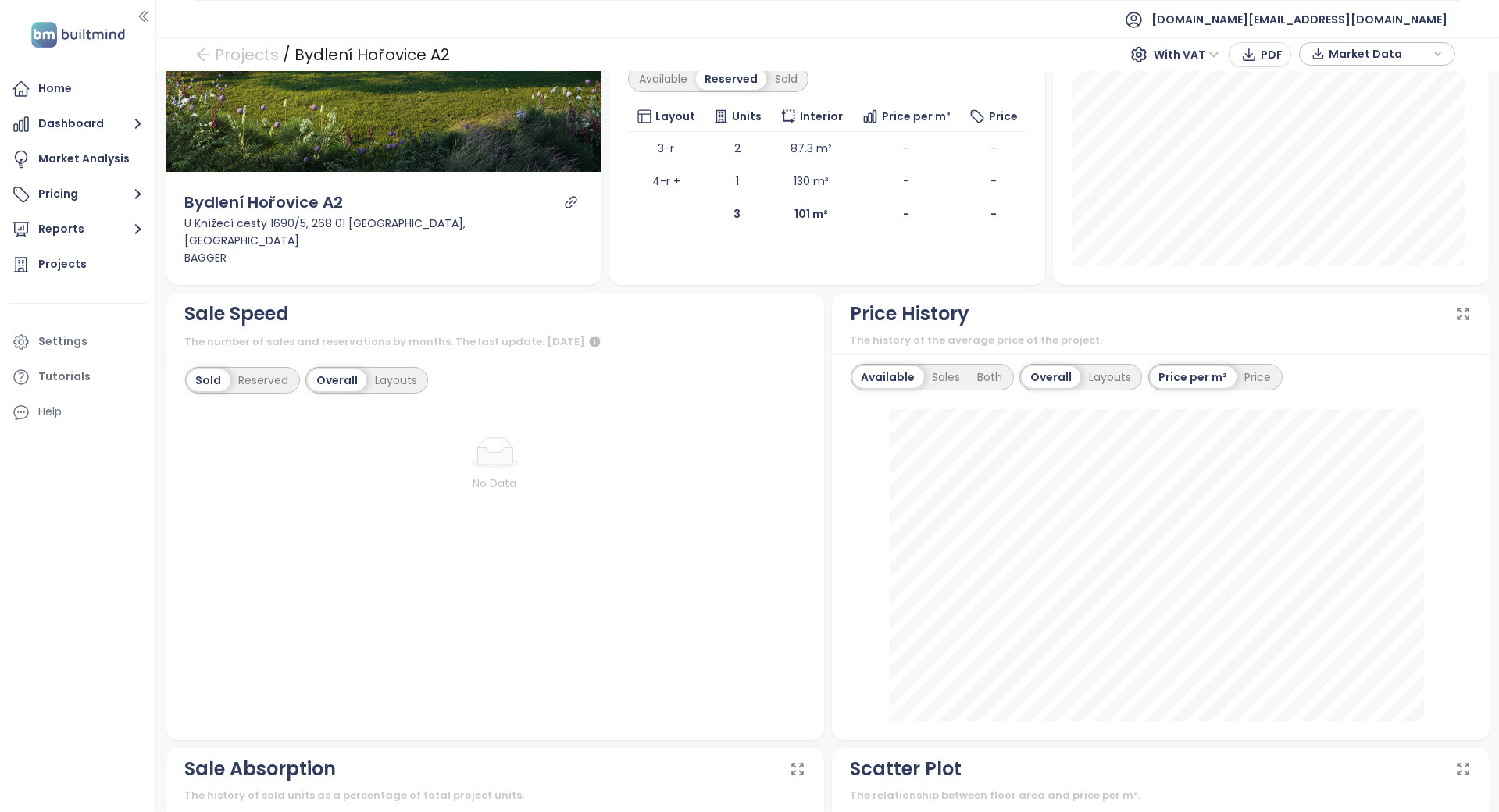
scroll to position [258, 0]
click at [924, 368] on div "Sales" at bounding box center [946, 379] width 45 height 22
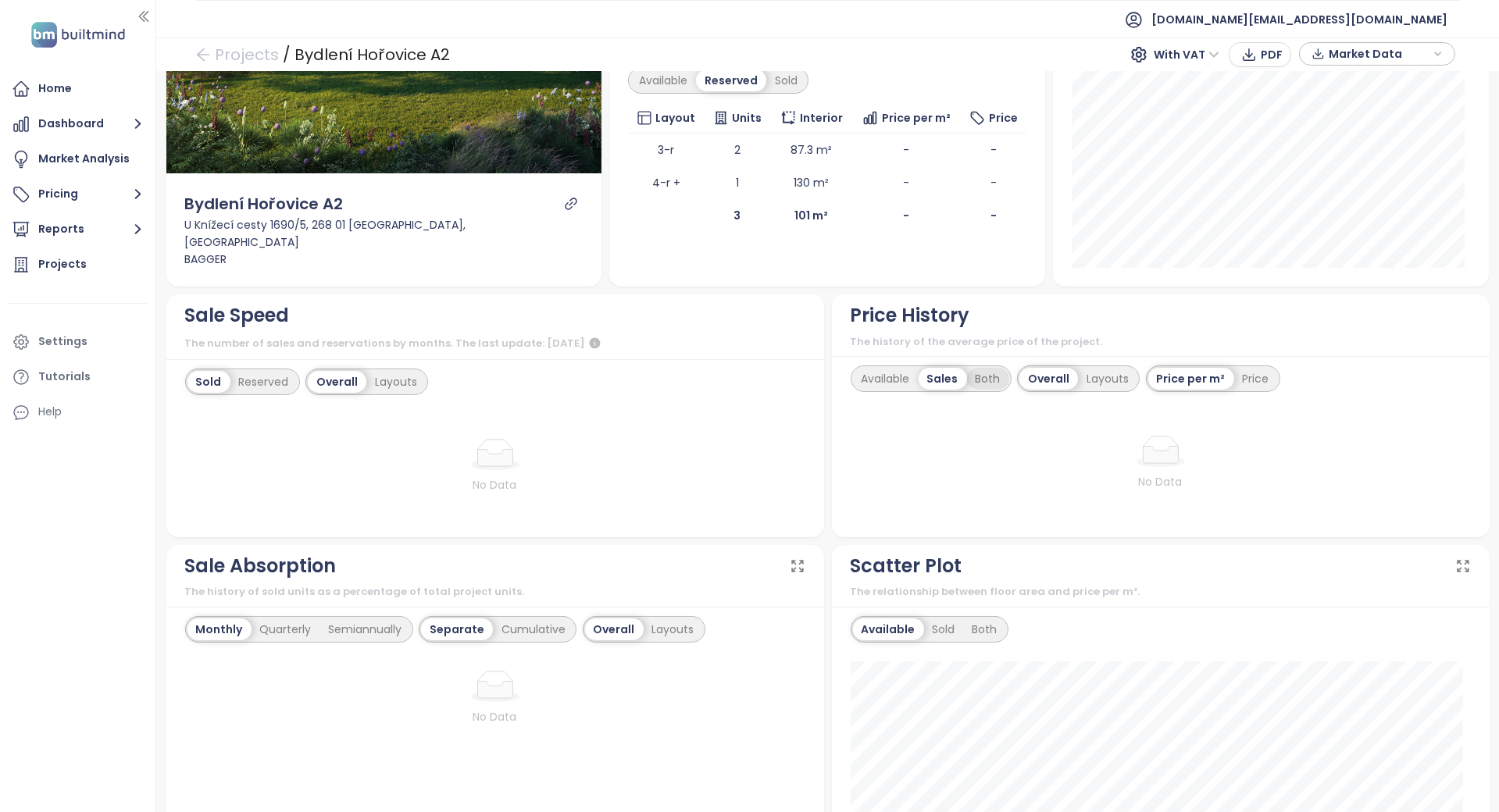
click at [968, 368] on div "Both" at bounding box center [988, 379] width 42 height 22
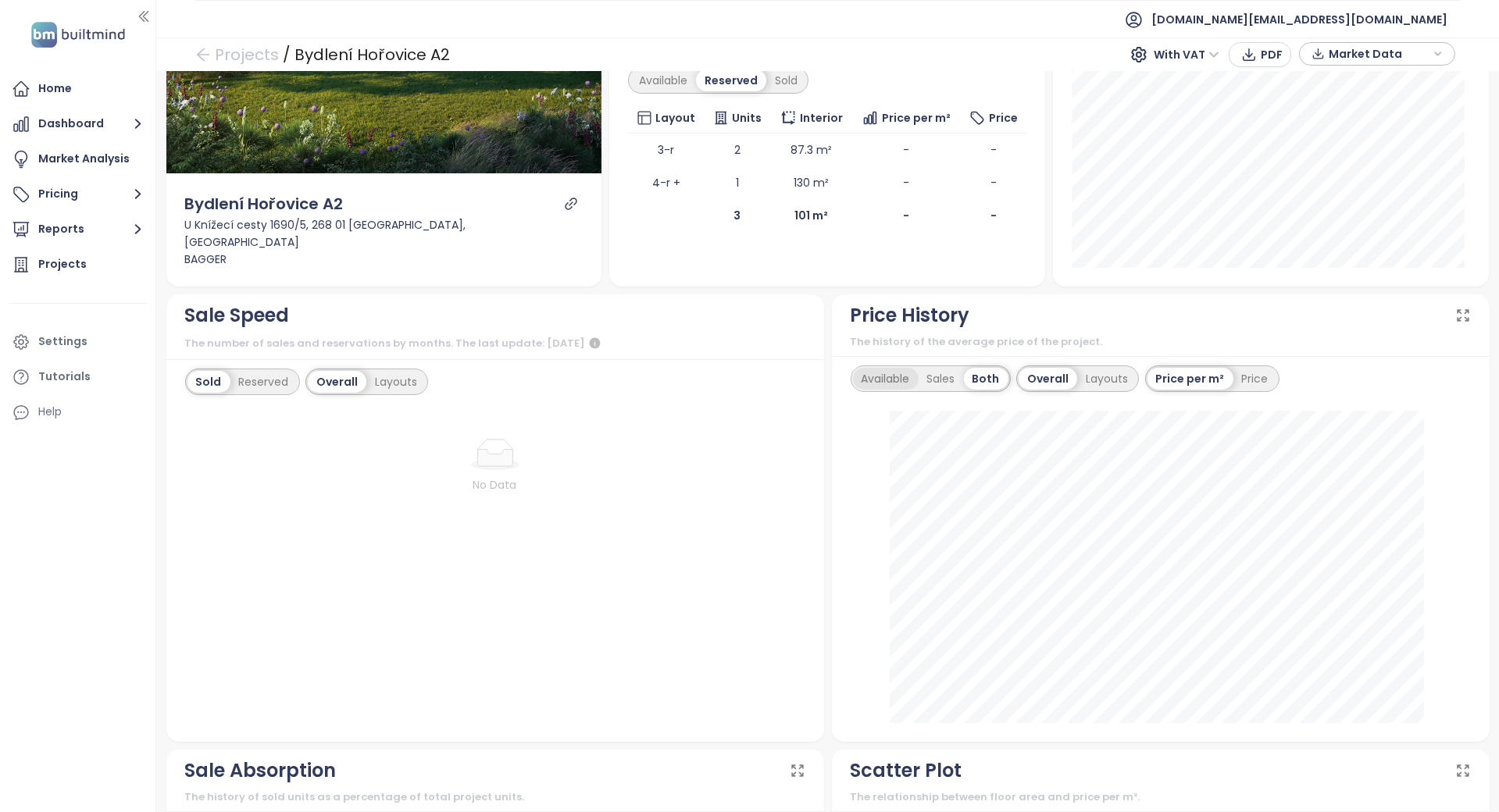
click at [865, 368] on div "Available" at bounding box center [886, 379] width 66 height 22
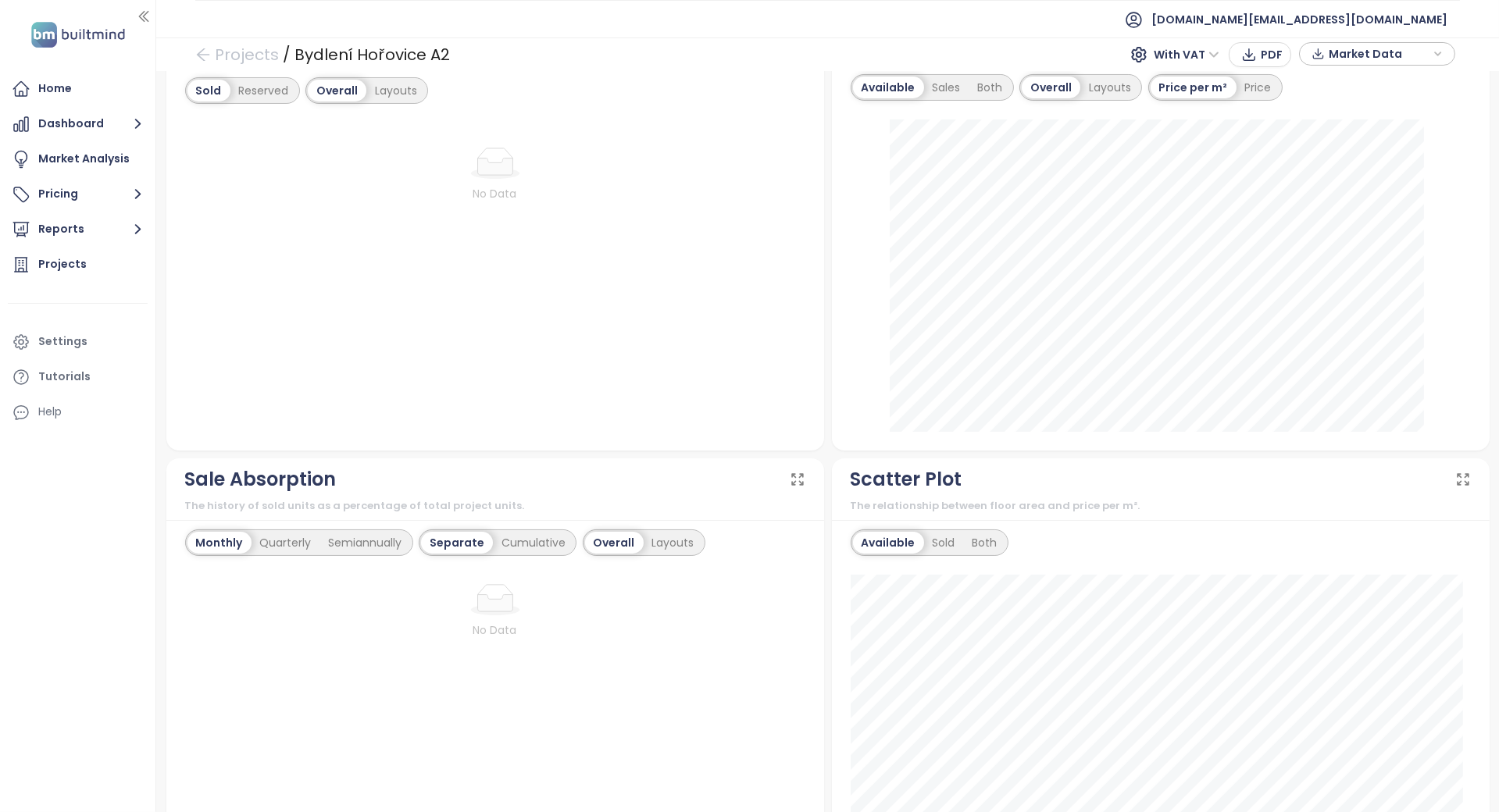
scroll to position [0, 0]
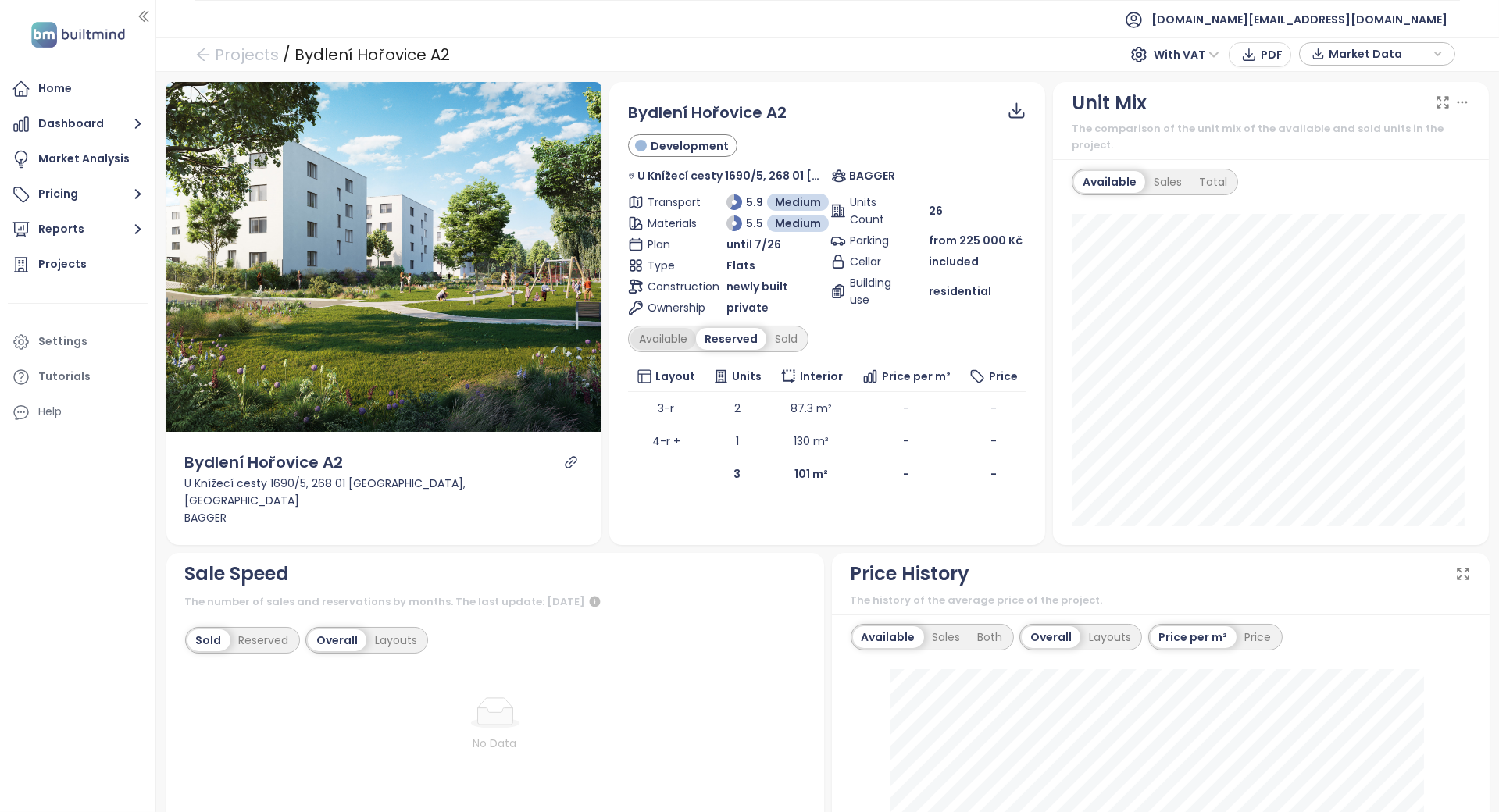
click at [643, 341] on div "Available" at bounding box center [664, 339] width 66 height 22
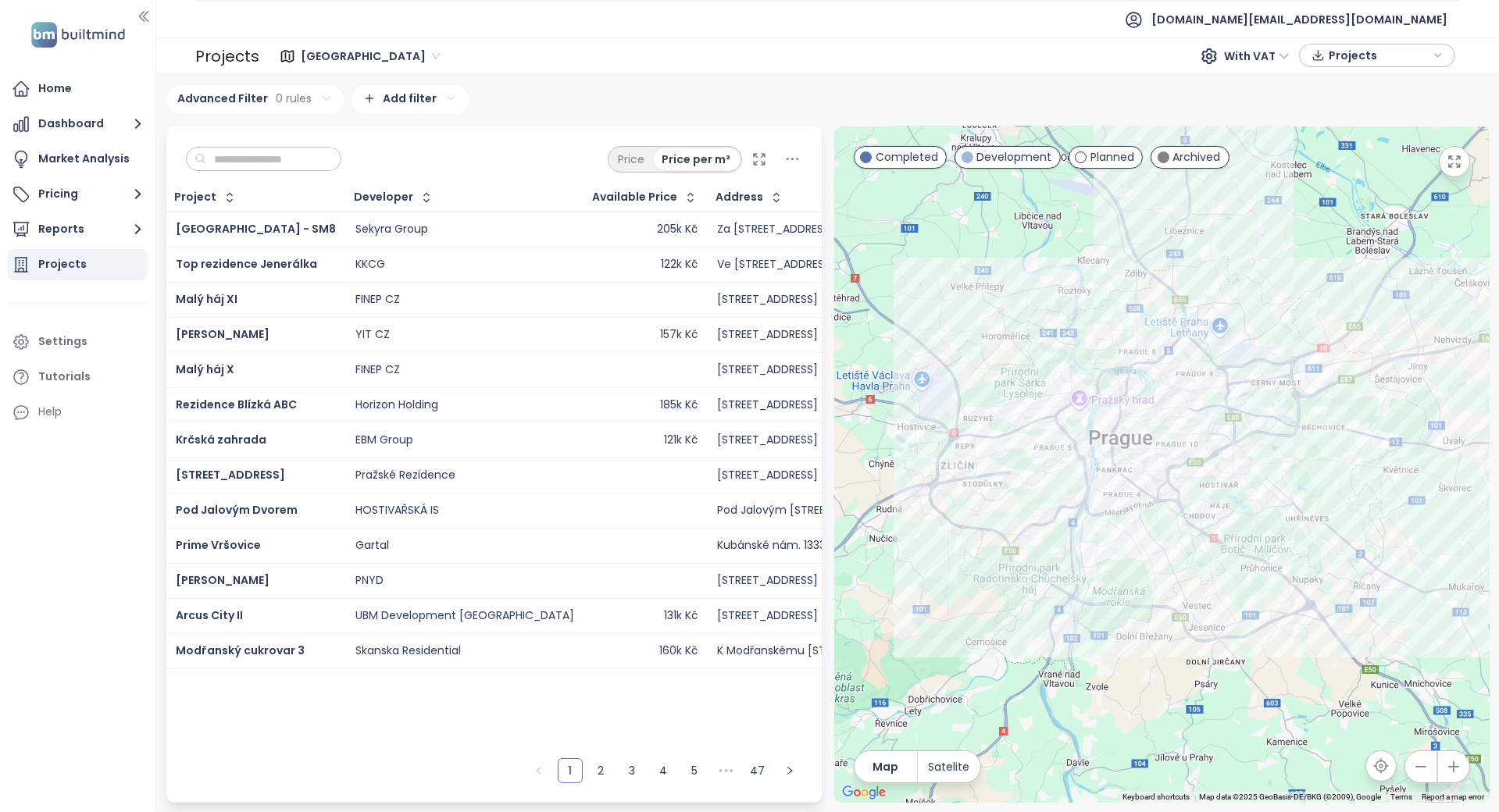
click at [271, 147] on input "text" at bounding box center [269, 159] width 126 height 24
click at [315, 50] on span "[GEOGRAPHIC_DATA]" at bounding box center [370, 57] width 139 height 24
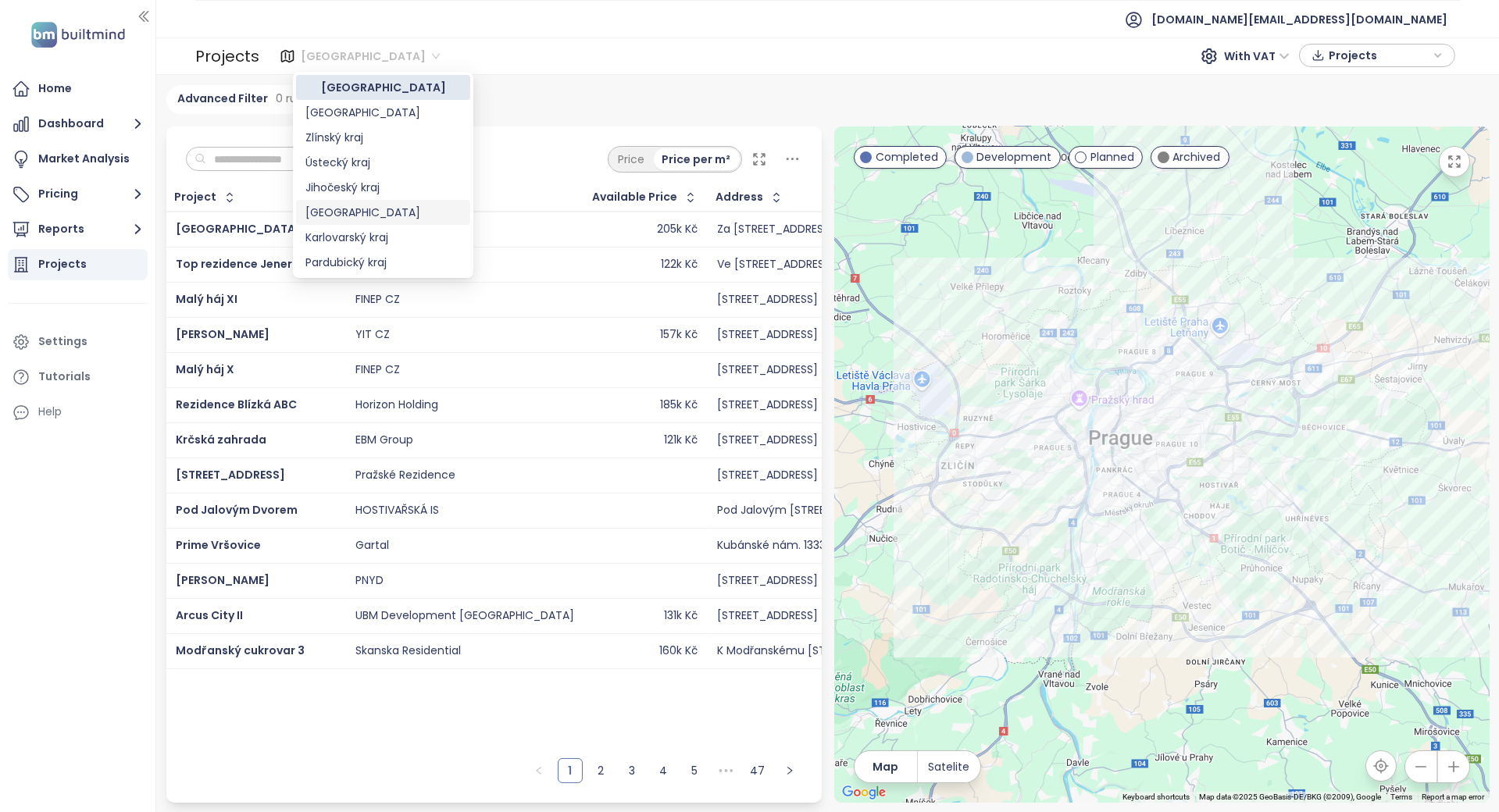
click at [375, 218] on div "[GEOGRAPHIC_DATA]" at bounding box center [384, 212] width 156 height 17
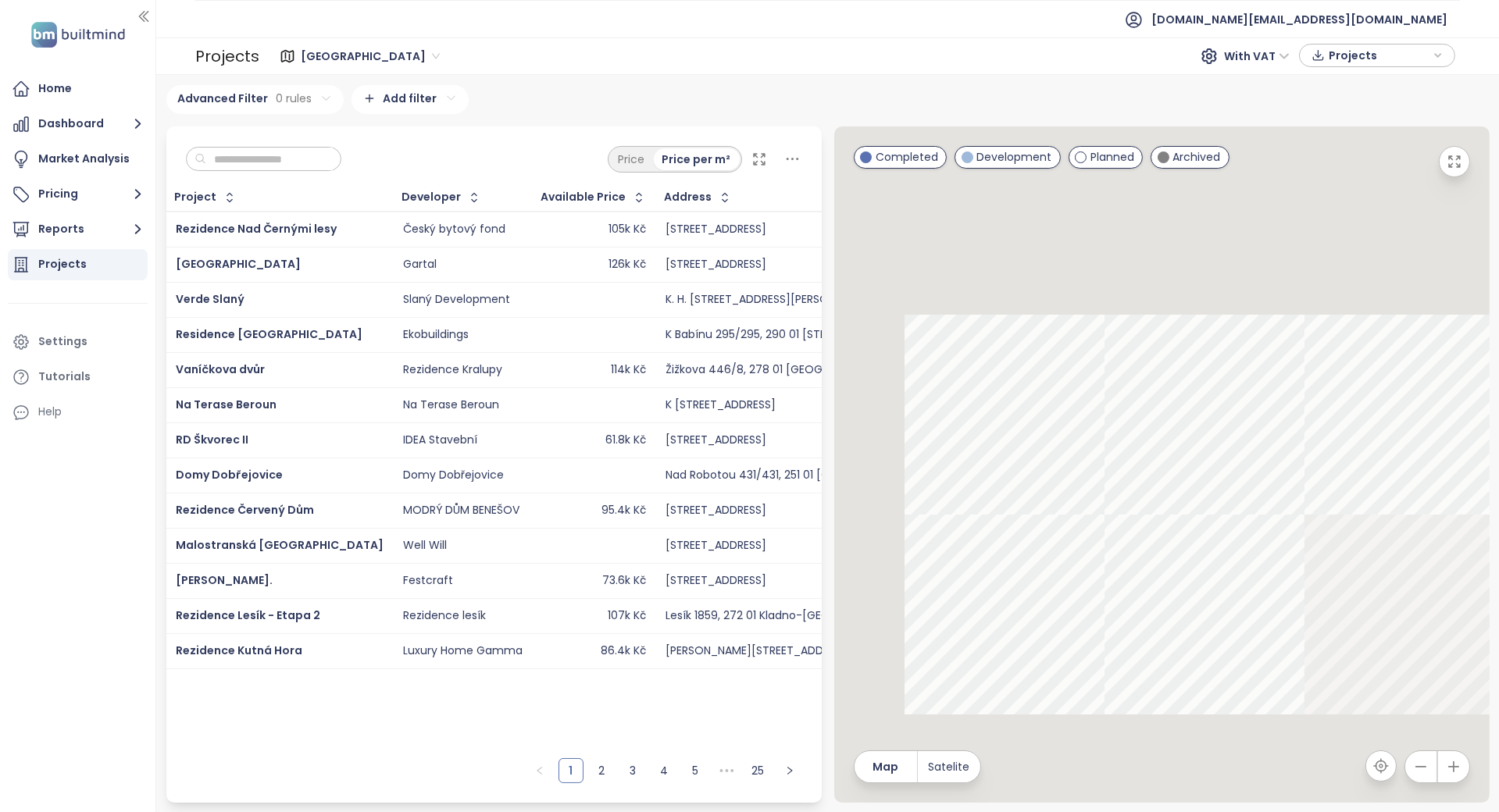
click at [317, 159] on input "text" at bounding box center [269, 159] width 126 height 24
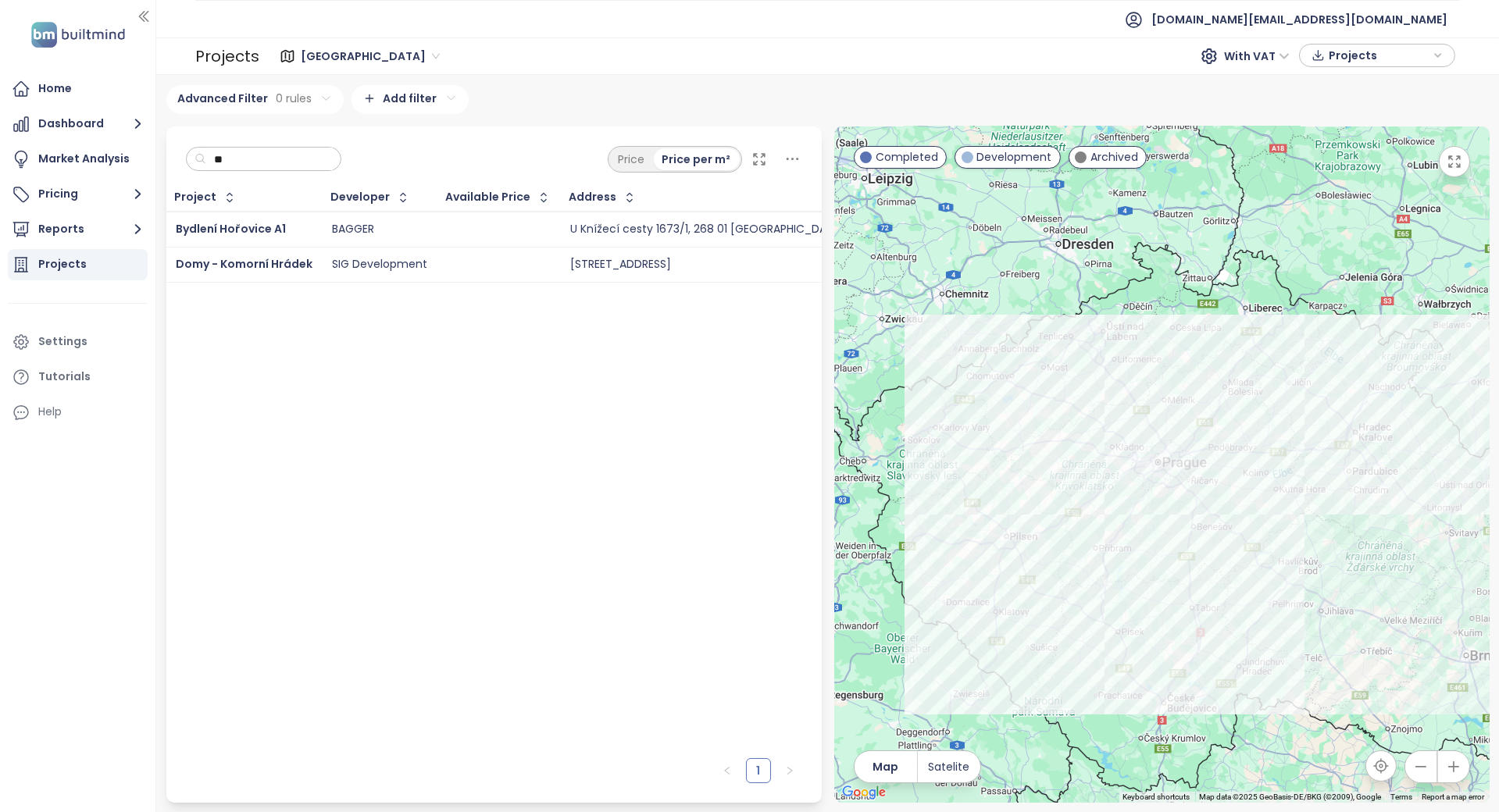
type input "*"
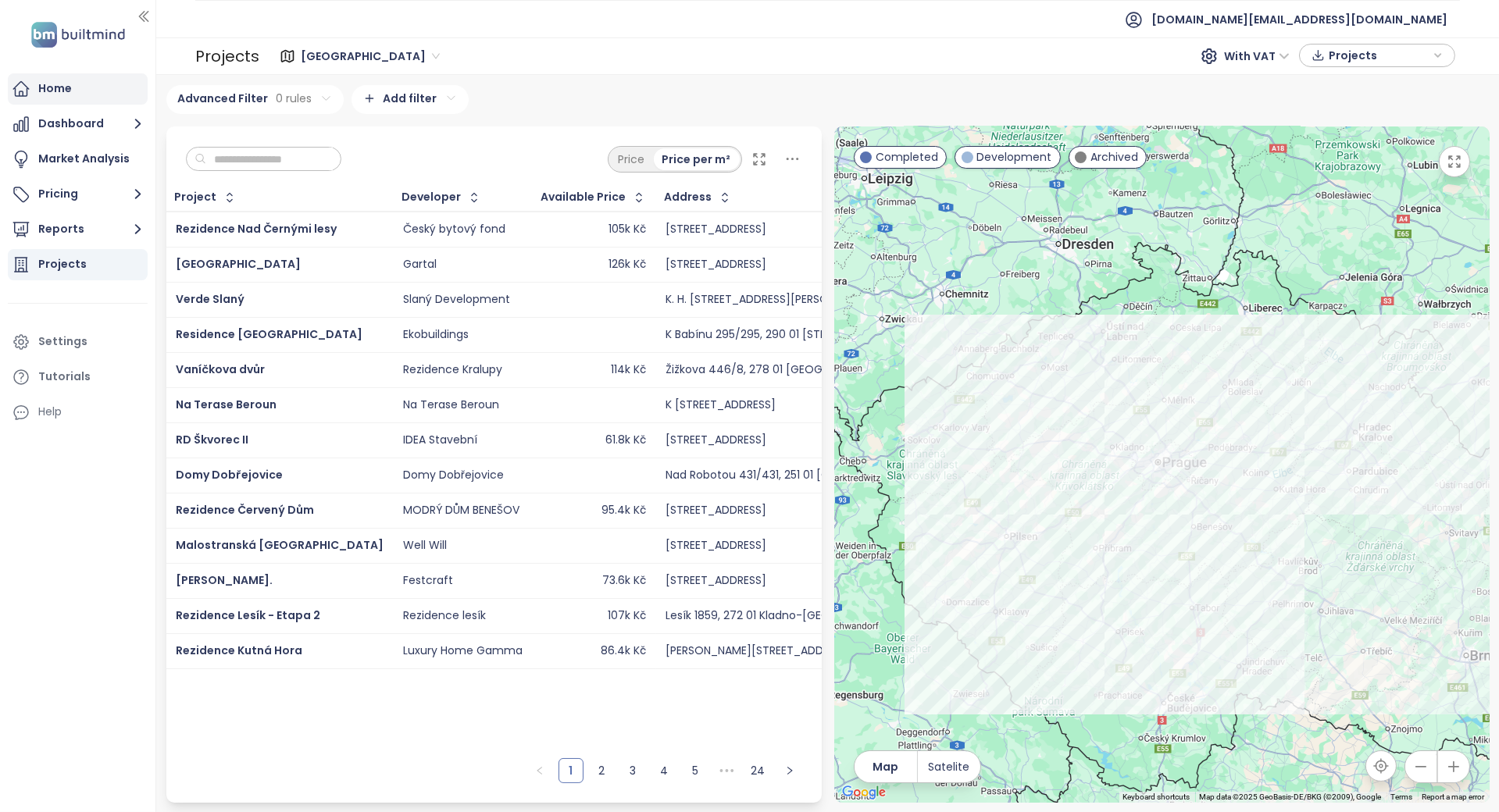
drag, startPoint x: 125, startPoint y: 96, endPoint x: 98, endPoint y: 84, distance: 29.5
click at [103, 76] on div "Home" at bounding box center [78, 89] width 140 height 31
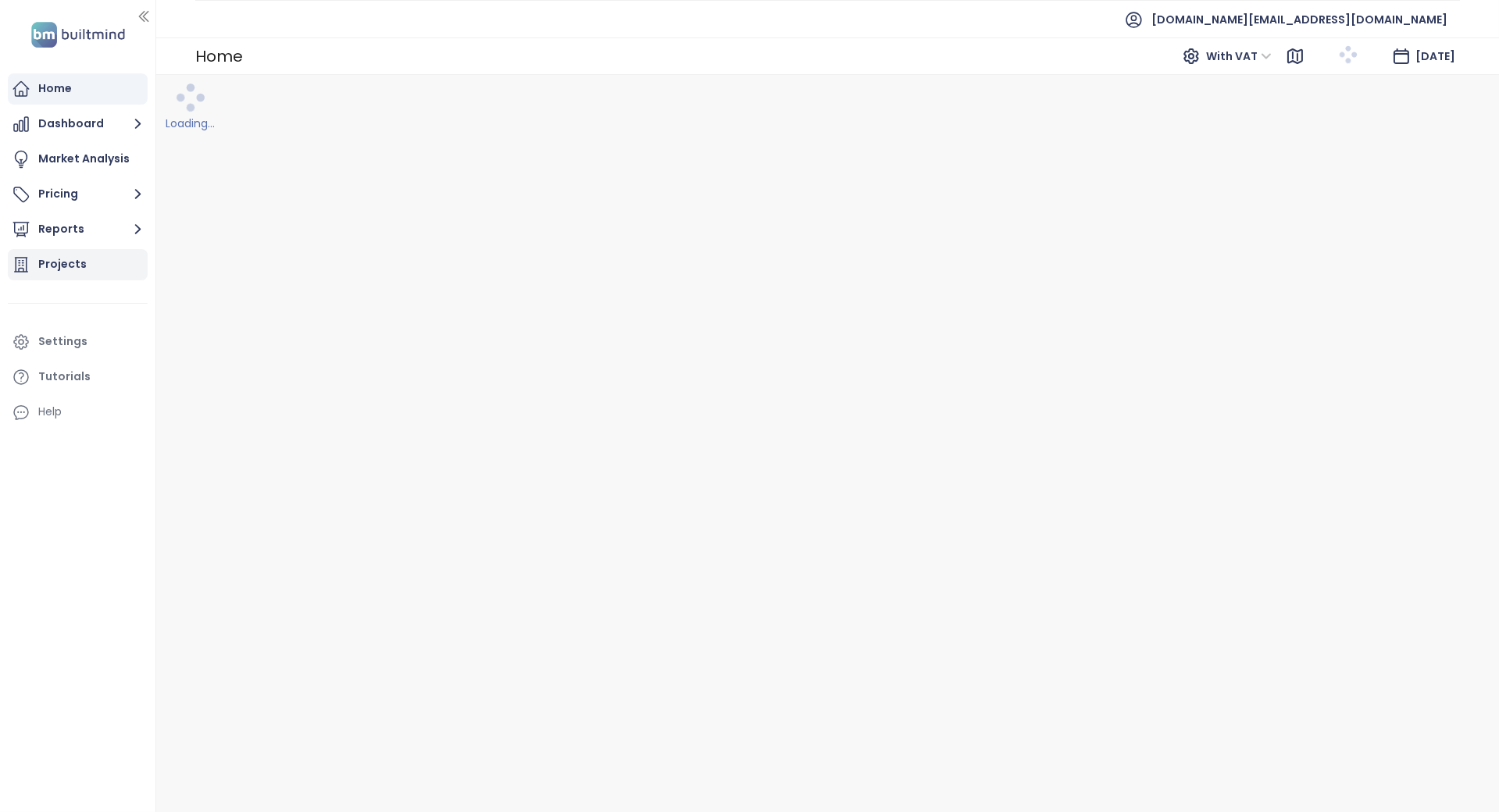
click at [65, 264] on div "Projects" at bounding box center [62, 264] width 49 height 19
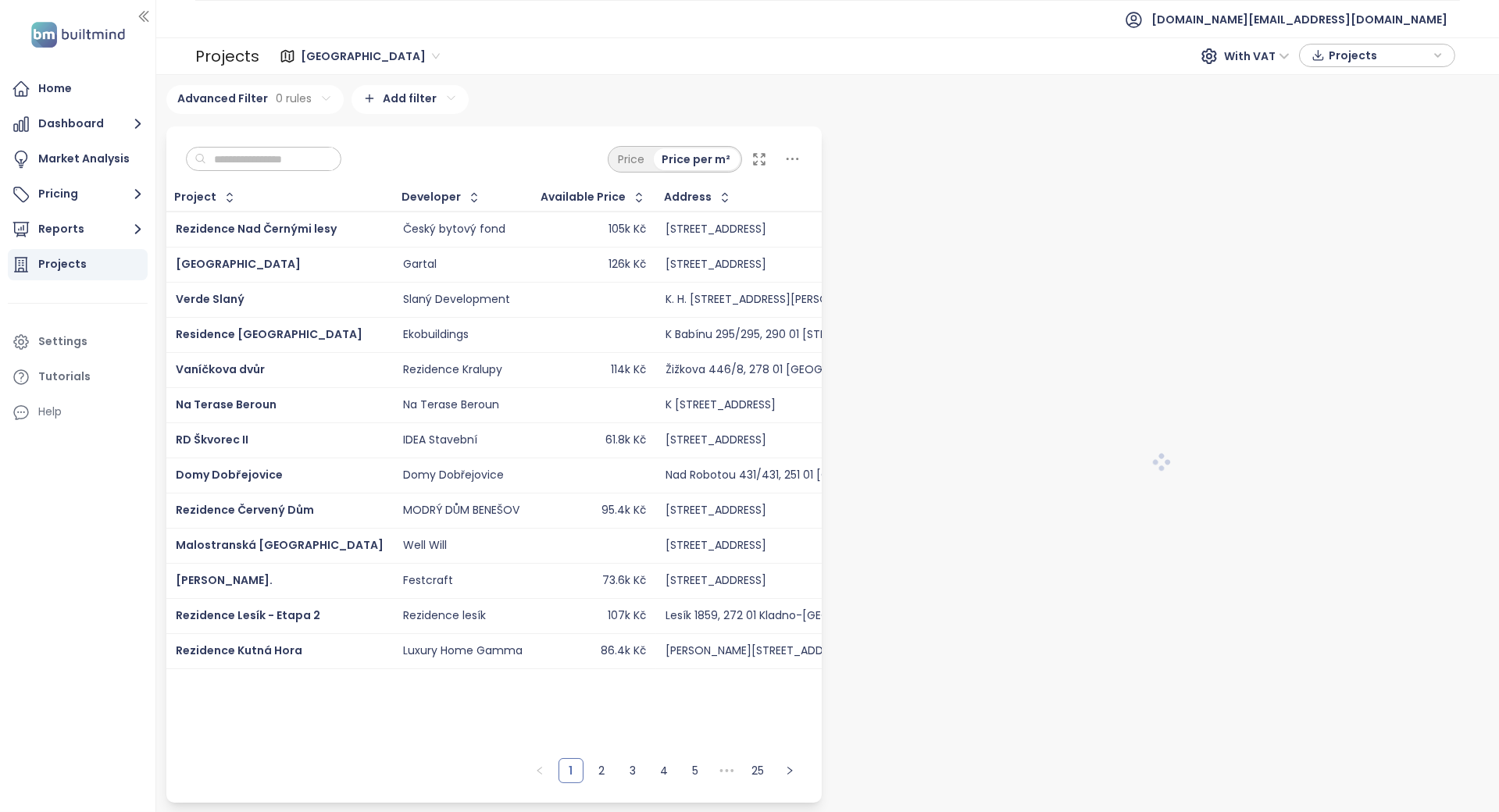
click at [320, 56] on span "[GEOGRAPHIC_DATA]" at bounding box center [370, 57] width 139 height 24
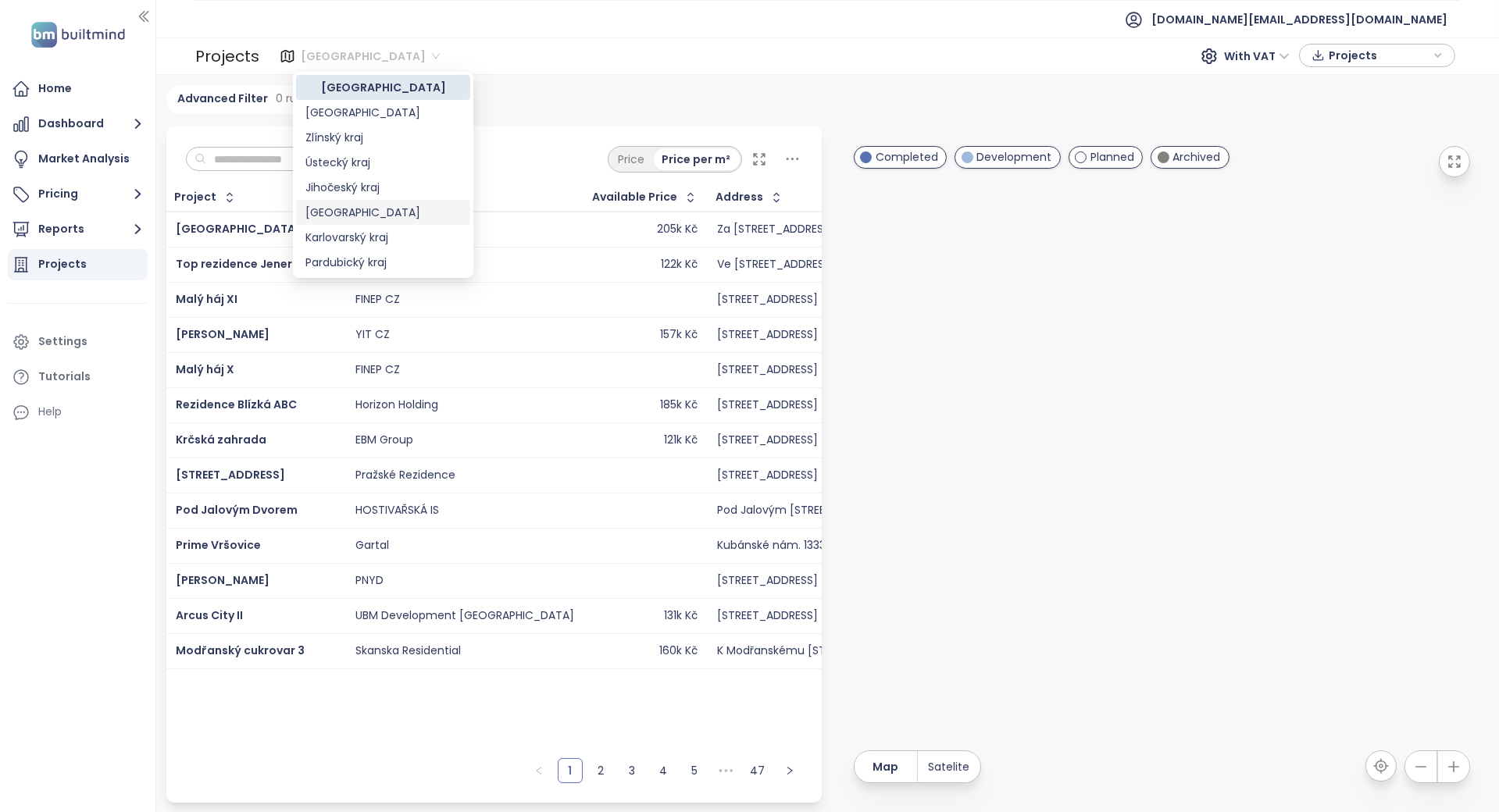
click at [328, 211] on div "[GEOGRAPHIC_DATA]" at bounding box center [384, 212] width 156 height 17
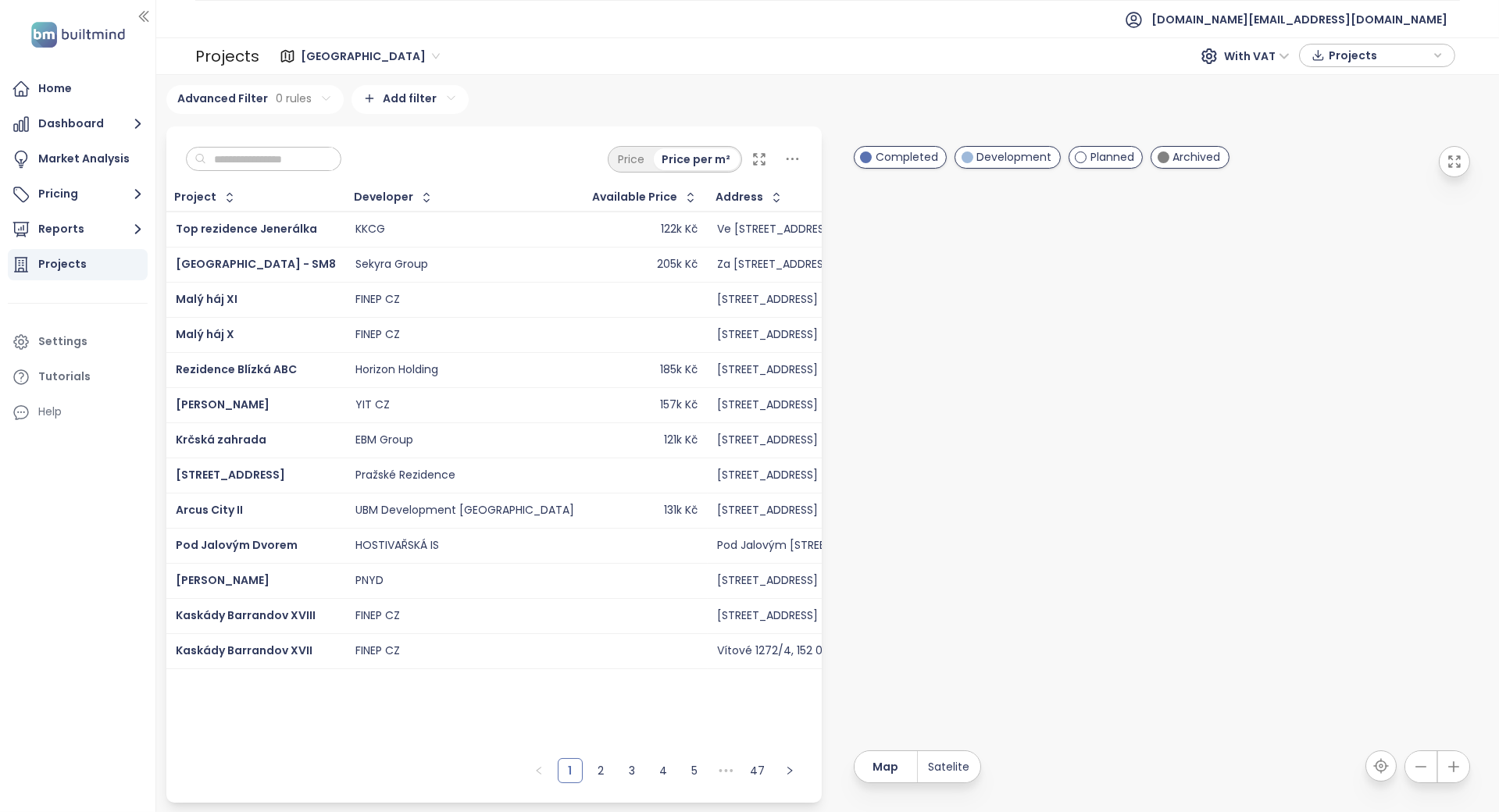
click at [276, 158] on input "text" at bounding box center [269, 159] width 126 height 24
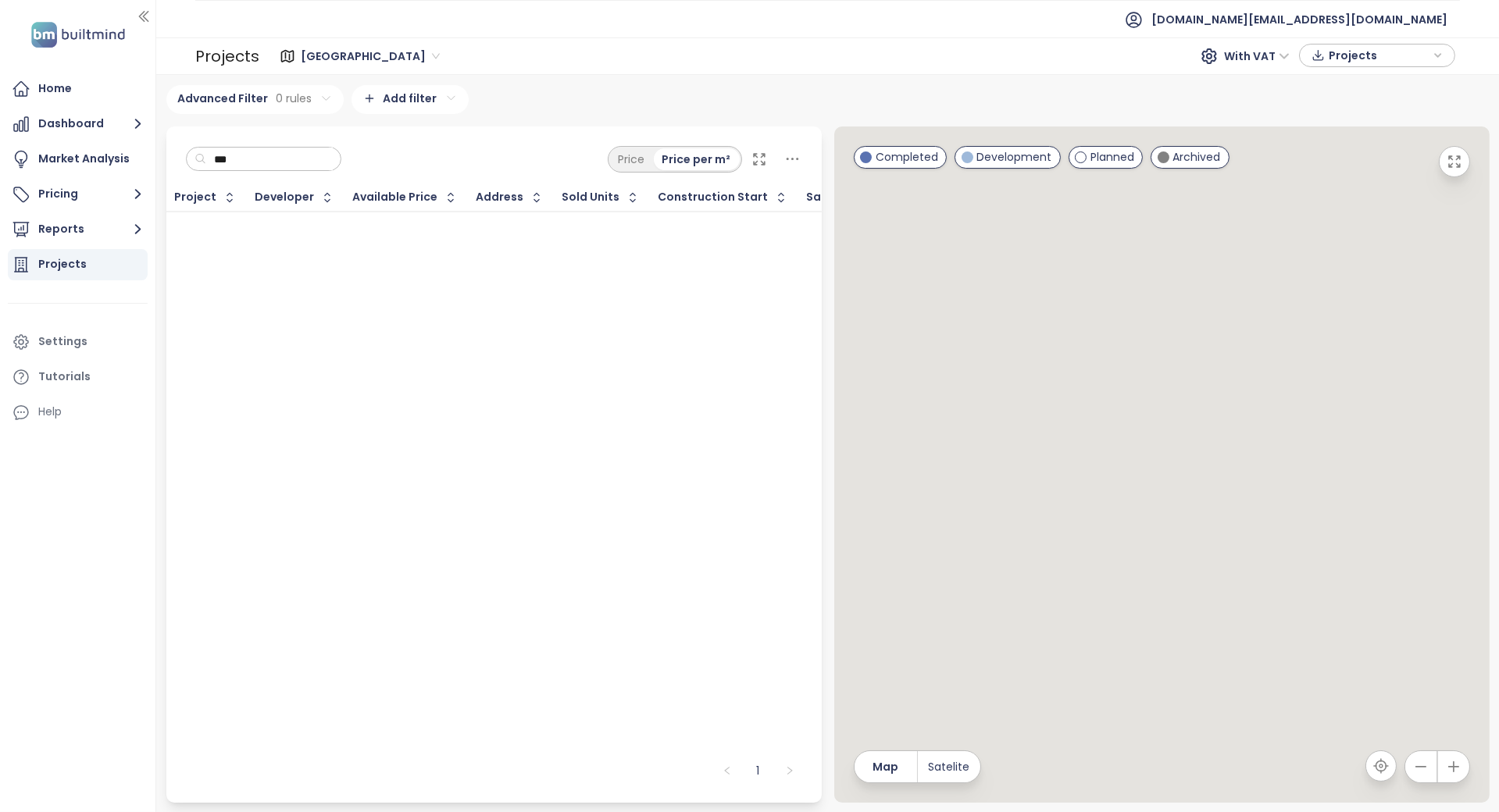
type input "****"
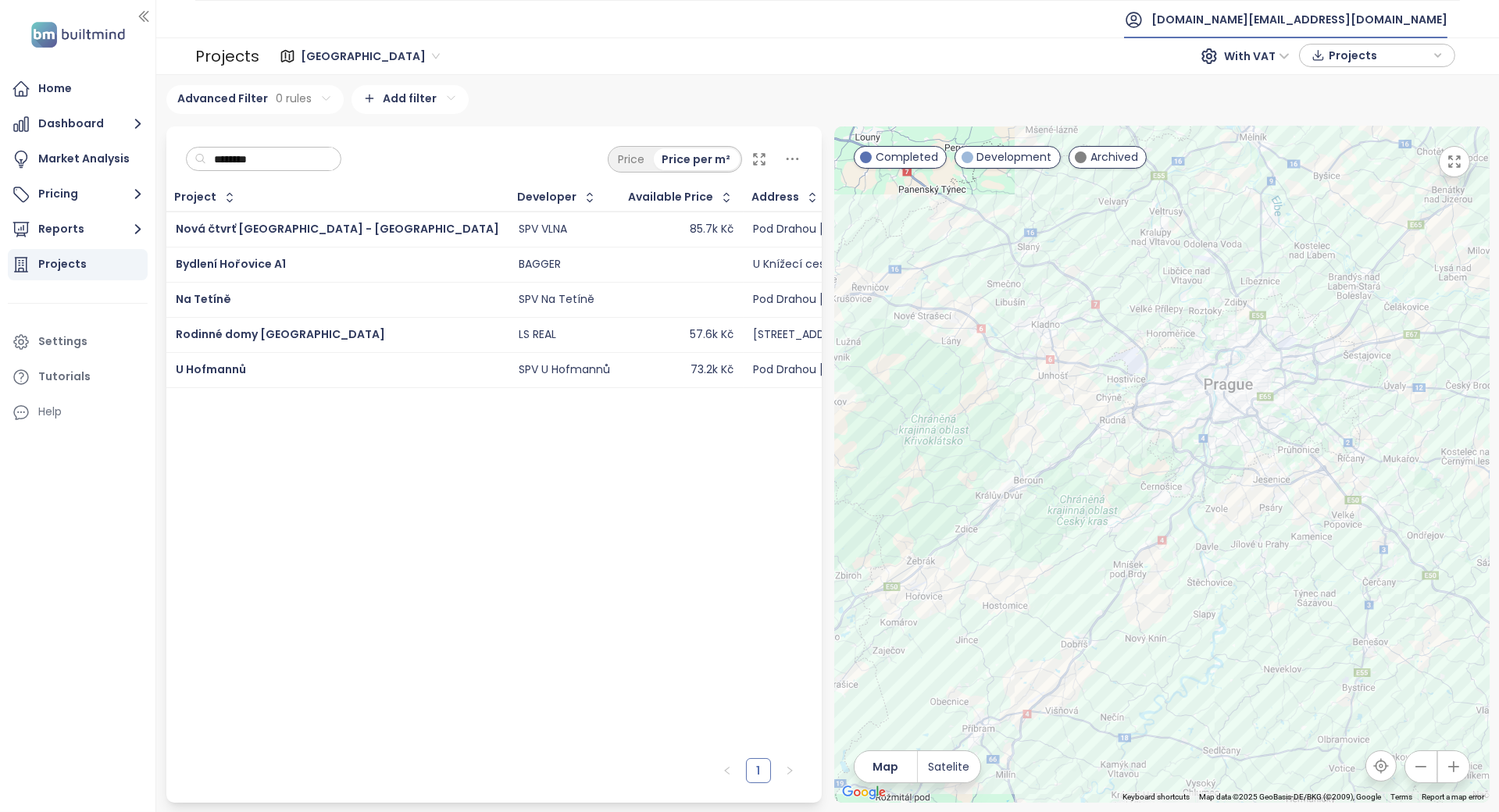
type input "********"
click at [1333, 13] on span "[DOMAIN_NAME][EMAIL_ADDRESS][DOMAIN_NAME]" at bounding box center [1299, 19] width 296 height 38
click at [1328, 56] on span "Log out" at bounding box center [1326, 62] width 40 height 16
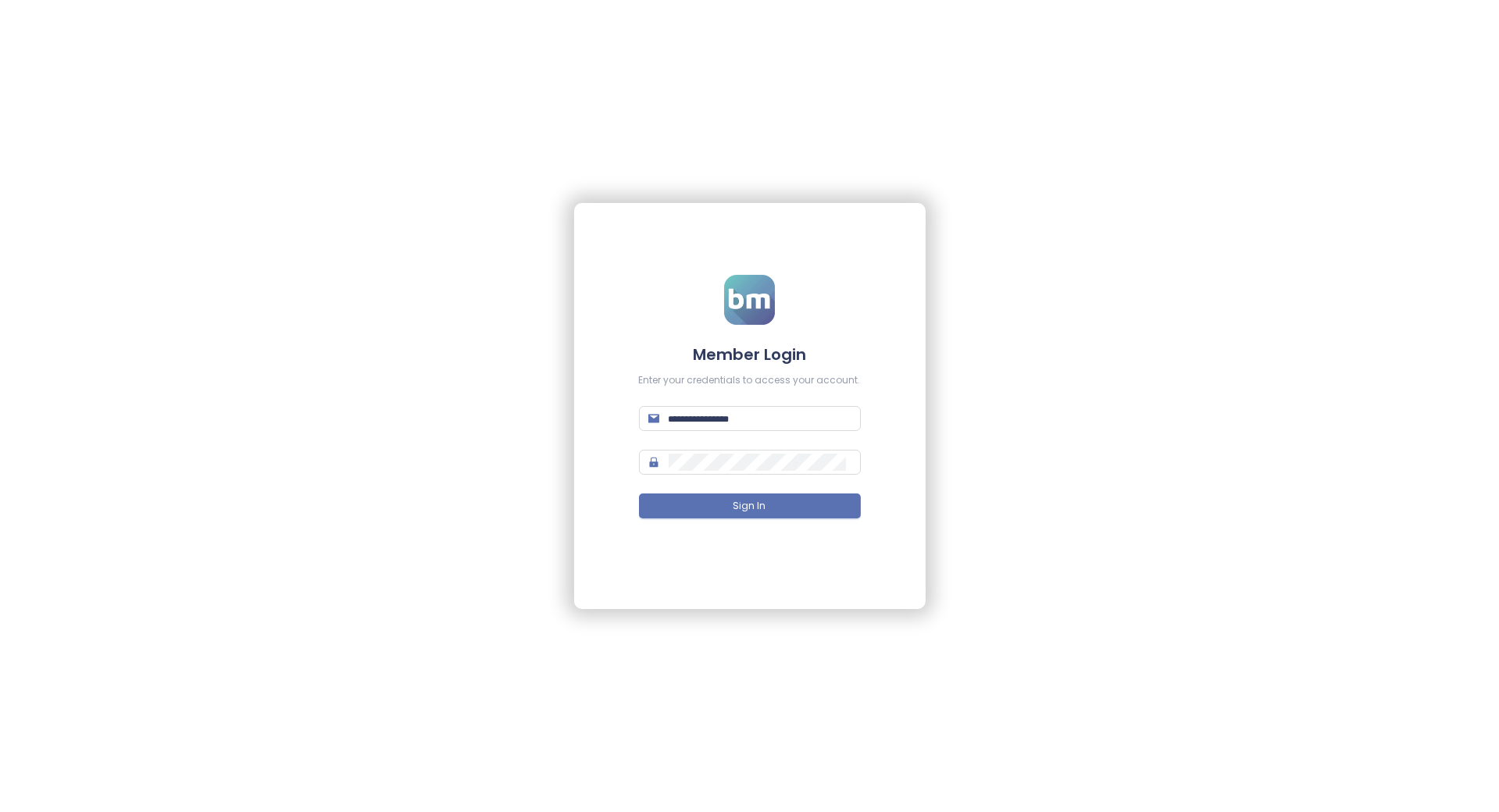
type input "**********"
click at [788, 426] on input "**********" at bounding box center [760, 418] width 183 height 17
click at [675, 503] on button "Sign In" at bounding box center [750, 505] width 222 height 25
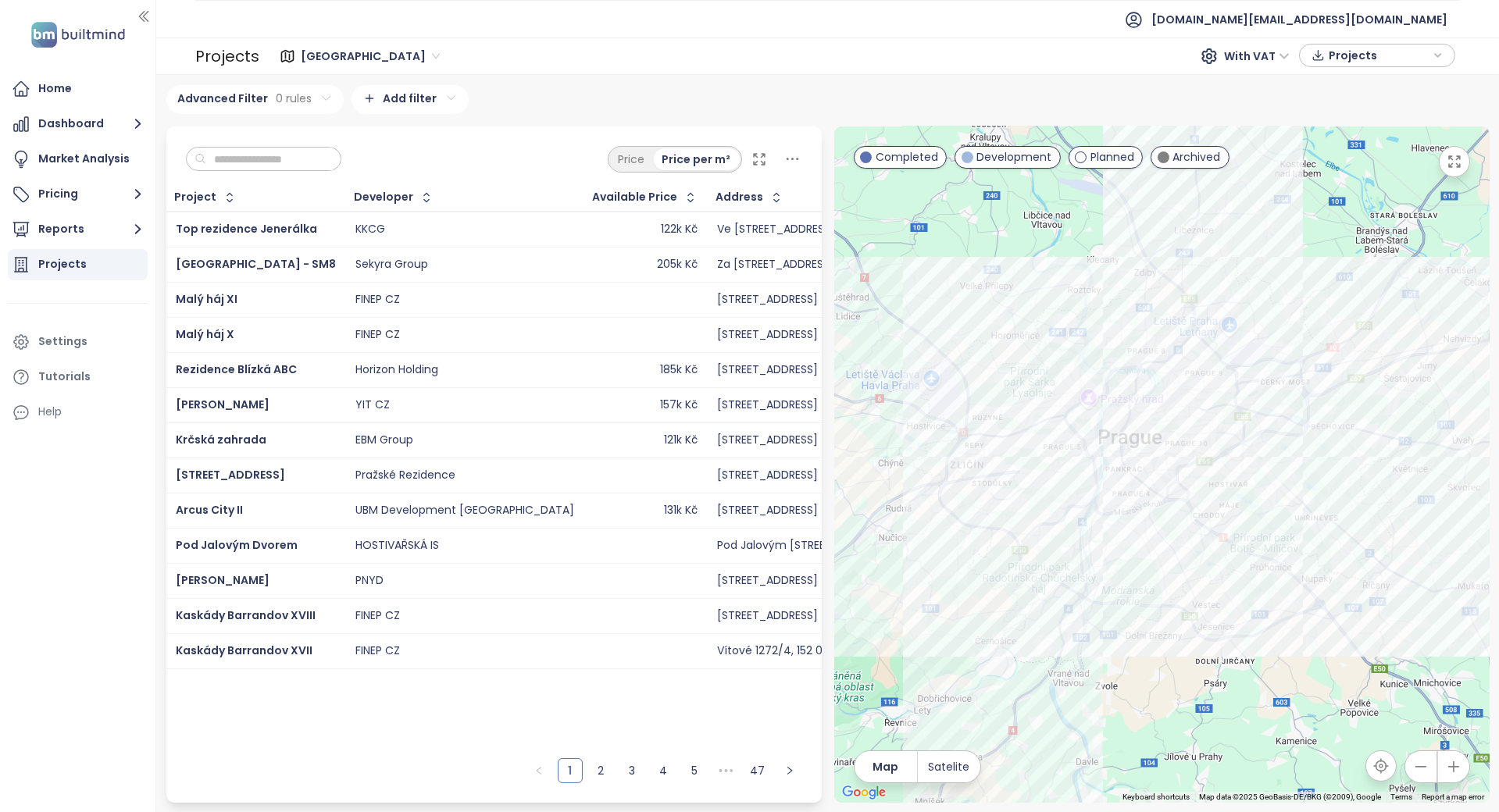
click at [260, 152] on input "text" at bounding box center [269, 159] width 126 height 24
click at [317, 52] on span "Praha" at bounding box center [370, 57] width 139 height 24
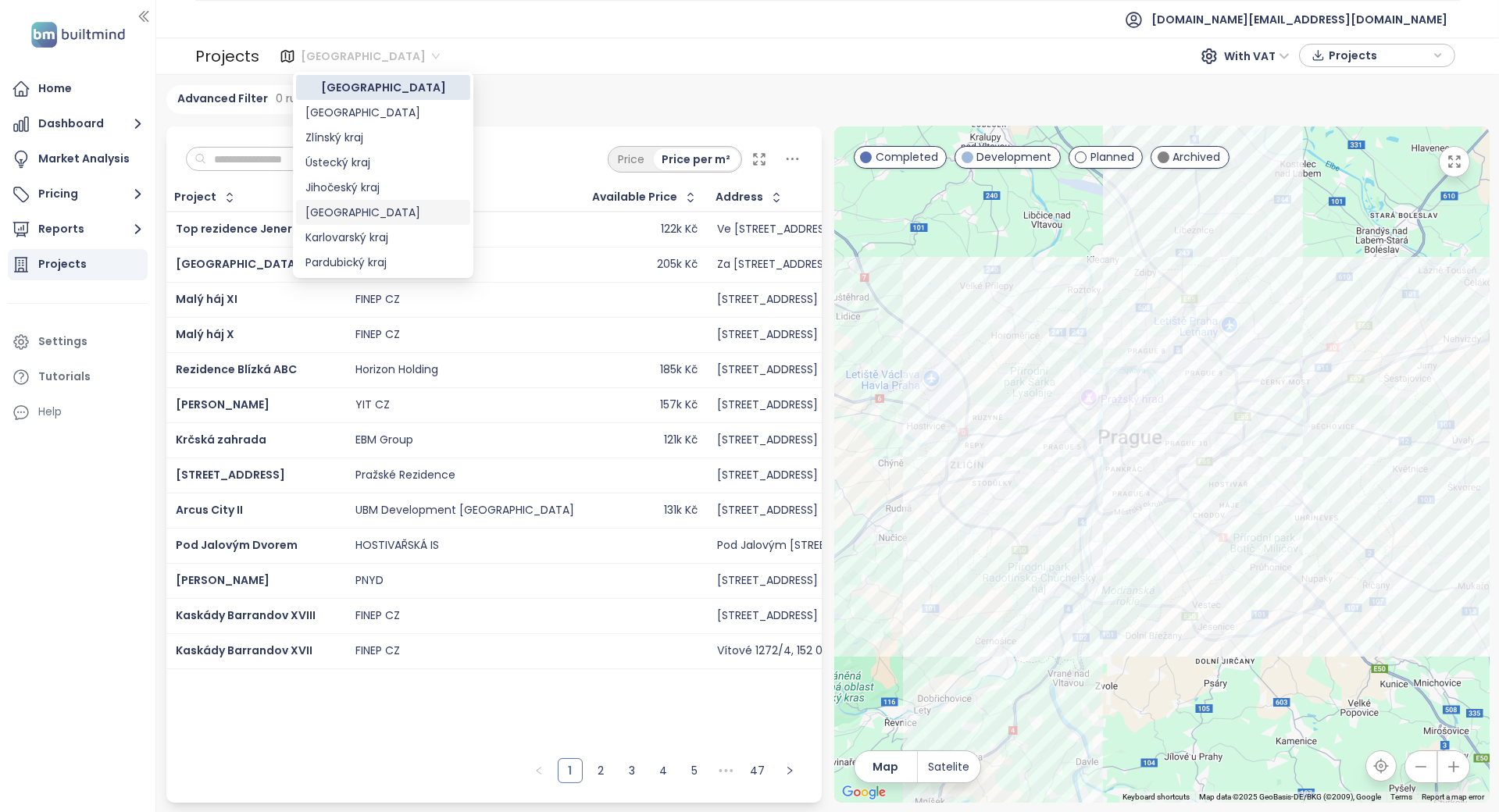
click at [349, 211] on div "Středočeský kraj" at bounding box center [384, 212] width 156 height 17
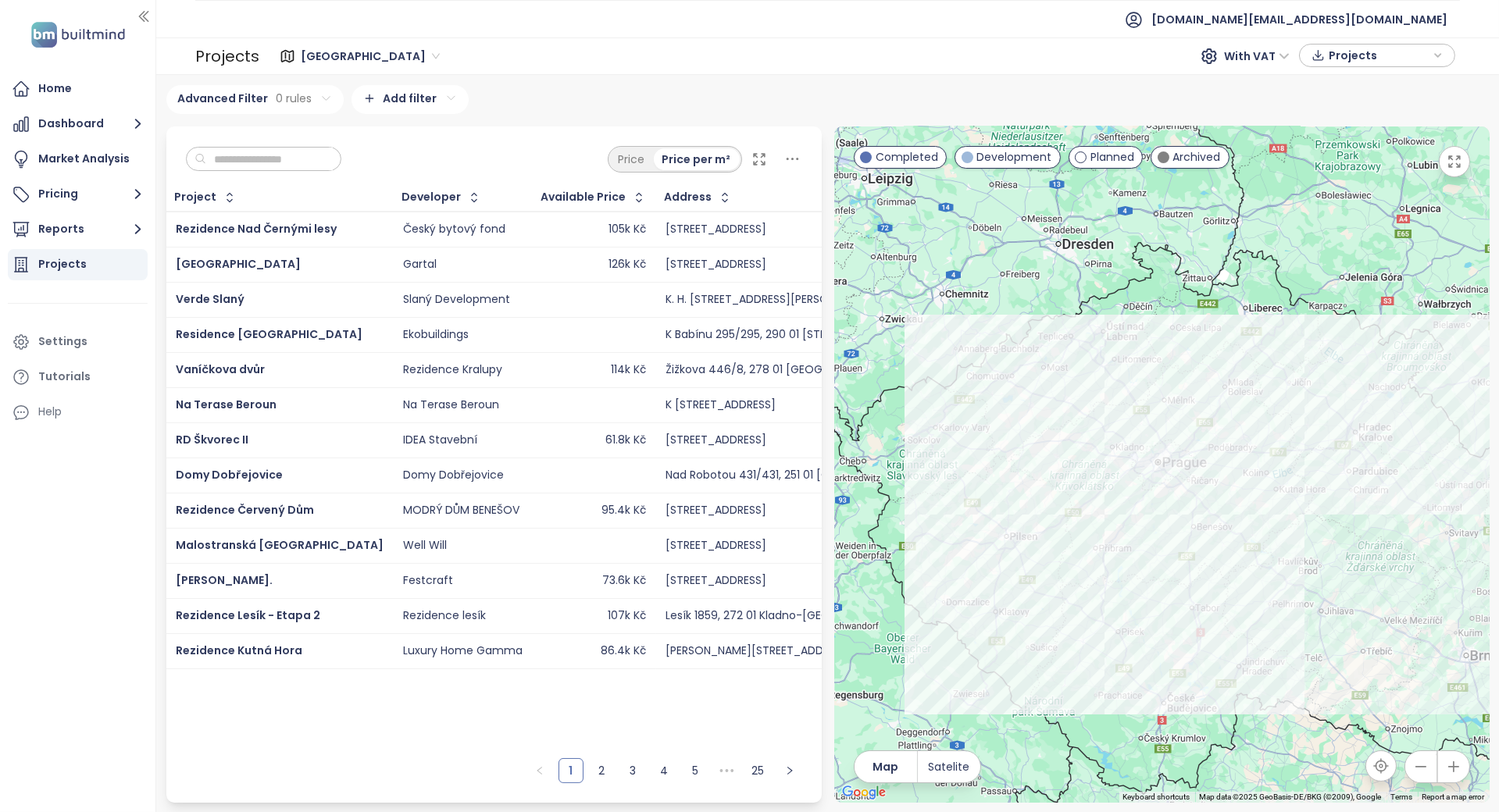
click at [258, 152] on input "text" at bounding box center [269, 159] width 126 height 24
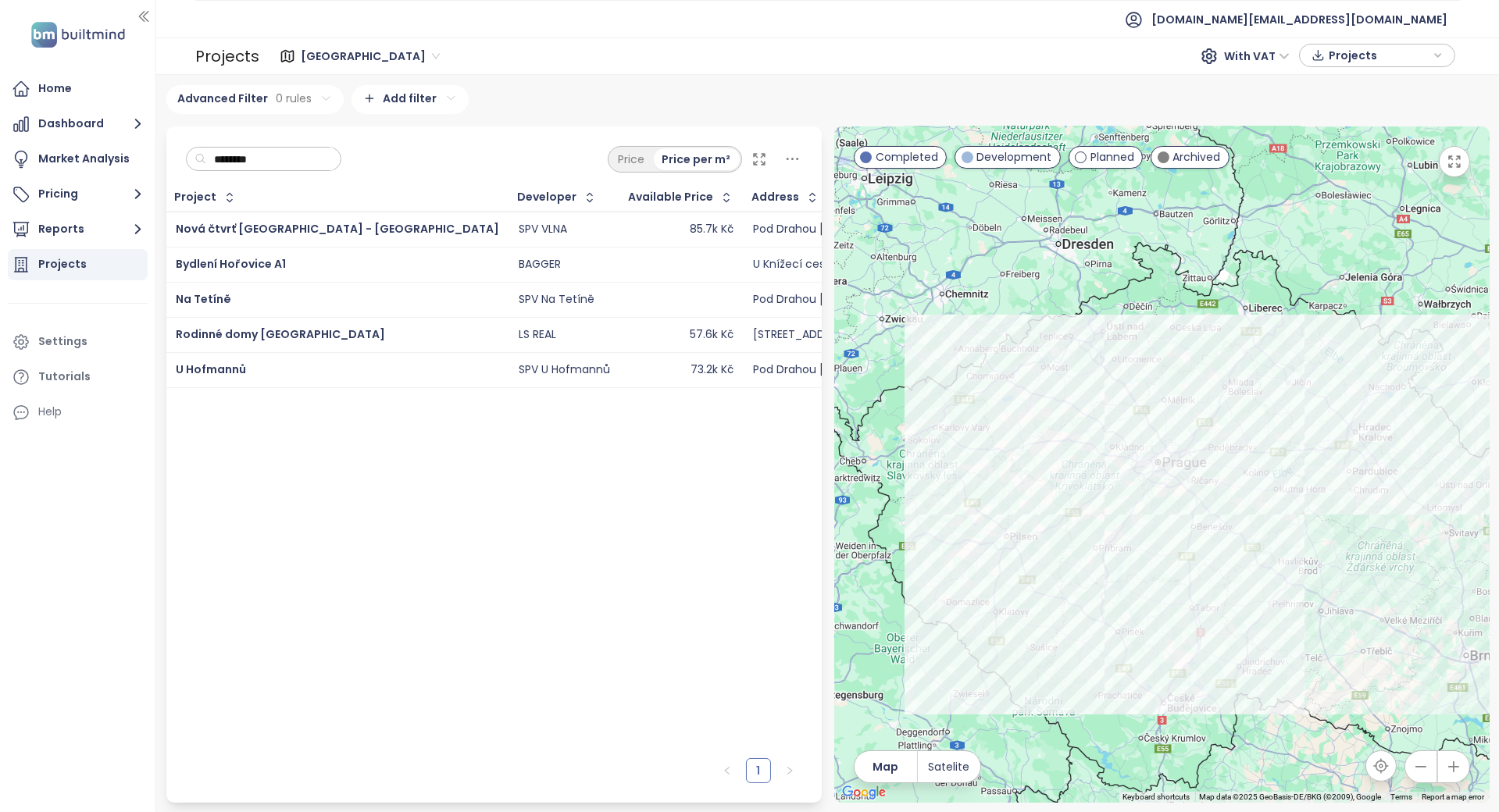
type input "********"
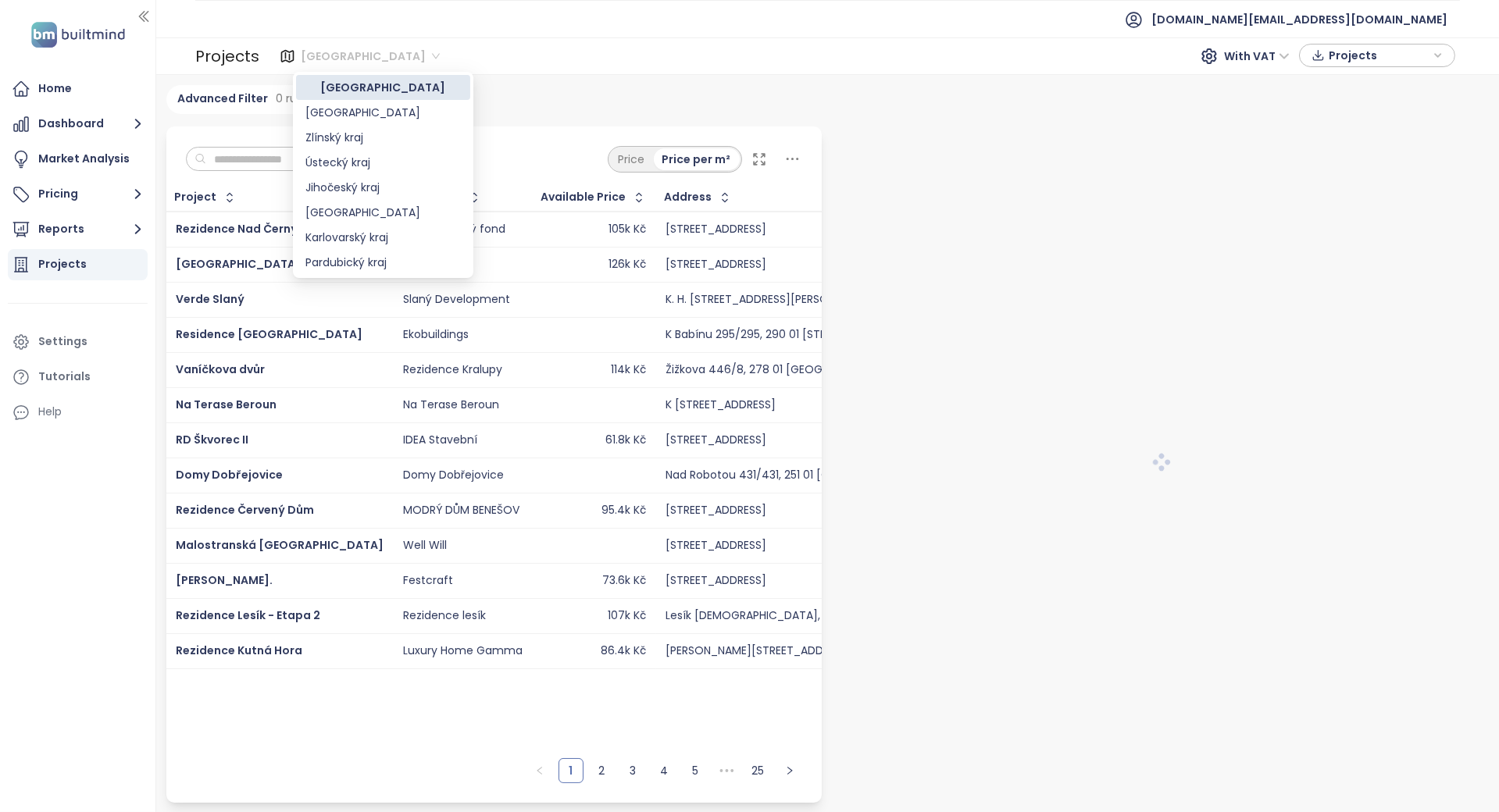
click at [323, 65] on span "[GEOGRAPHIC_DATA]" at bounding box center [370, 57] width 139 height 24
click at [357, 209] on div "Středočeský kraj" at bounding box center [384, 212] width 156 height 17
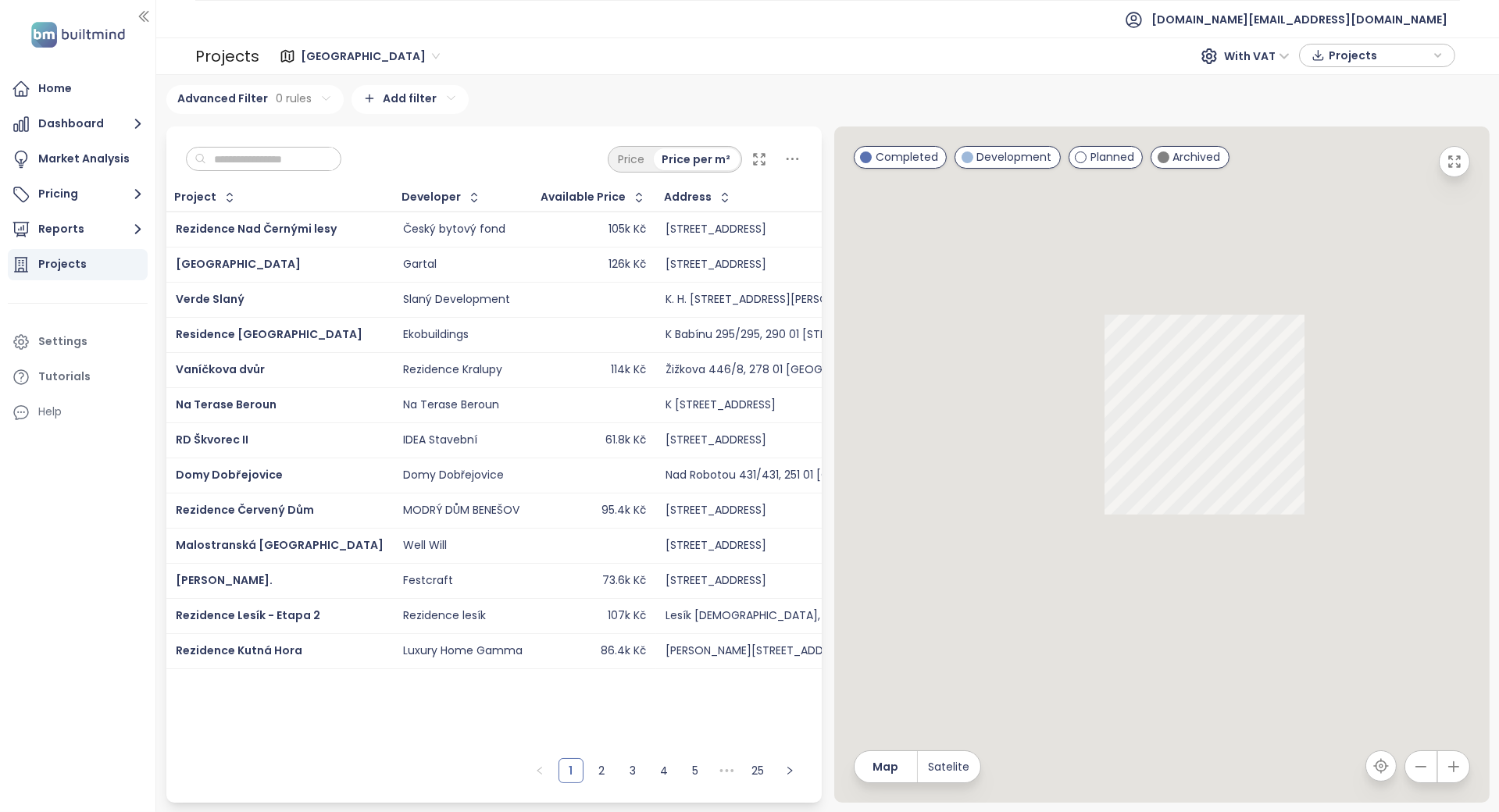
click at [264, 157] on input "text" at bounding box center [269, 159] width 126 height 24
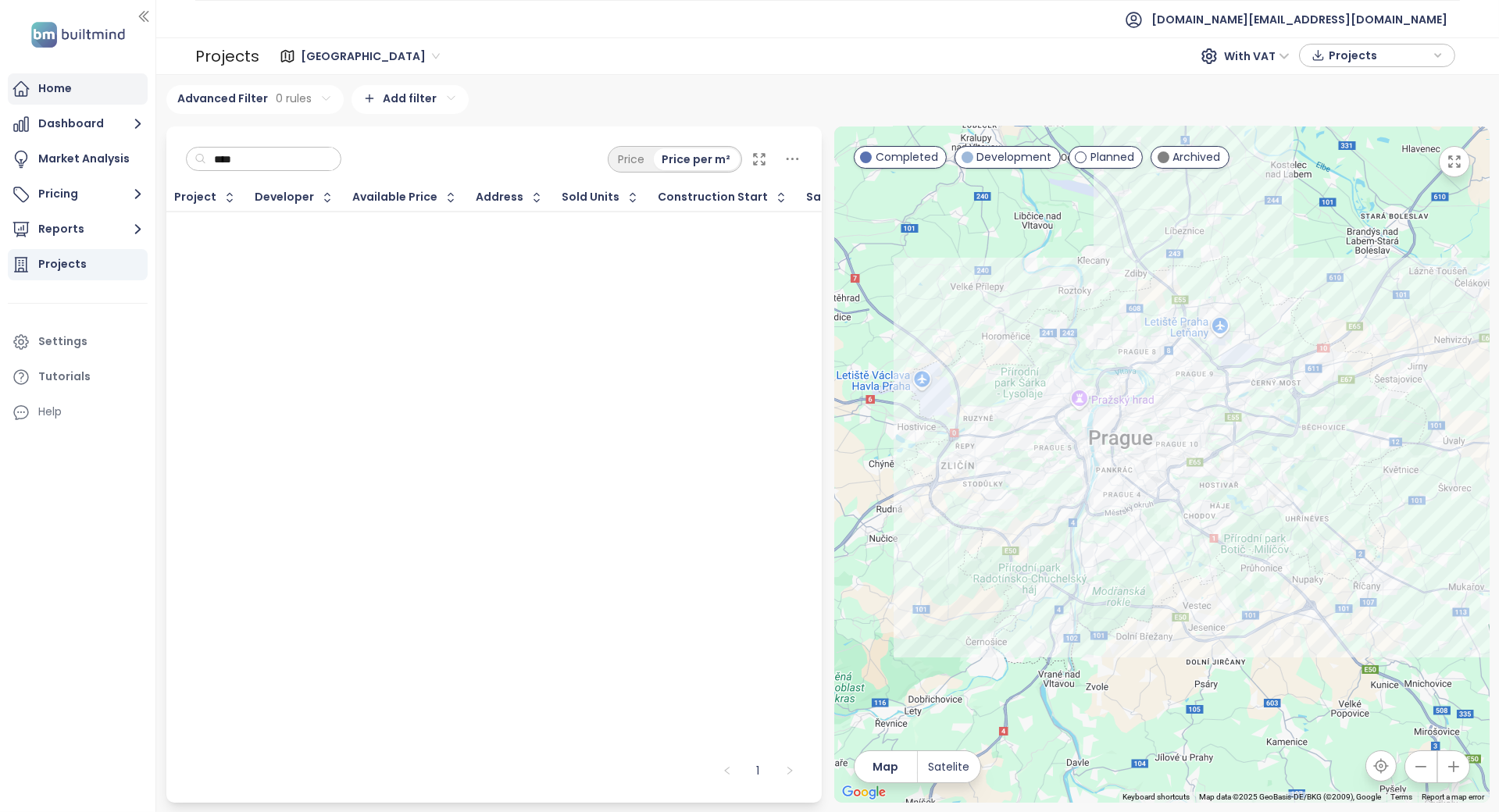
type input "****"
drag, startPoint x: 109, startPoint y: 81, endPoint x: 100, endPoint y: 182, distance: 101.4
click at [109, 81] on div "Home" at bounding box center [78, 89] width 140 height 31
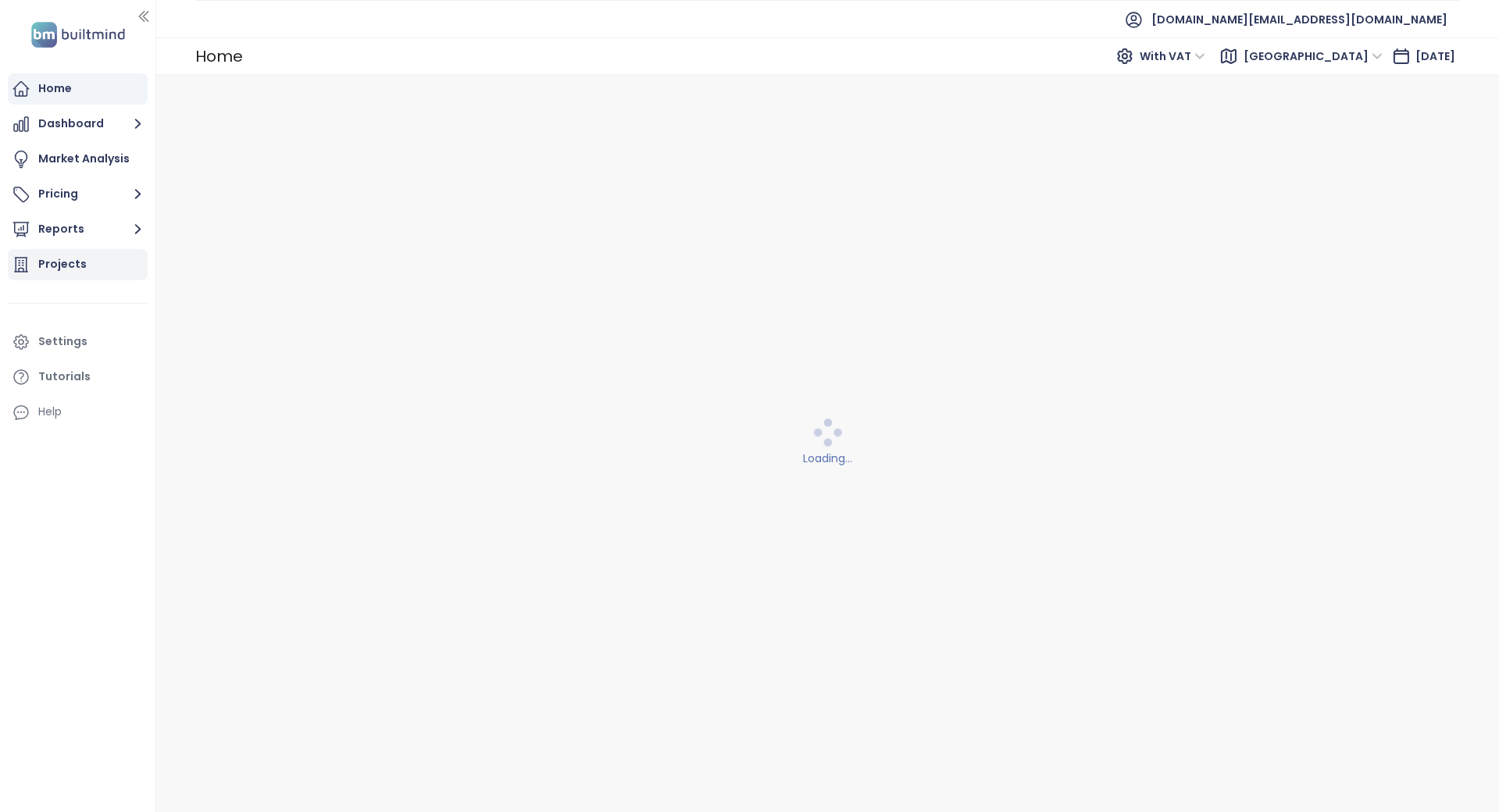
click at [88, 254] on div "Projects" at bounding box center [78, 265] width 140 height 31
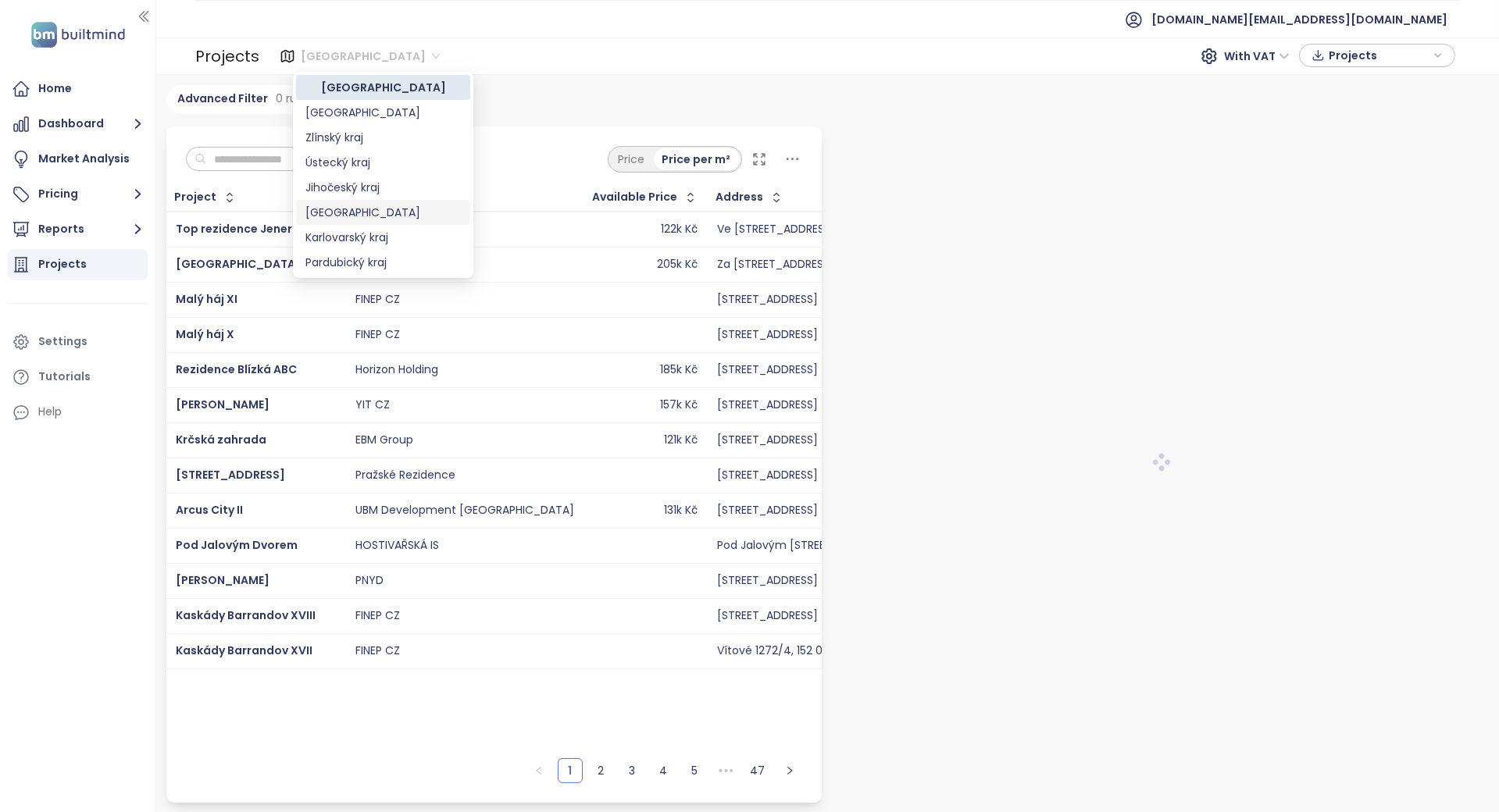
click at [324, 206] on div "Středočeský kraj" at bounding box center [384, 212] width 156 height 17
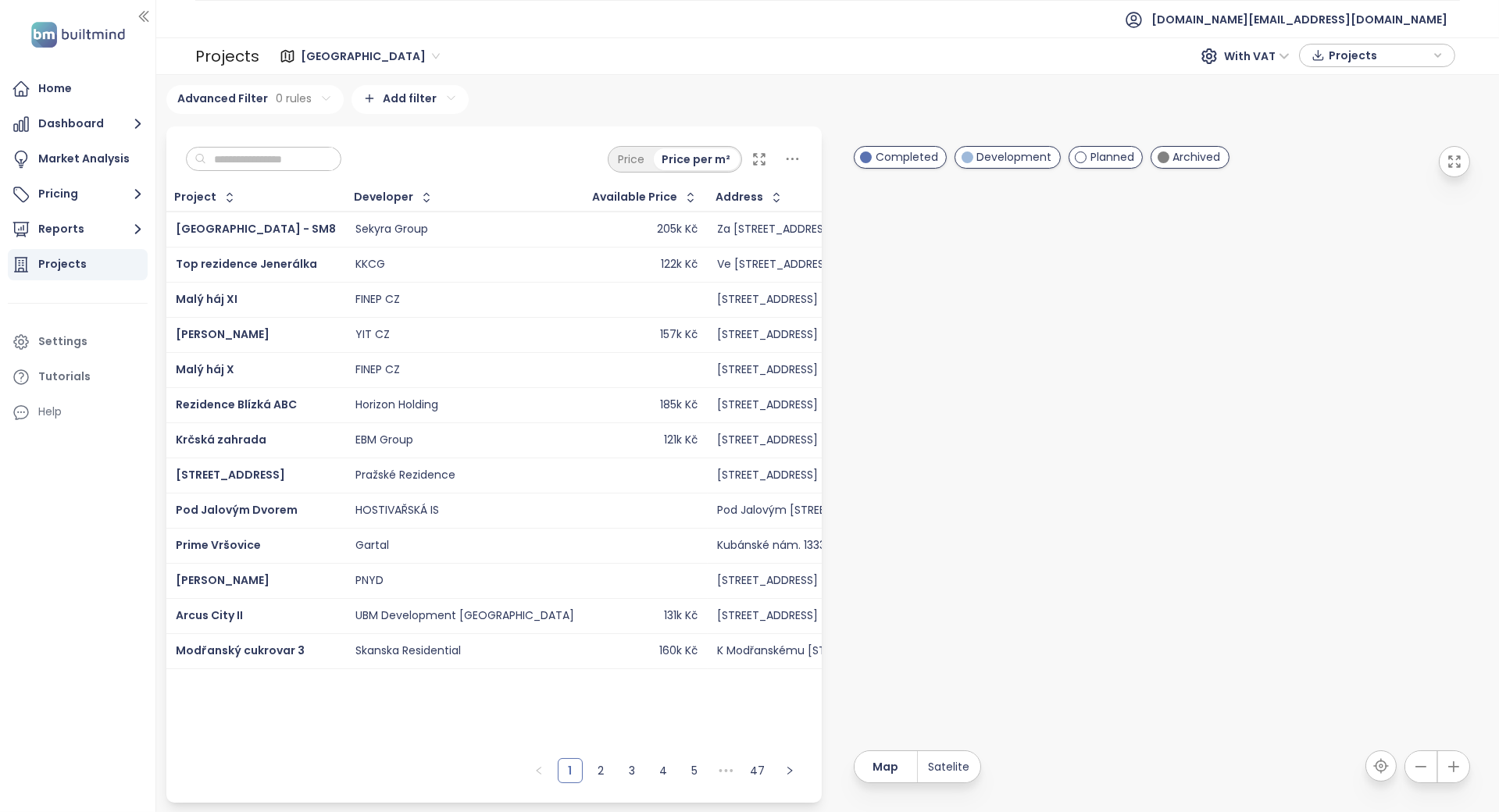
click at [274, 162] on input "text" at bounding box center [269, 159] width 126 height 24
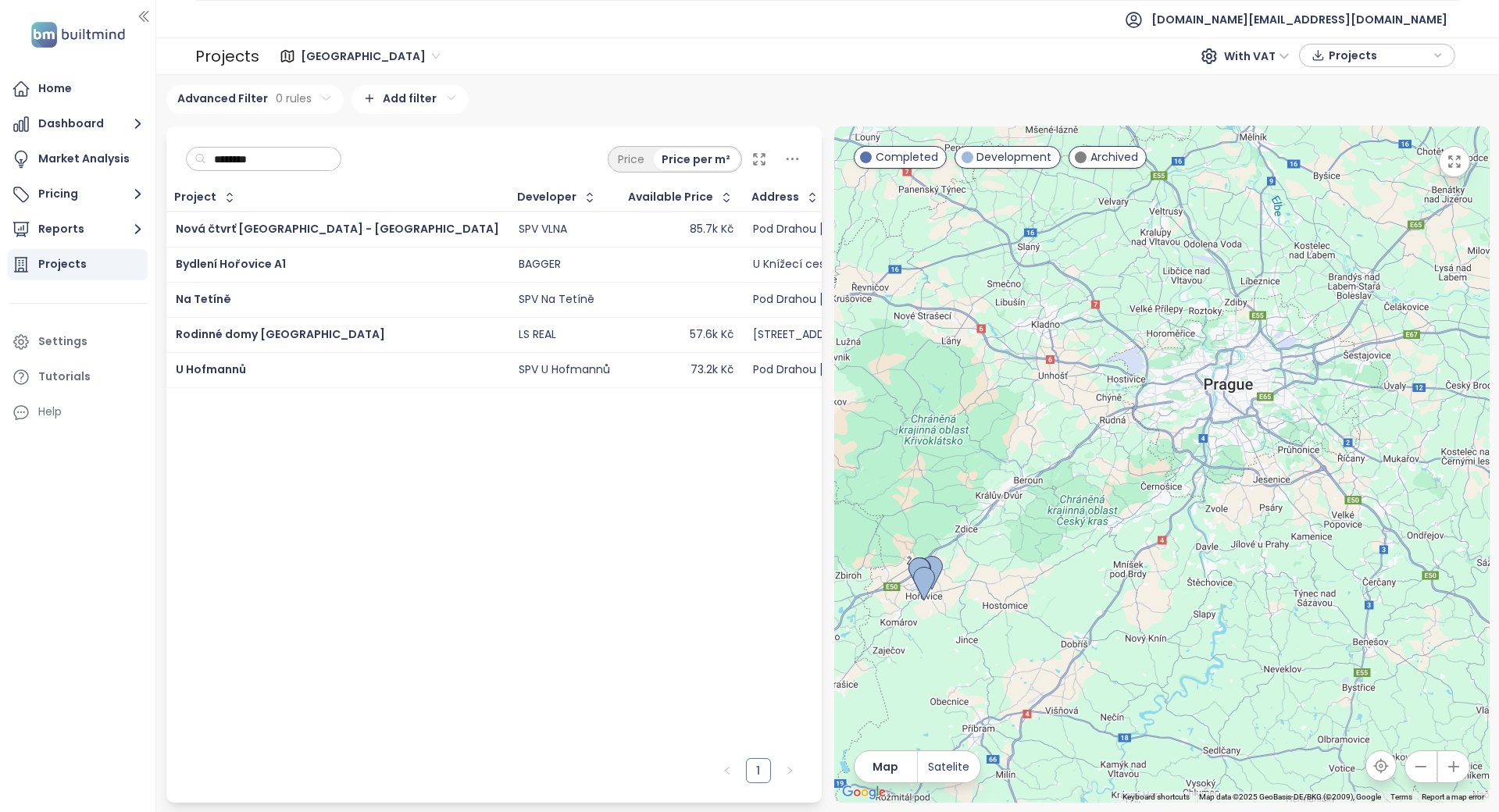
type input "********"
click at [1334, 25] on span "[DOMAIN_NAME][EMAIL_ADDRESS][DOMAIN_NAME]" at bounding box center [1299, 19] width 296 height 38
click at [1336, 62] on span "Log out" at bounding box center [1326, 62] width 40 height 16
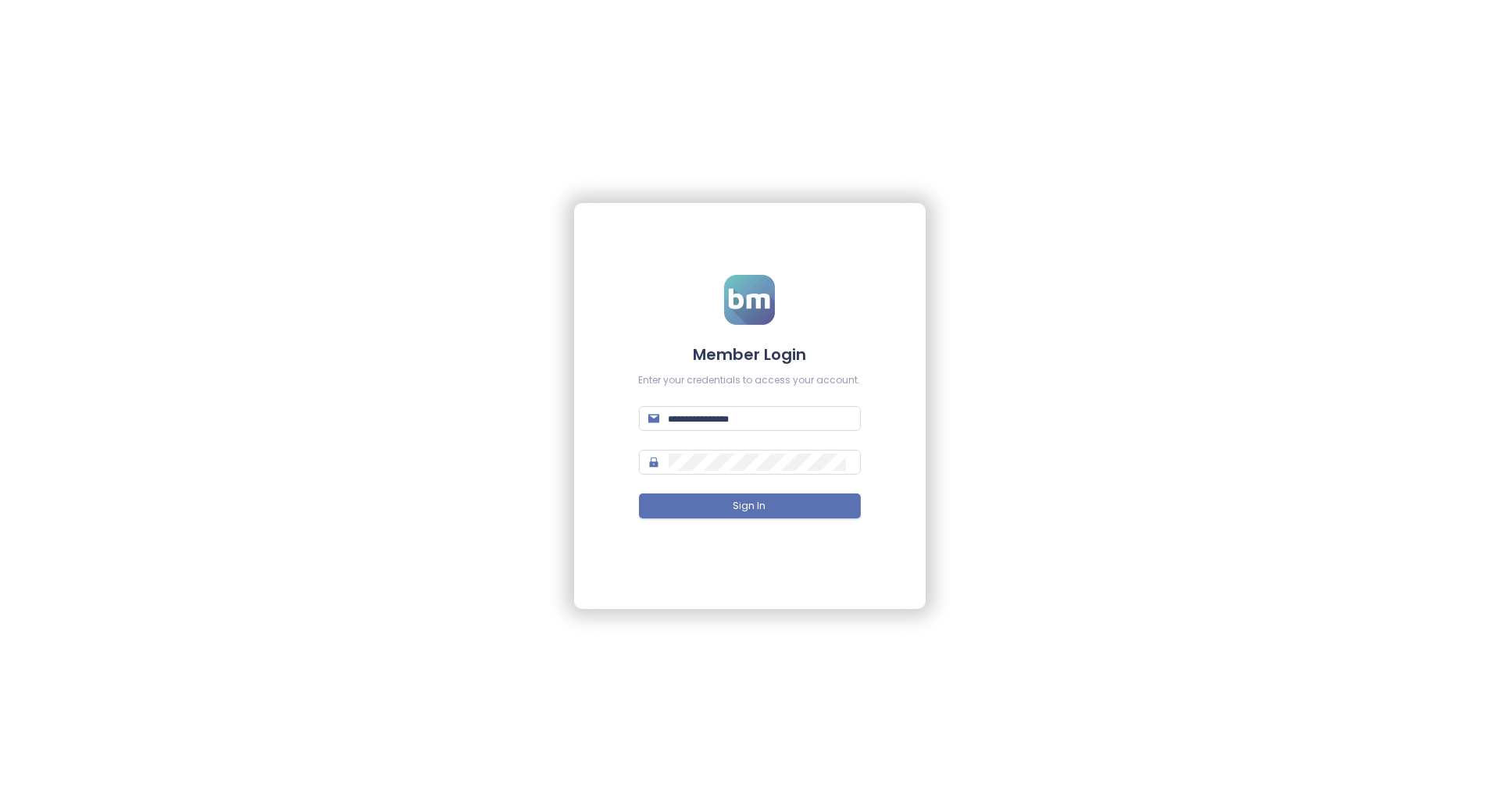
type input "**********"
click at [788, 416] on input "**********" at bounding box center [760, 418] width 183 height 17
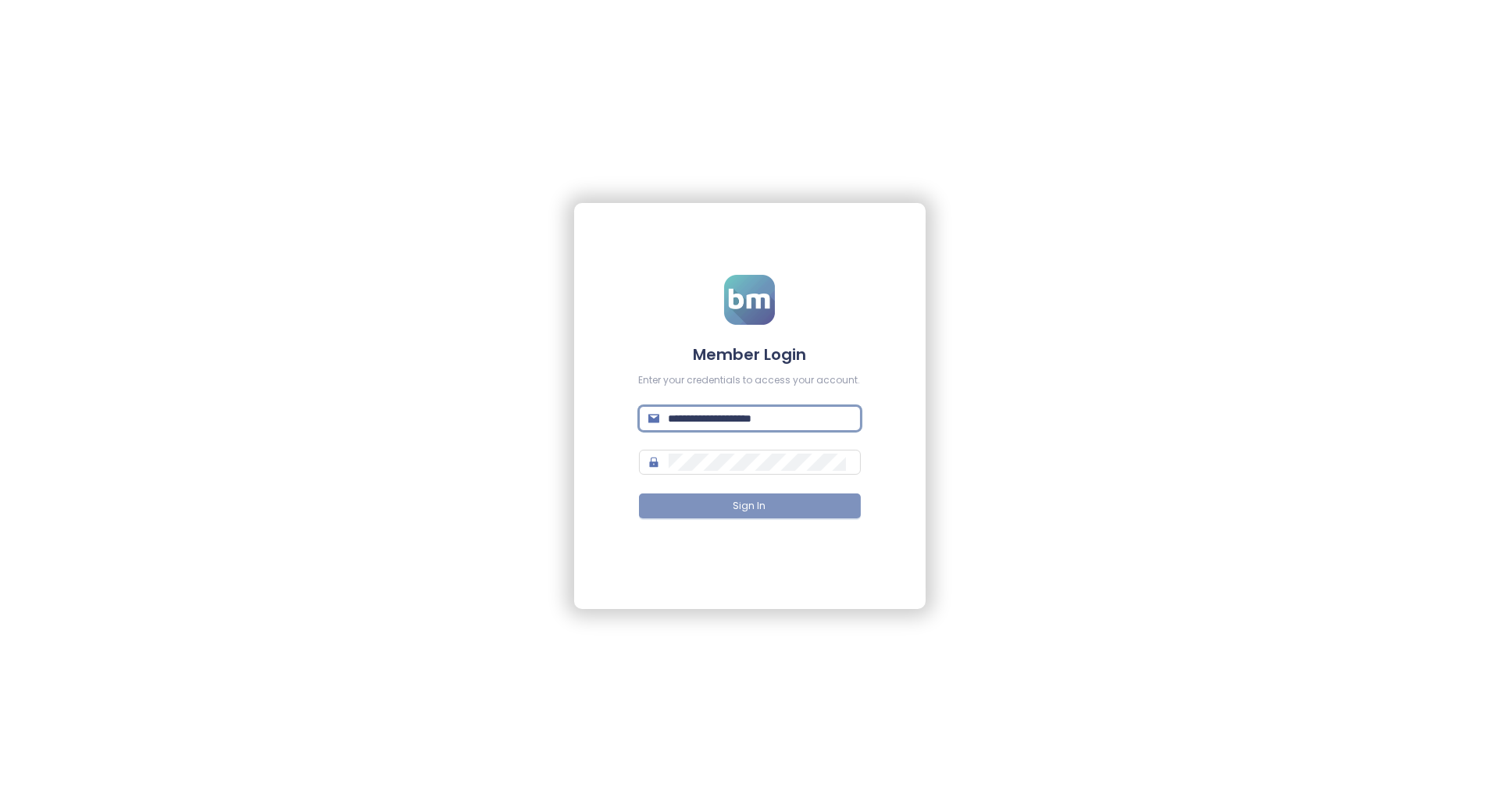
click at [753, 510] on span "Sign In" at bounding box center [750, 506] width 33 height 15
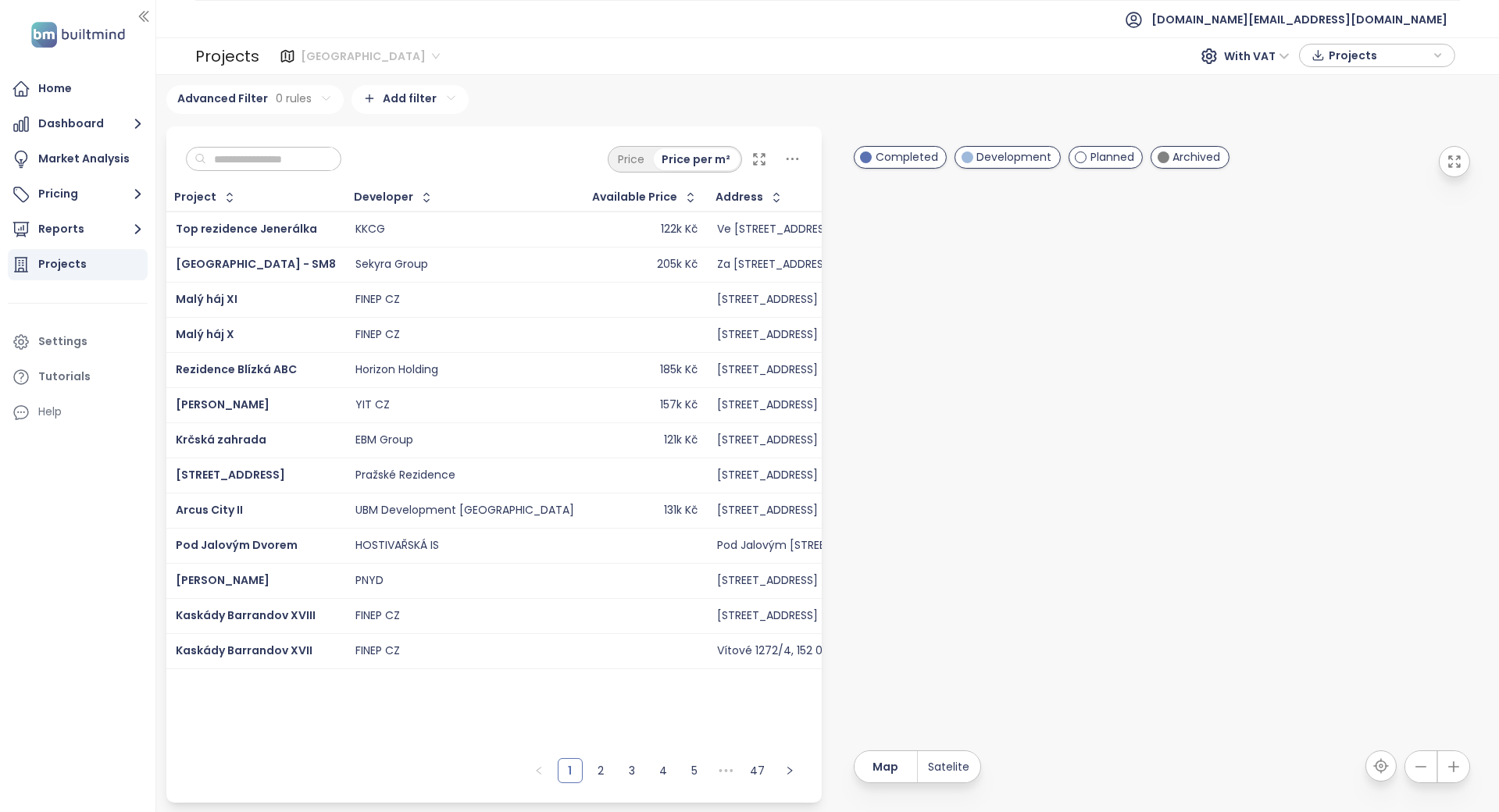
click at [306, 62] on span "Praha" at bounding box center [370, 57] width 139 height 24
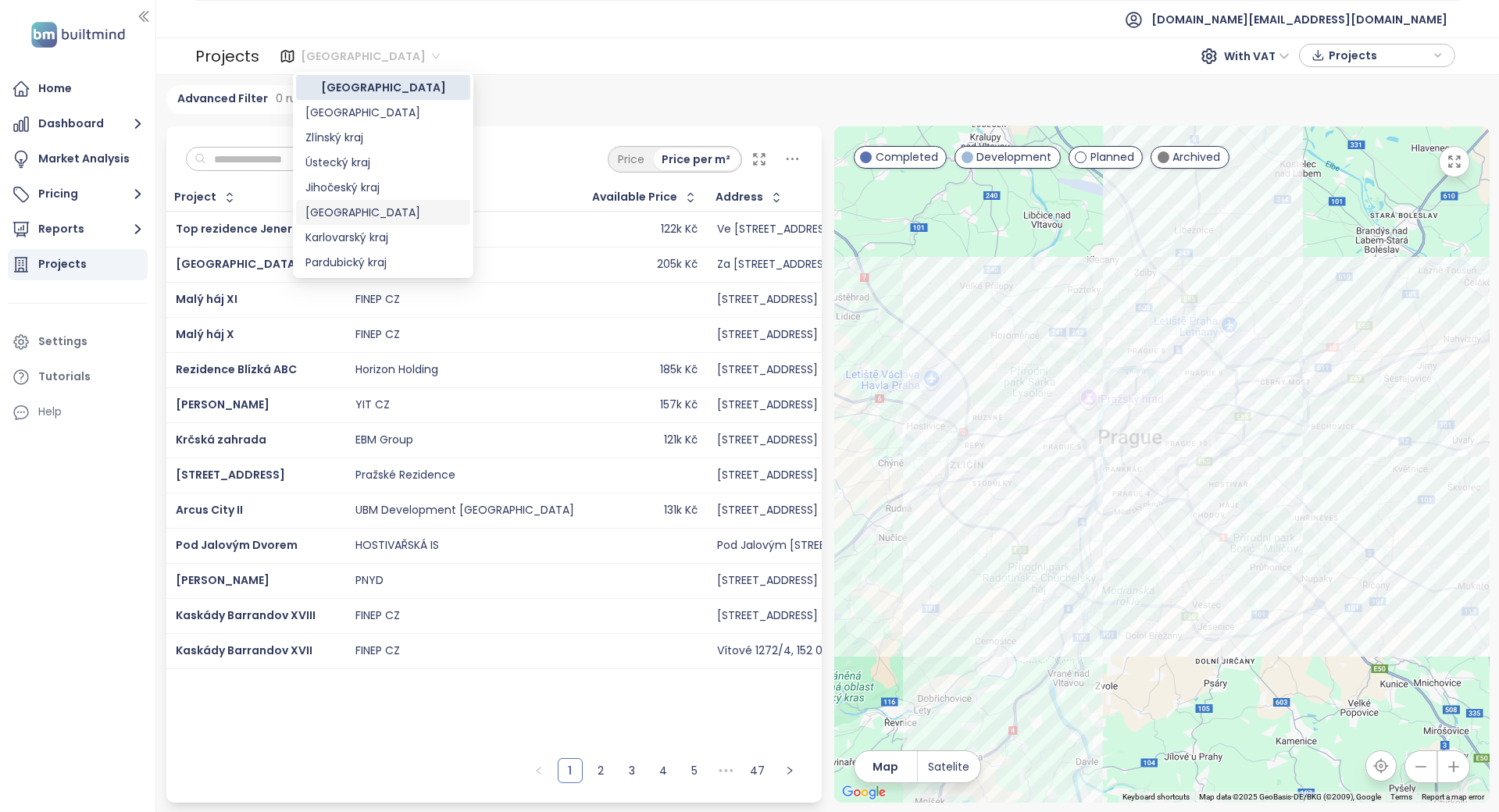
click at [316, 205] on div "Středočeský kraj" at bounding box center [384, 212] width 156 height 17
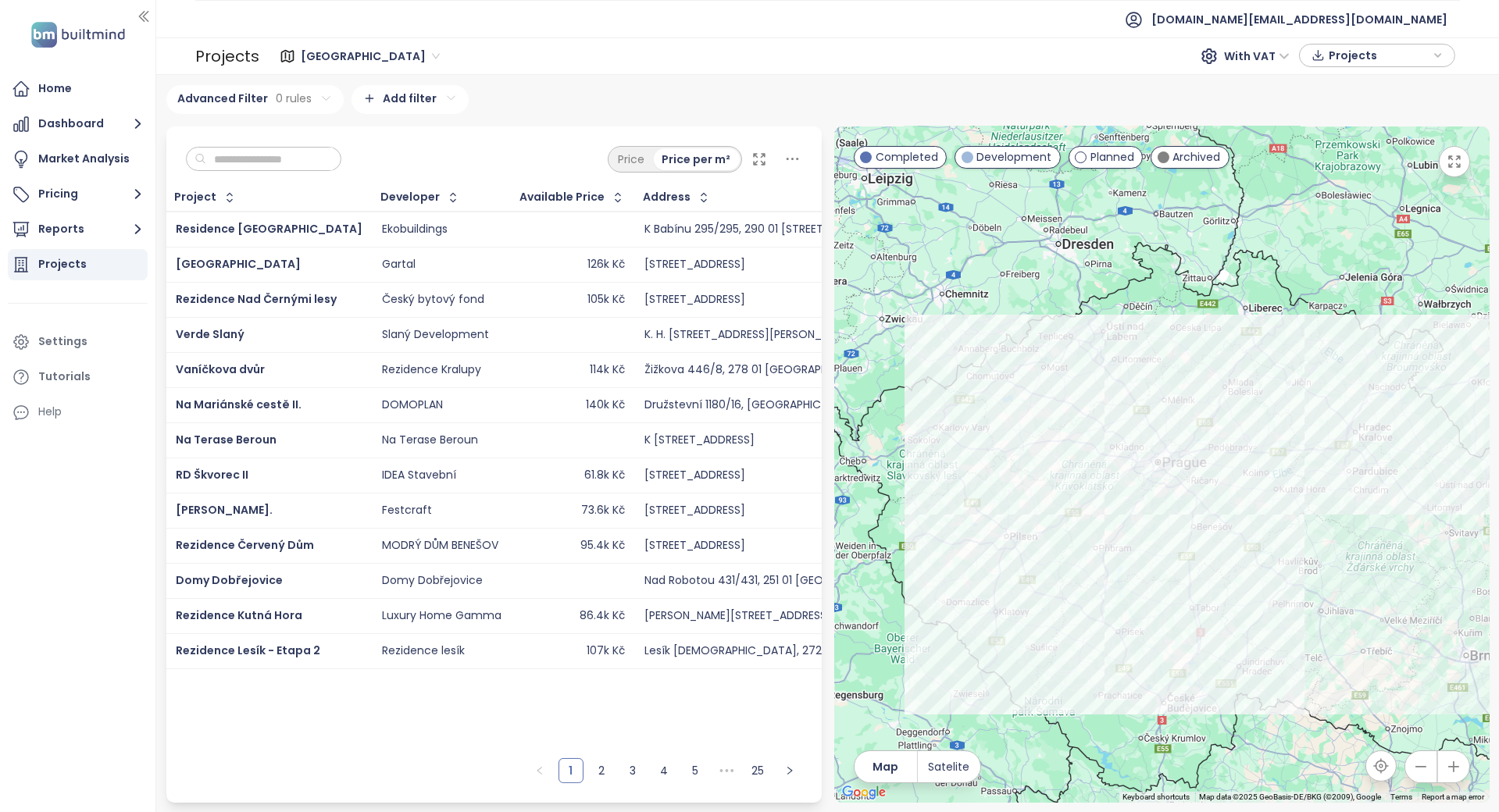
click at [332, 147] on input "text" at bounding box center [269, 159] width 126 height 24
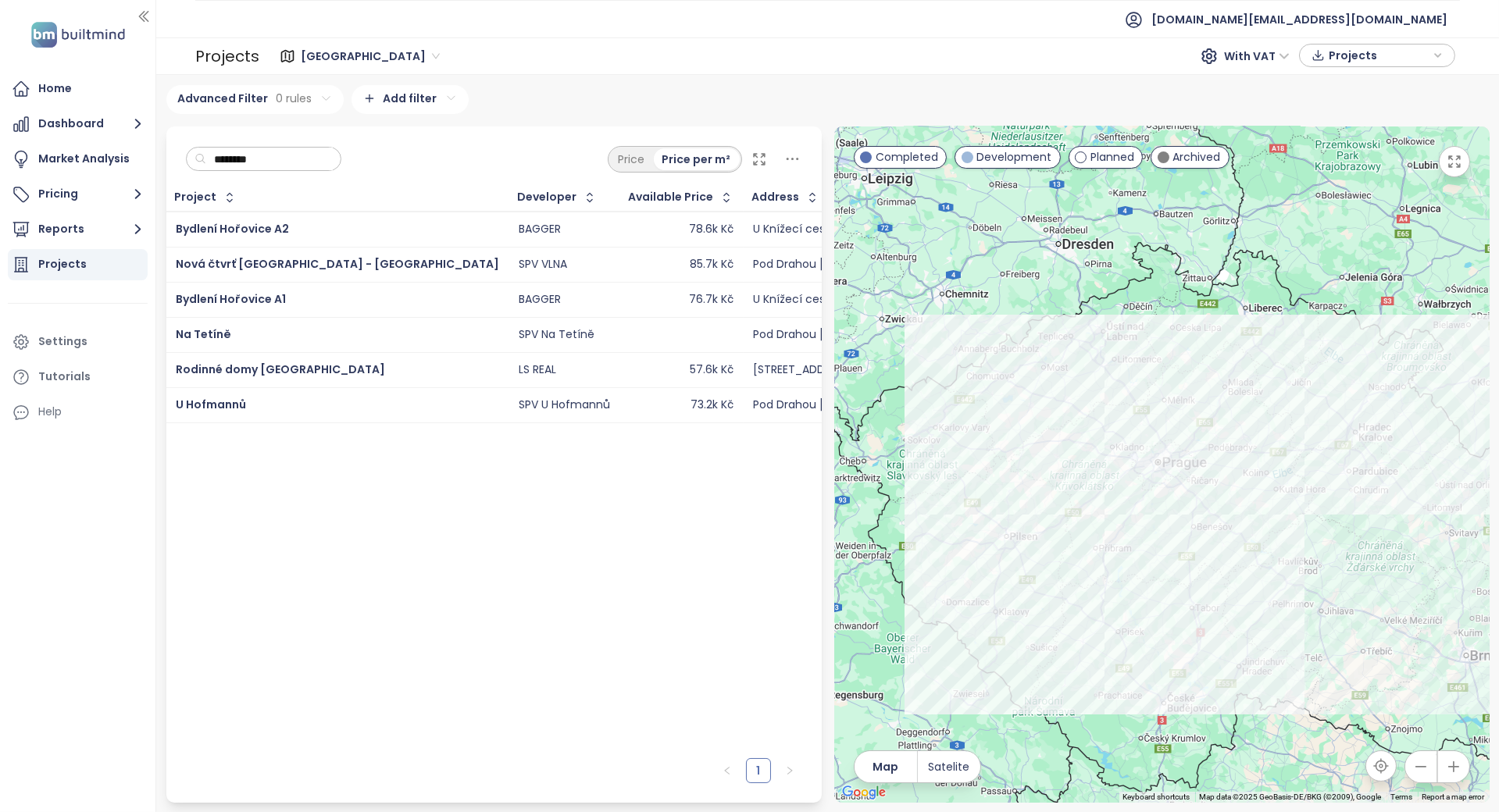
type input "********"
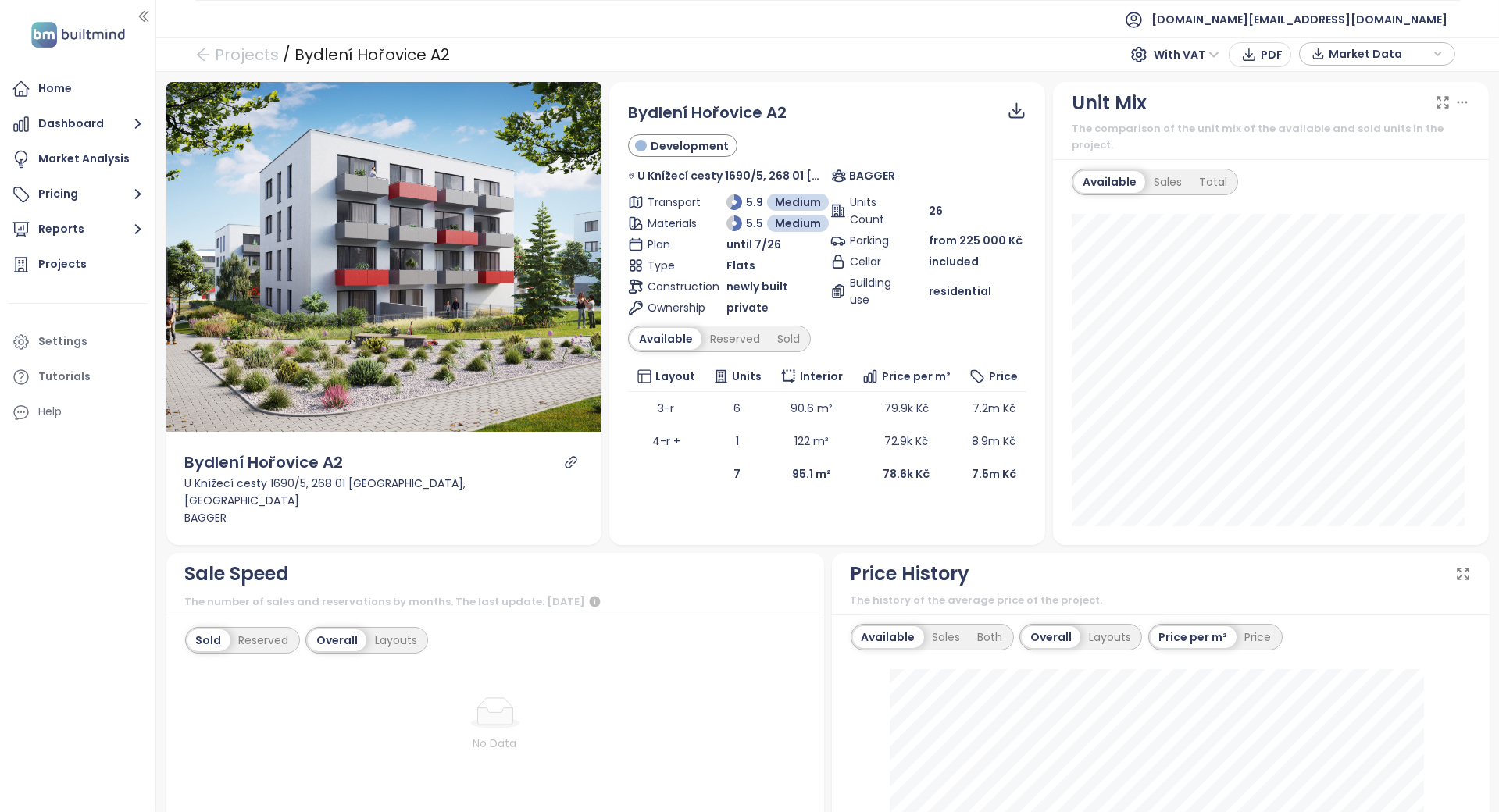
click at [662, 553] on div "Sale Speed The number of sales and reservations by months. The last update: [DA…" at bounding box center [495, 586] width 657 height 66
click at [730, 340] on div "Reserved" at bounding box center [734, 339] width 67 height 22
click at [788, 344] on div "Sold" at bounding box center [787, 339] width 40 height 22
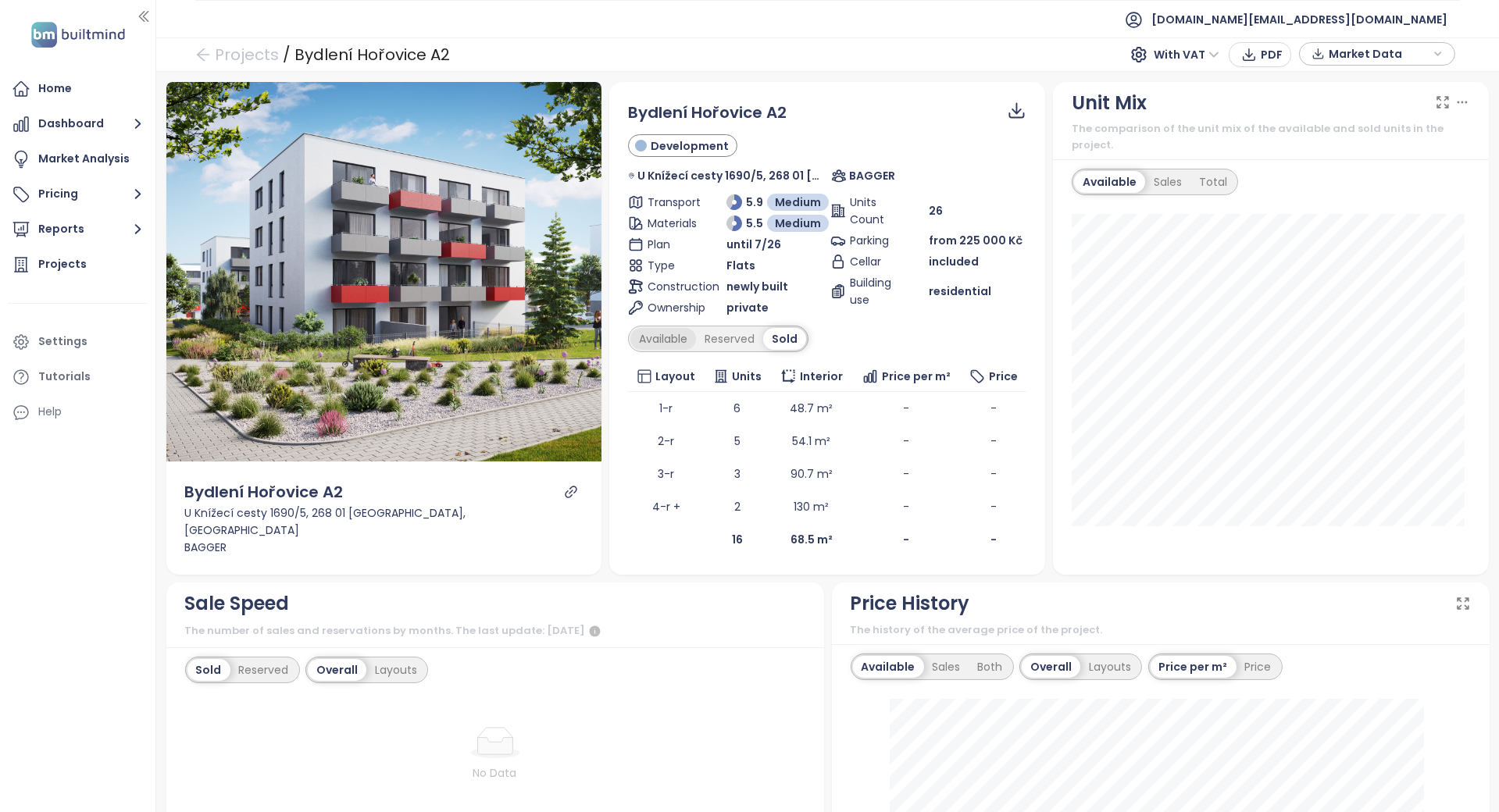
click at [669, 337] on div "Available" at bounding box center [664, 339] width 66 height 22
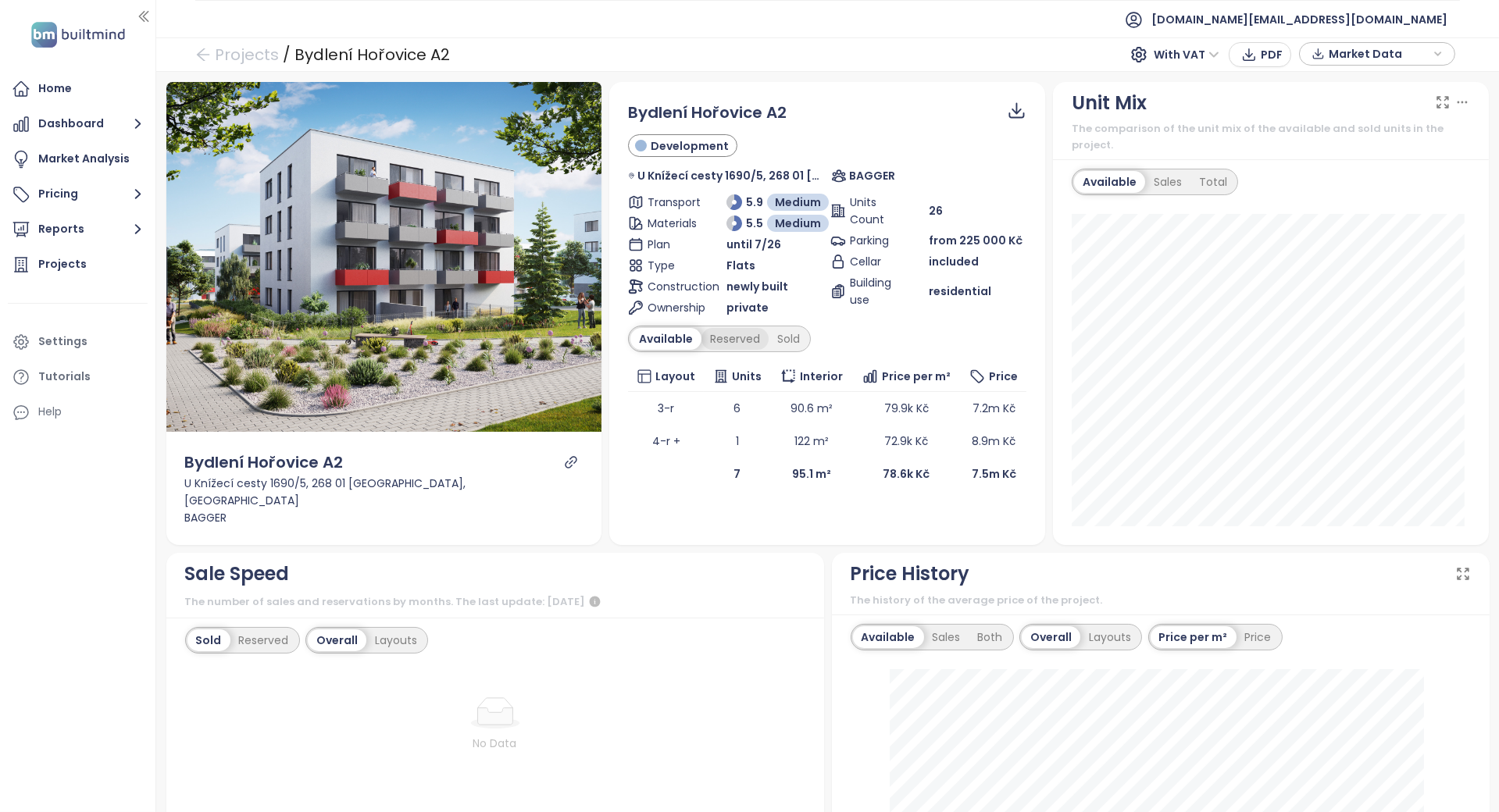
click at [718, 339] on div "Reserved" at bounding box center [734, 339] width 67 height 22
click at [774, 344] on div "Sold" at bounding box center [787, 339] width 40 height 22
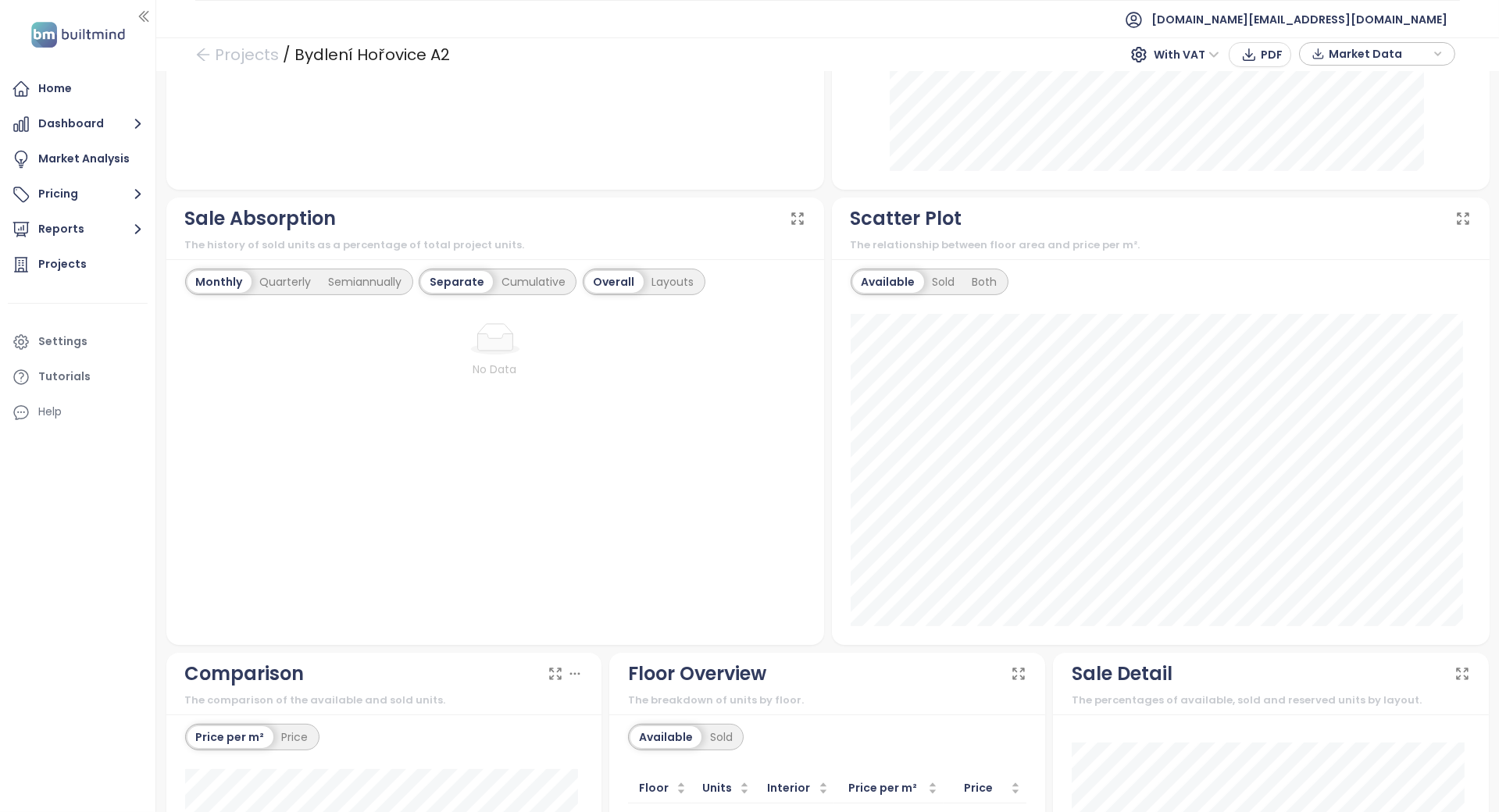
scroll to position [1137, 0]
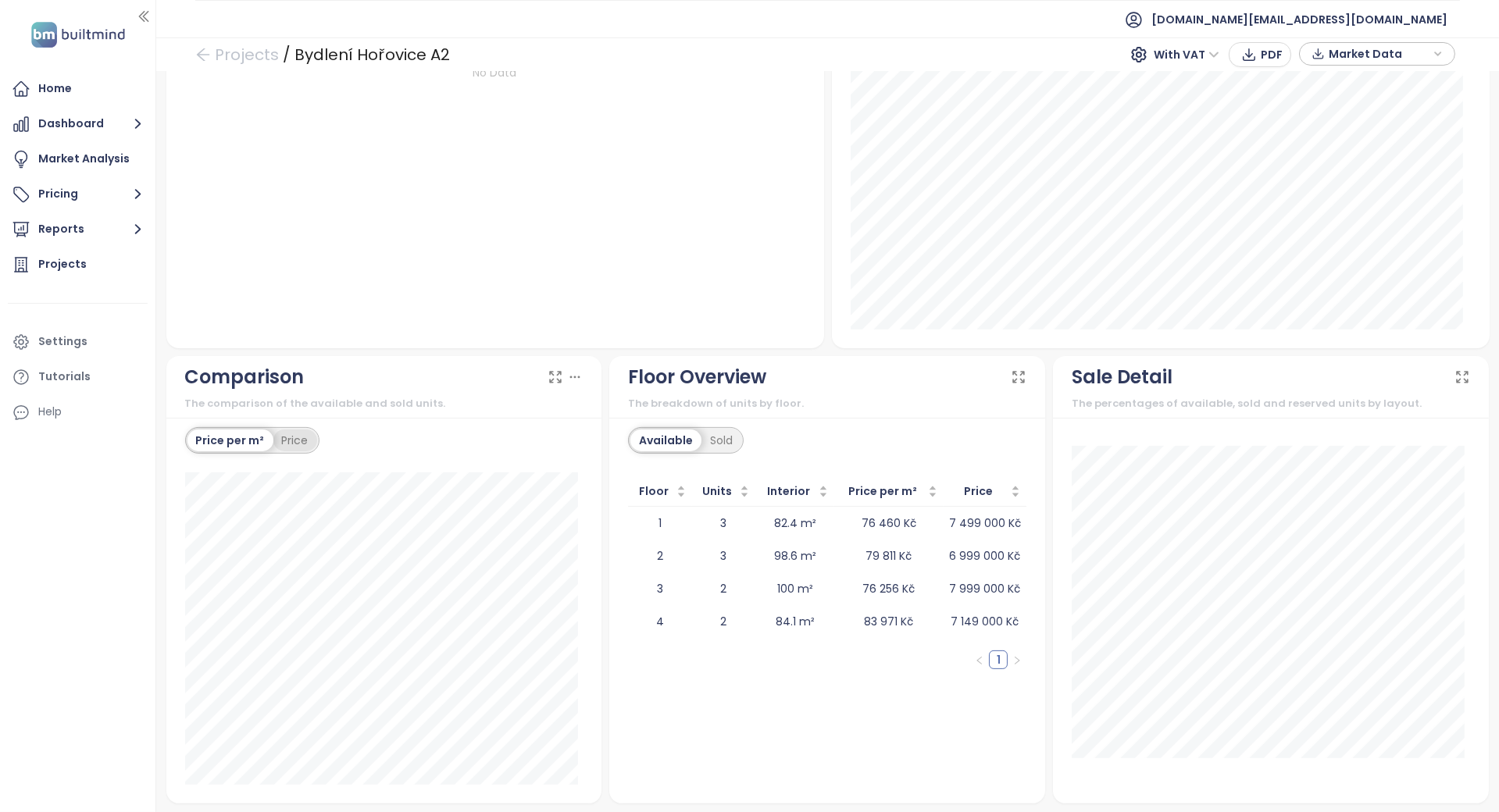
click at [299, 434] on div "Price" at bounding box center [296, 440] width 44 height 22
click at [221, 433] on div "Price per m²" at bounding box center [229, 440] width 83 height 22
click at [184, 412] on div "Comparison The comparison of the available and sold units." at bounding box center [385, 387] width 436 height 62
